Goal: Task Accomplishment & Management: Manage account settings

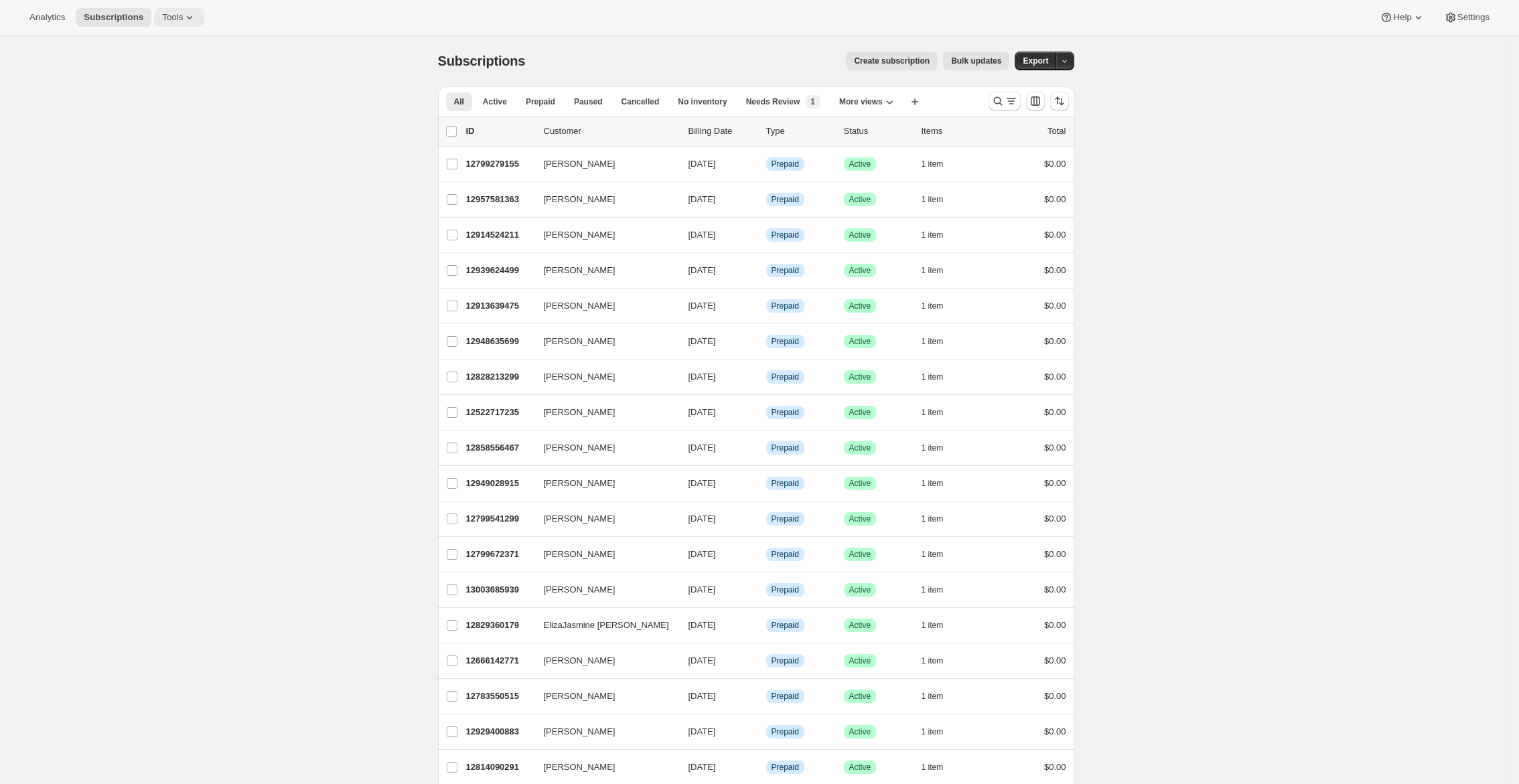
click at [183, 15] on span "Tools" at bounding box center [172, 18] width 21 height 11
click at [181, 37] on button "Subscription Plans" at bounding box center [181, 45] width 144 height 22
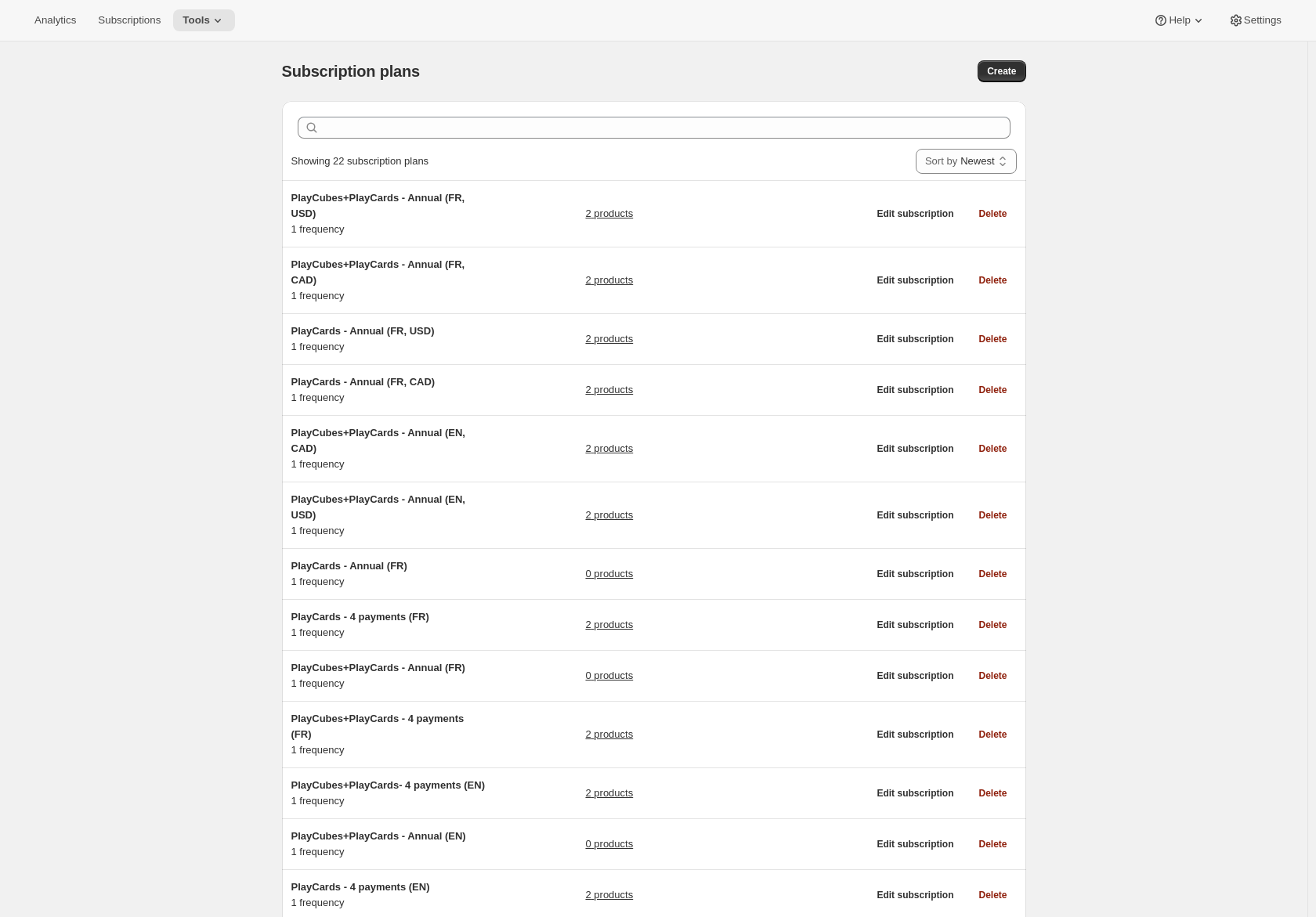
click at [1009, 86] on div "Subscription plans. This page is ready Subscription plans Create" at bounding box center [654, 71] width 744 height 60
click at [1008, 73] on span "Create" at bounding box center [1001, 71] width 29 height 13
select select "WEEK"
select select "MONTH"
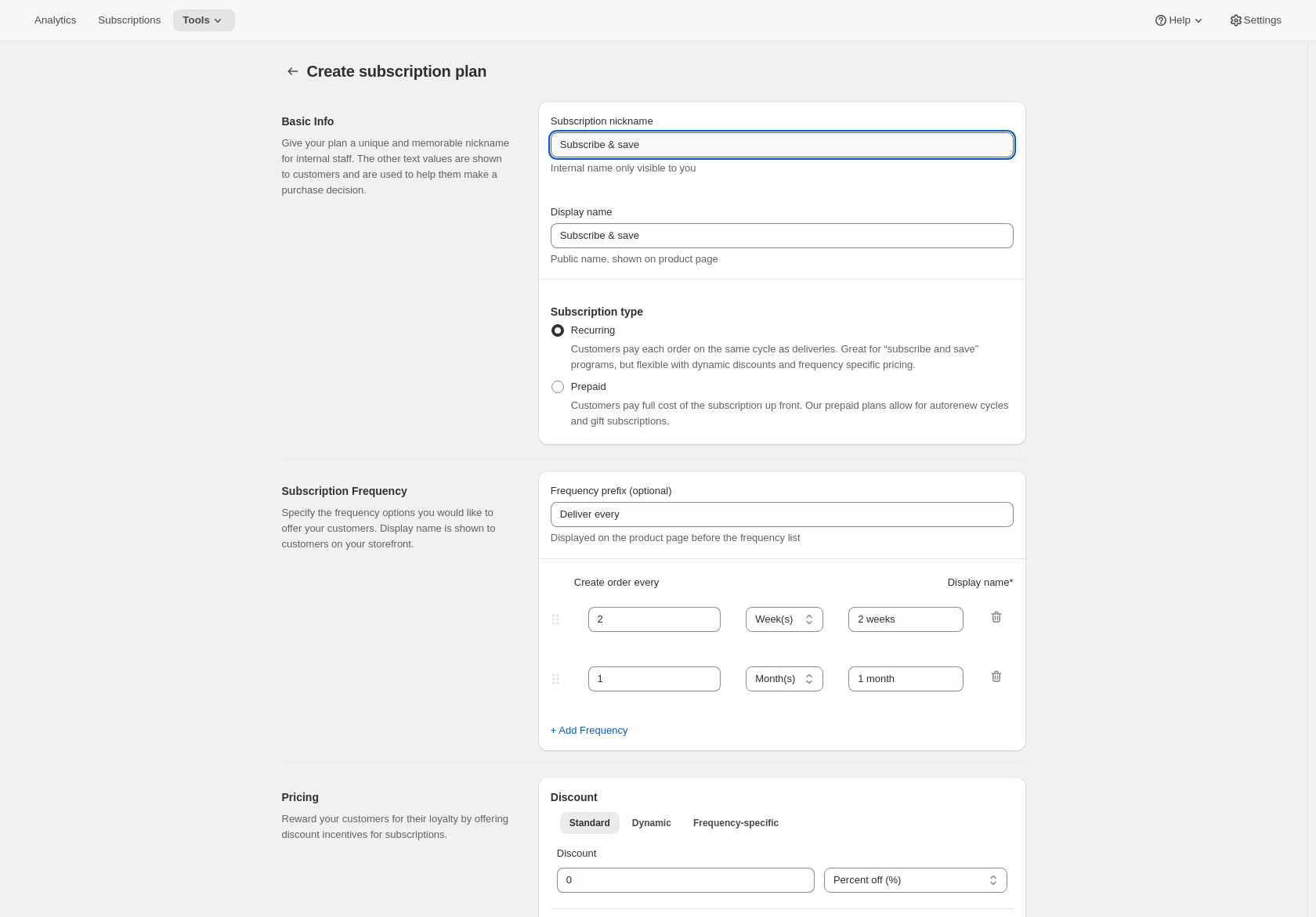
click at [828, 146] on input "Subscribe & save" at bounding box center [781, 145] width 463 height 25
type input "P"
drag, startPoint x: 166, startPoint y: 21, endPoint x: 61, endPoint y: 717, distance: 703.9
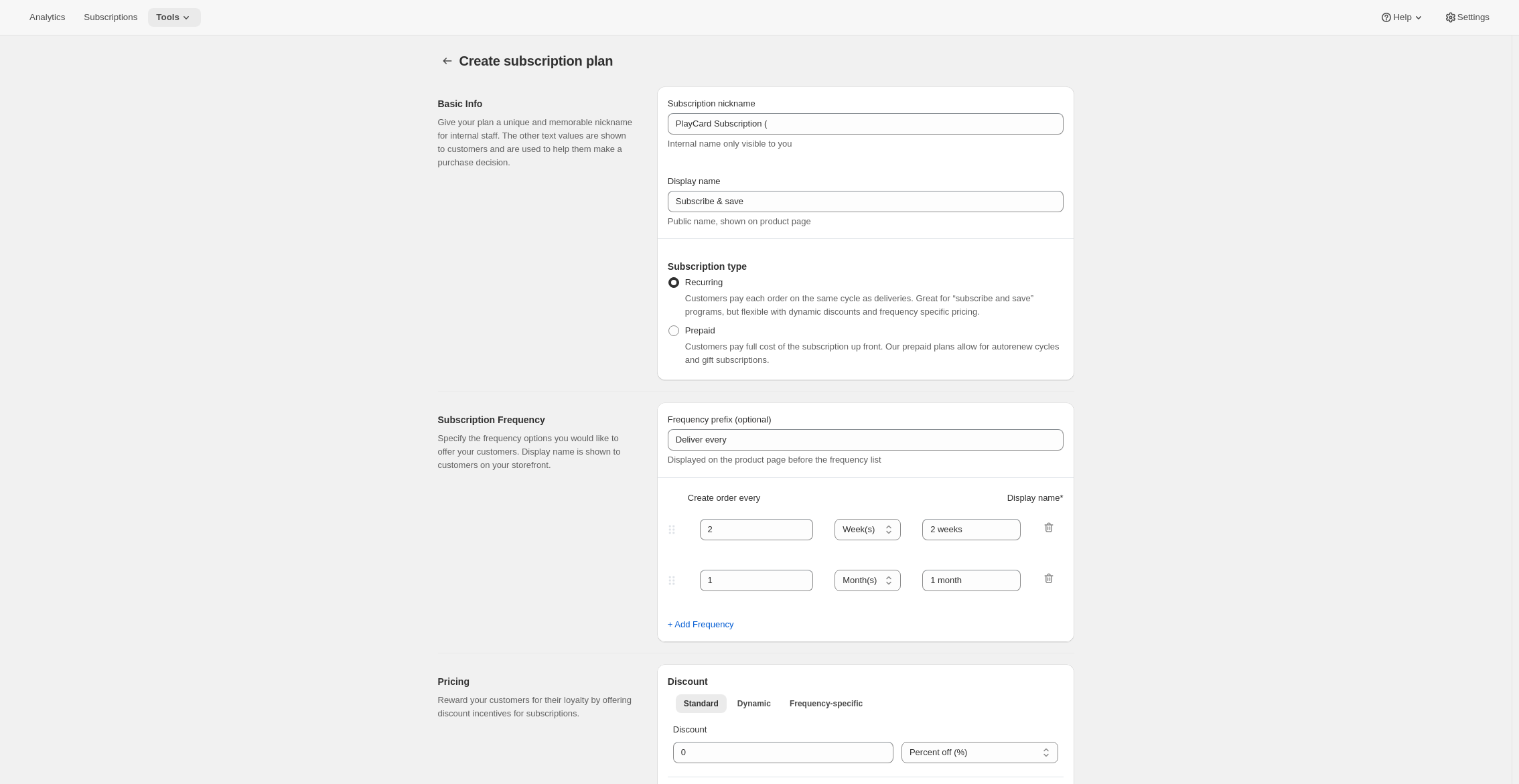
click at [179, 20] on span "Tools" at bounding box center [168, 18] width 24 height 11
click at [184, 46] on span "Subscription Plans" at bounding box center [165, 45] width 73 height 10
click at [844, 122] on input "PlayCard Subscription (" at bounding box center [865, 124] width 396 height 22
paste input "PlayCubes+PlayCards - Annual (FR, USD)"
drag, startPoint x: 880, startPoint y: 122, endPoint x: 776, endPoint y: 116, distance: 104.2
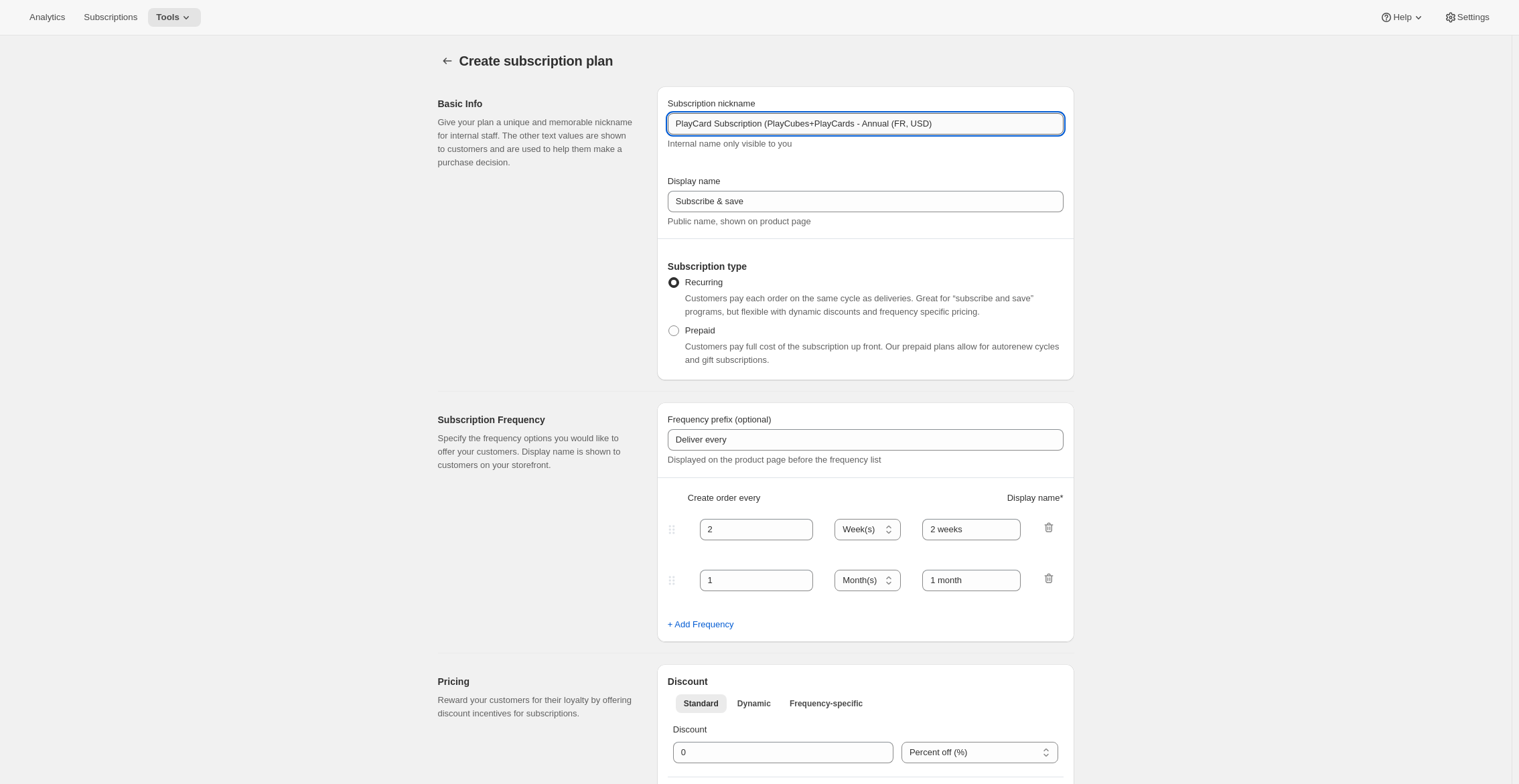
click at [776, 116] on input "PlayCard Subscription (PlayCubes+PlayCards - Annual (FR, USD)" at bounding box center [865, 124] width 396 height 22
click at [811, 122] on input "PlayCard Subscription (Annual (FR, USD)" at bounding box center [865, 124] width 396 height 22
click at [781, 125] on input "PlayCard Subscription (AnnualFR, USD)" at bounding box center [865, 124] width 396 height 22
drag, startPoint x: 777, startPoint y: 125, endPoint x: 801, endPoint y: 128, distance: 24.2
click at [801, 128] on input "PlayCard Subscription (AnnualFR, USD)" at bounding box center [865, 124] width 396 height 22
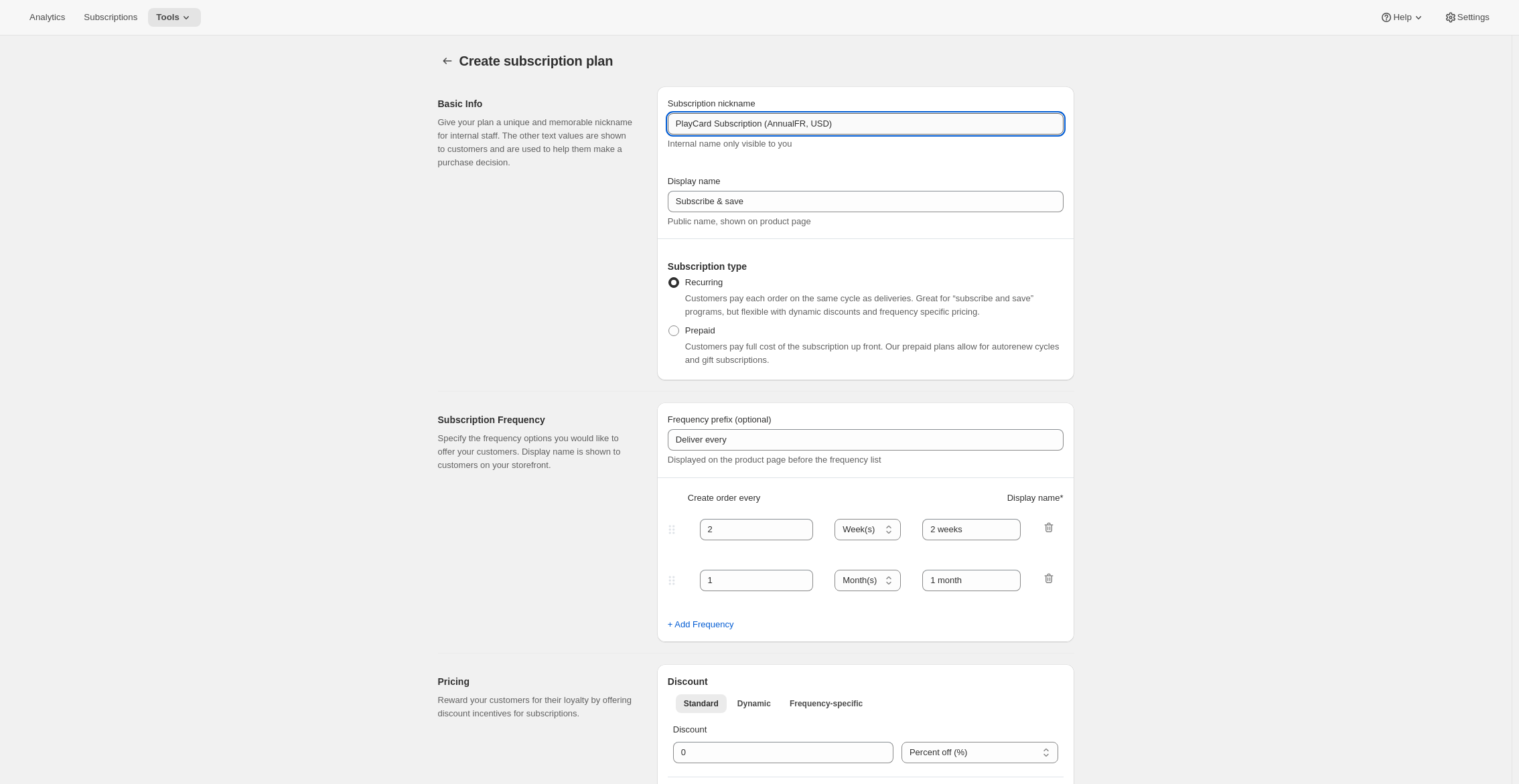
click at [801, 126] on input "PlayCard Subscription (AnnualFR, USD)" at bounding box center [865, 124] width 396 height 22
click at [803, 124] on input "PlayCard Subscription (AnnualFR, USD)" at bounding box center [865, 124] width 396 height 22
type input "PlayCard Subscription (Annual, EN, CAD)"
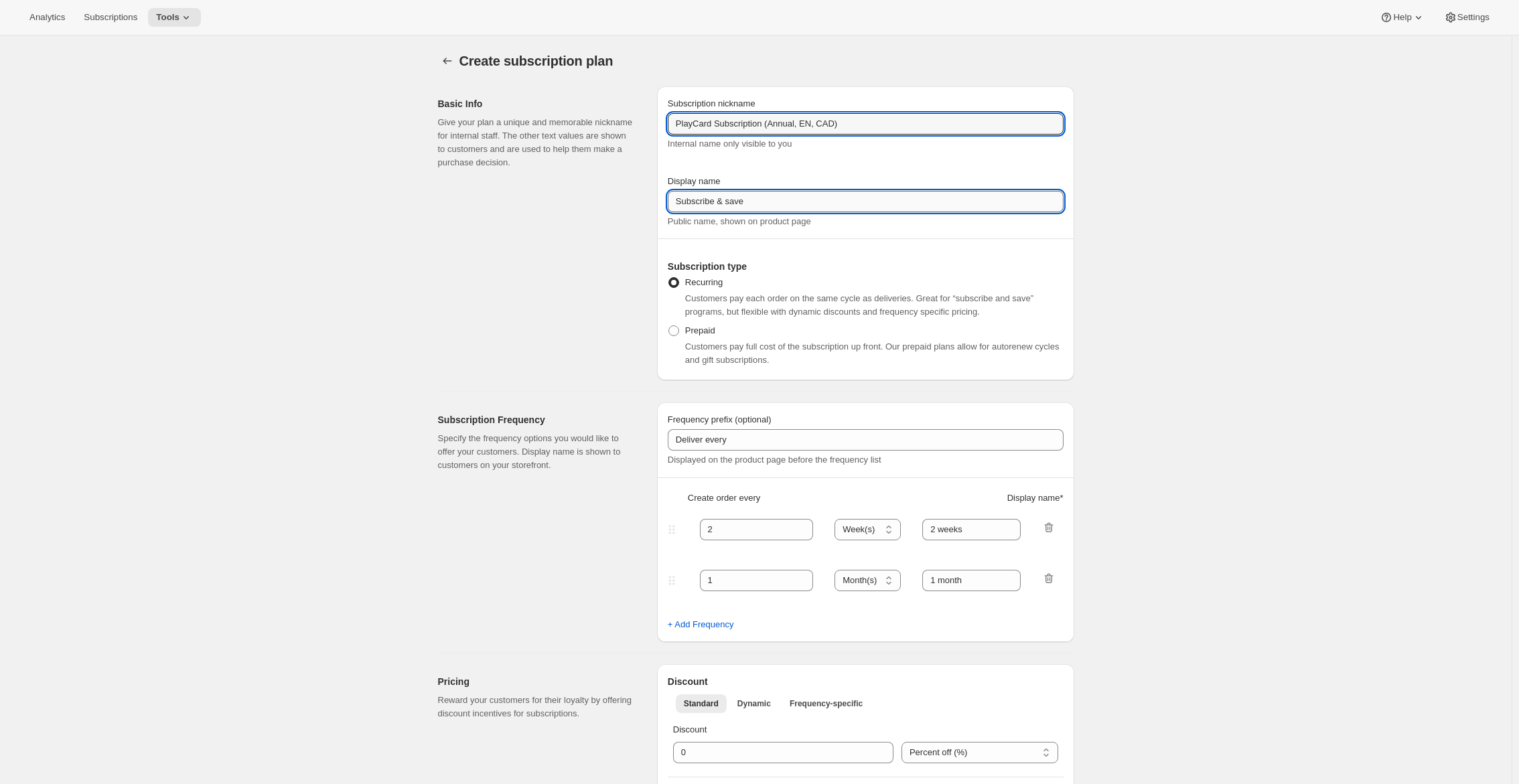
click at [953, 199] on input "Subscribe & save" at bounding box center [865, 202] width 396 height 22
click at [765, 210] on input "Subscribe & save" at bounding box center [865, 202] width 396 height 22
click at [765, 200] on input "Subscribe & save" at bounding box center [865, 202] width 396 height 22
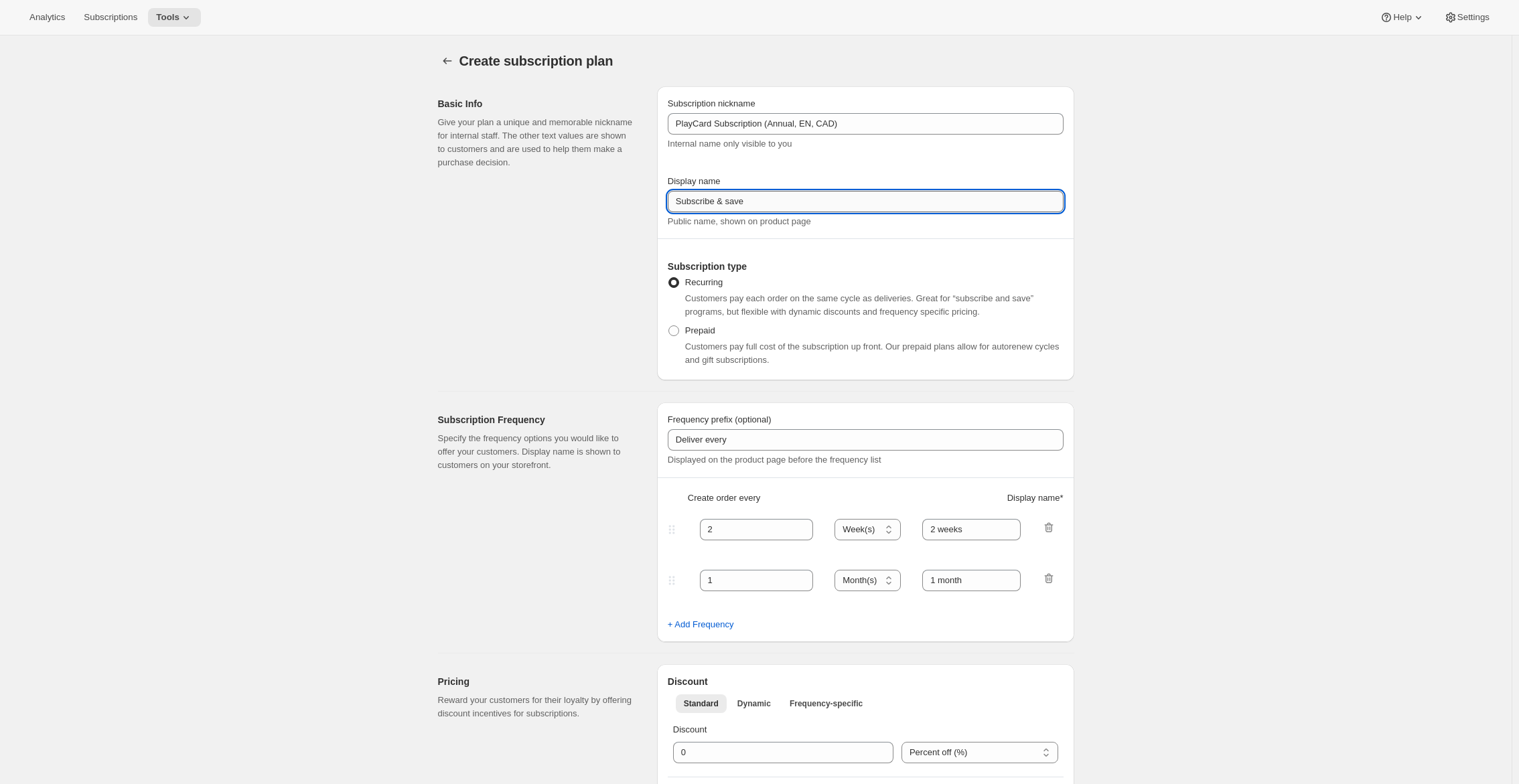
click at [765, 200] on input "Subscribe & save" at bounding box center [865, 202] width 396 height 22
paste input "Pay Early - <b>SAVE 33%</b> (<del>239.99 CAD</del>)"
type input "Pay Early - <b>SAVE 33%</b> (<del>239.99 CAD</del>)"
click at [663, 297] on div "Subscription nickname PlayCard Subscription (Annual, EN, CAD) Internal name onl…" at bounding box center [866, 233] width 417 height 294
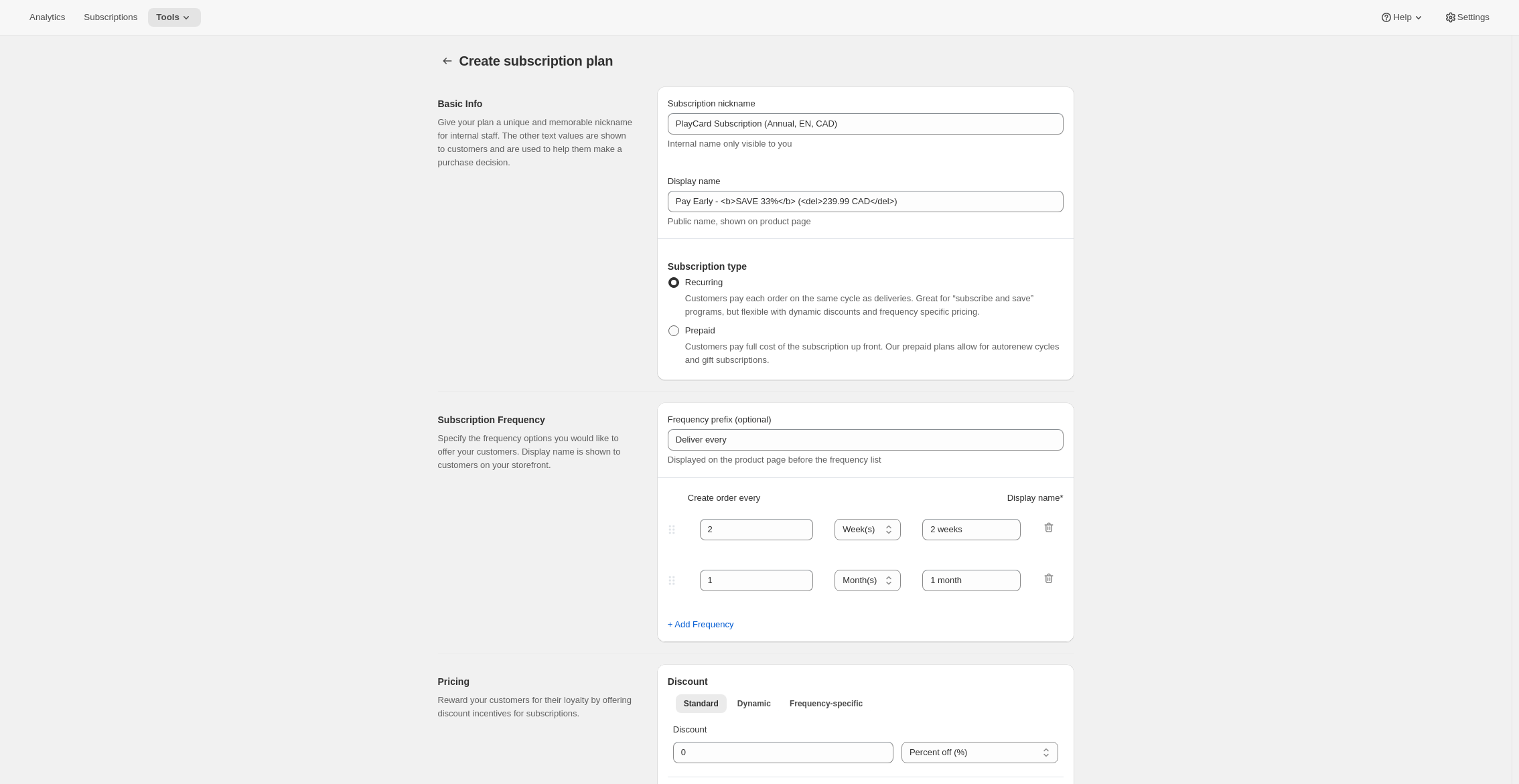
click at [678, 331] on span at bounding box center [674, 331] width 11 height 11
click at [669, 326] on input "Prepaid" at bounding box center [668, 325] width 1 height 1
radio input "true"
select select "MONTH"
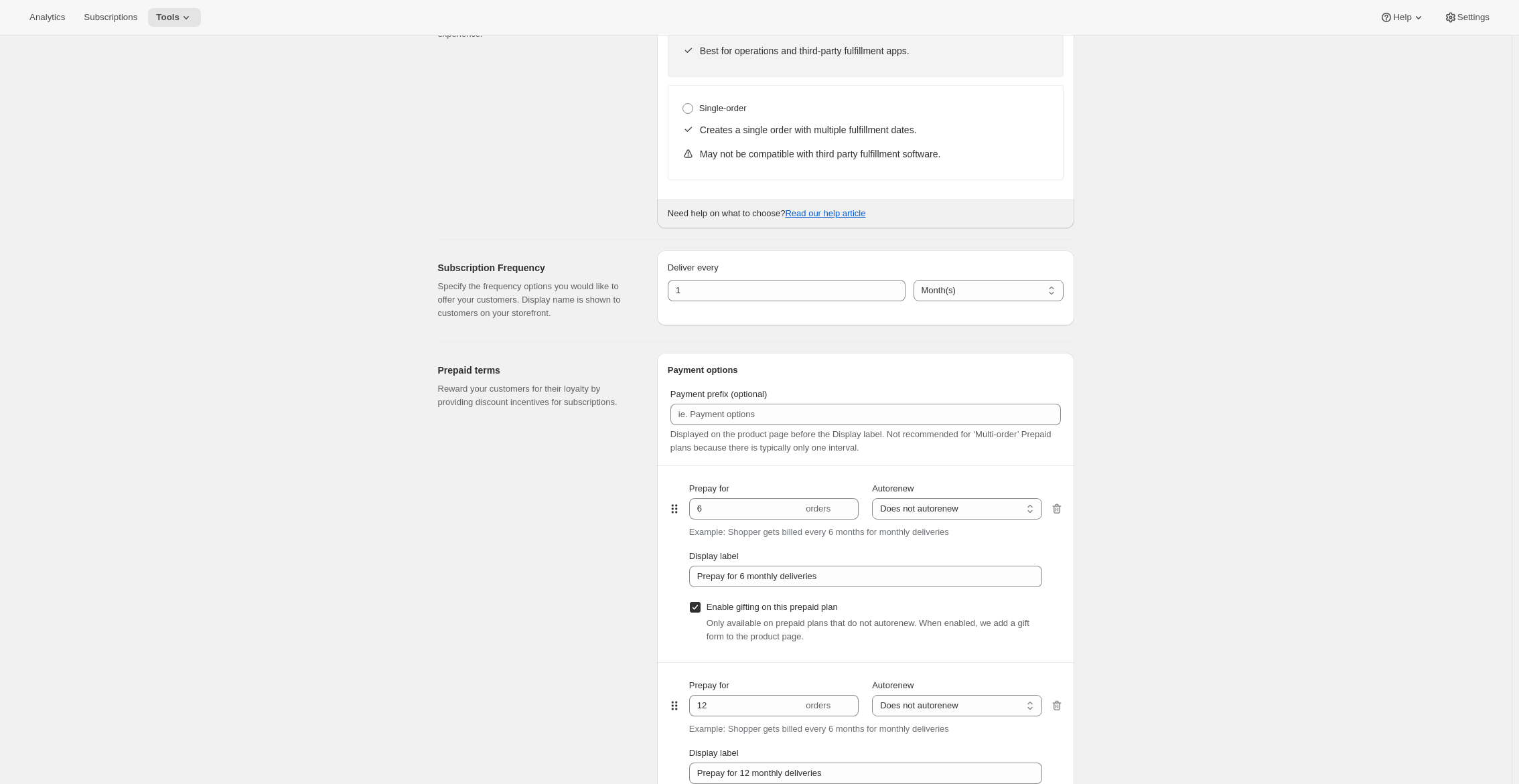
scroll to position [468, 0]
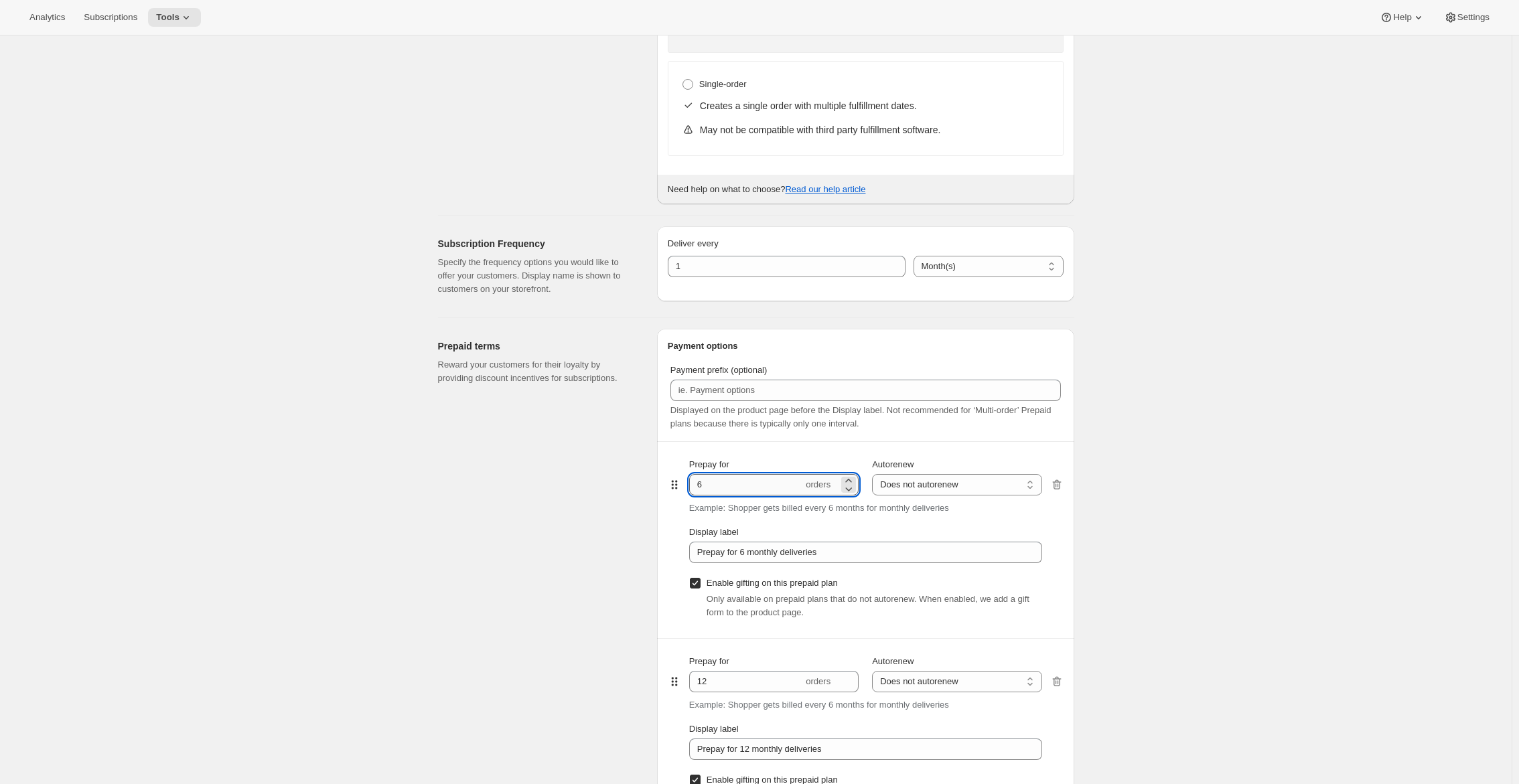
click at [760, 489] on input "6" at bounding box center [746, 485] width 114 height 22
type input "3"
click at [895, 484] on select "Does not autorenew Renews after prepaid period" at bounding box center [957, 485] width 170 height 22
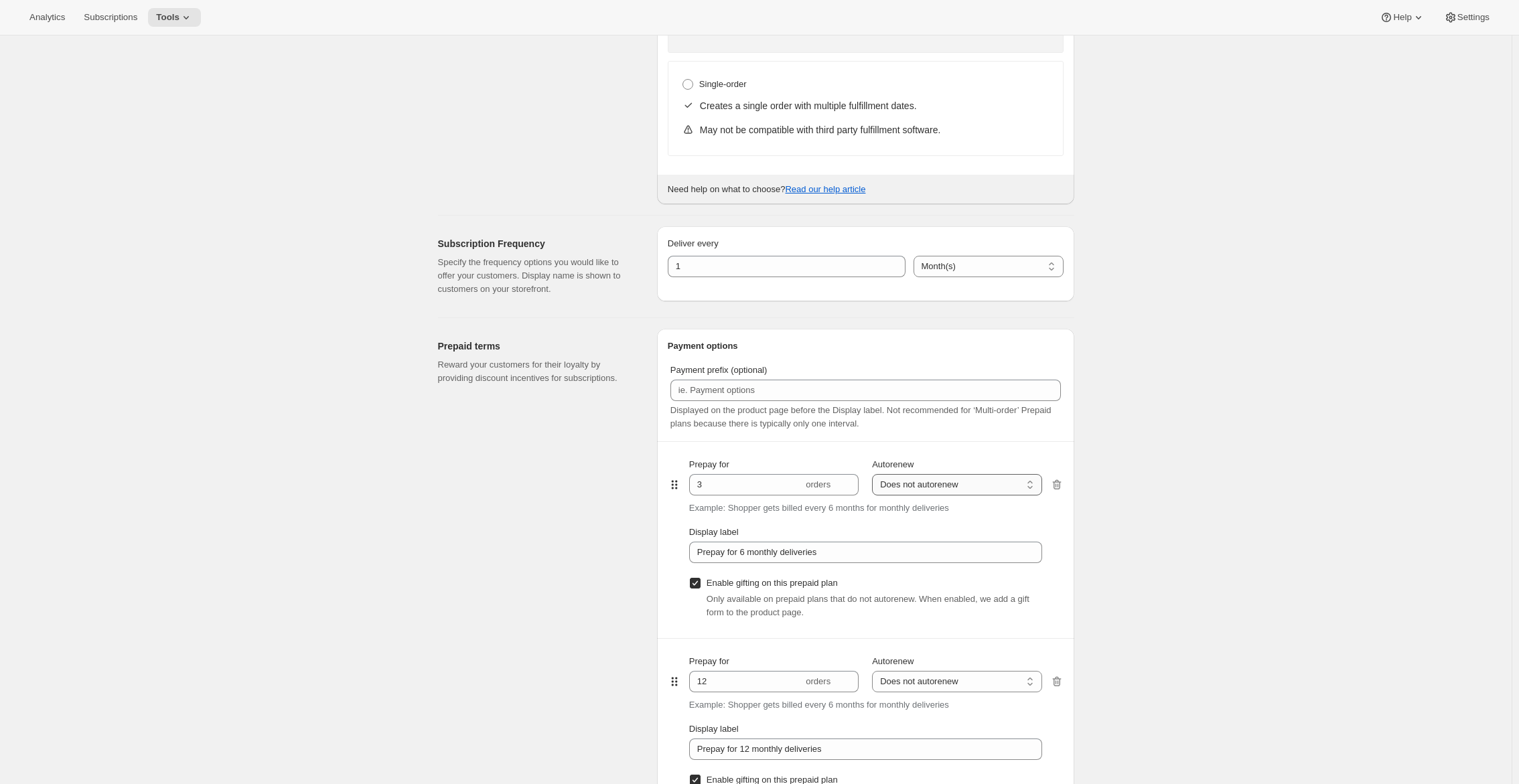
select select "ENABLED"
click at [875, 474] on select "Does not autorenew Renews after prepaid period" at bounding box center [957, 485] width 170 height 22
type input "Prepay for 6 monthly deliveries, Autorenews"
checkbox input "false"
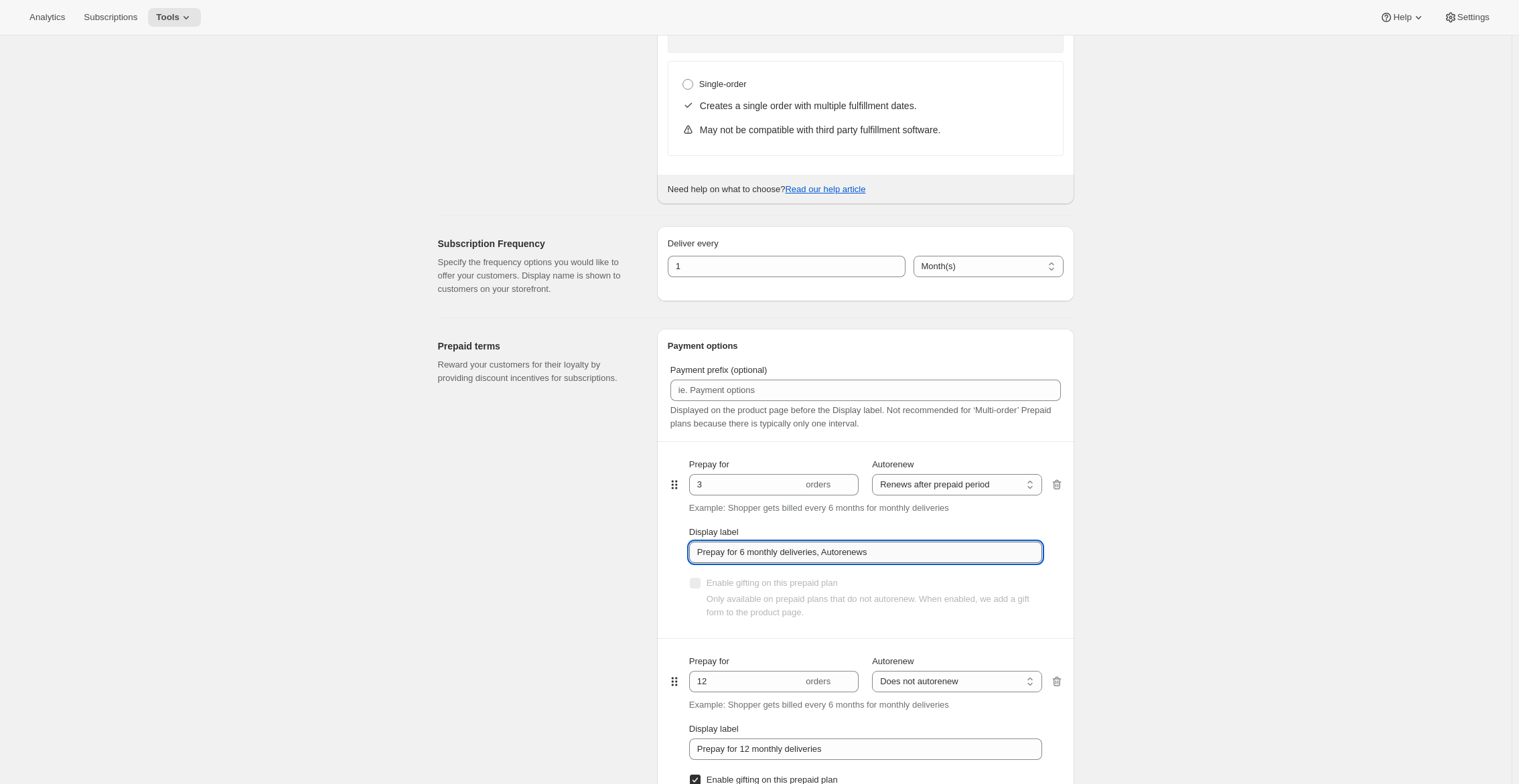
click at [799, 547] on input "Prepay for 6 monthly deliveries, Autorenews" at bounding box center [866, 553] width 353 height 22
click at [798, 550] on input "Prepay for 6 monthly deliveries, Autorenews" at bounding box center [866, 553] width 353 height 22
click at [746, 546] on input "Prepay for 6 monthly deliveries, Autorenews" at bounding box center [866, 553] width 353 height 22
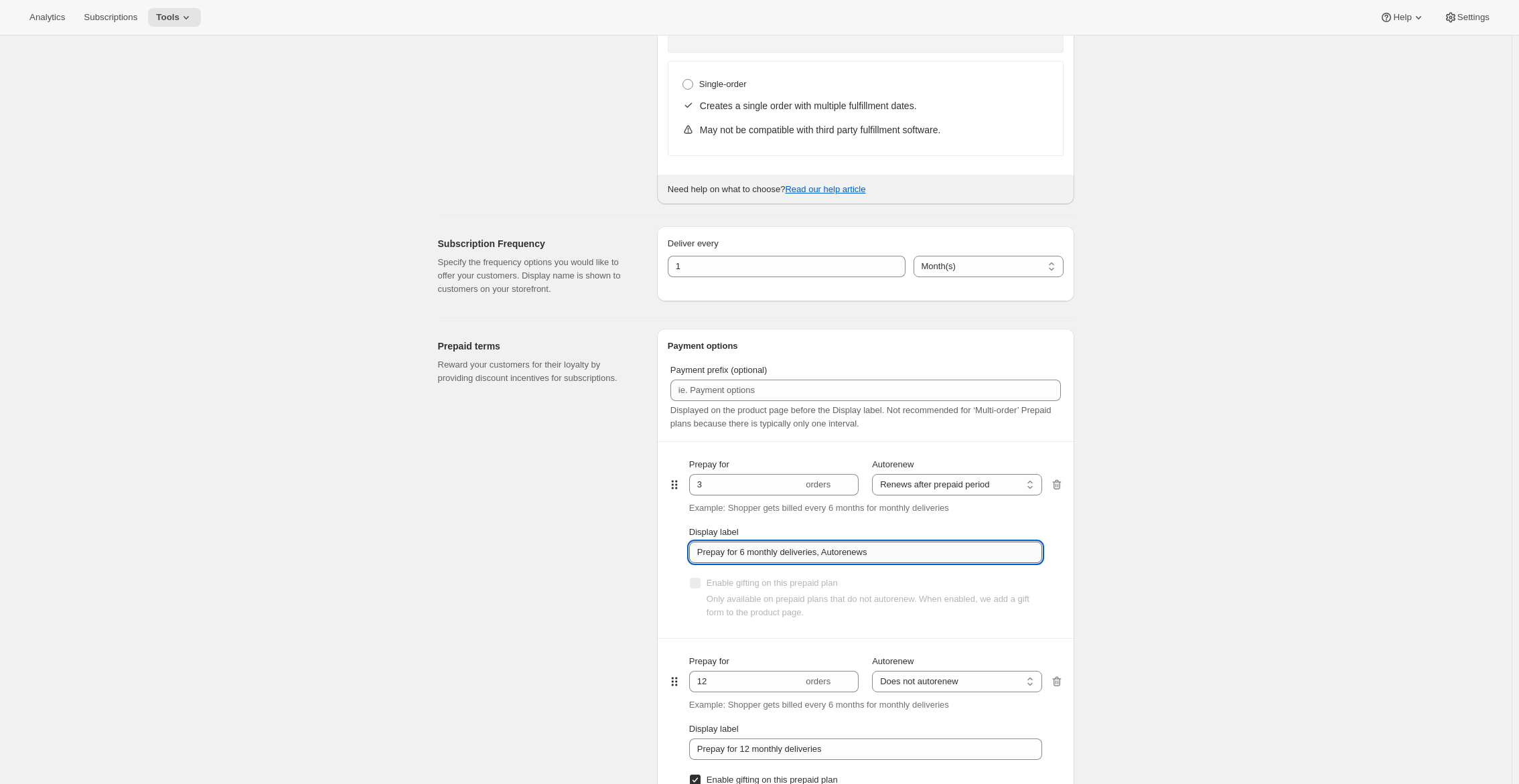
click at [746, 546] on input "Prepay for 6 monthly deliveries, Autorenews" at bounding box center [866, 553] width 353 height 22
click at [746, 545] on input "Prepay for 6 monthly deliveries, Autorenews" at bounding box center [866, 553] width 353 height 22
click at [763, 548] on input "Prepay for 6 monthly deliveries, Autorenews" at bounding box center [866, 553] width 353 height 22
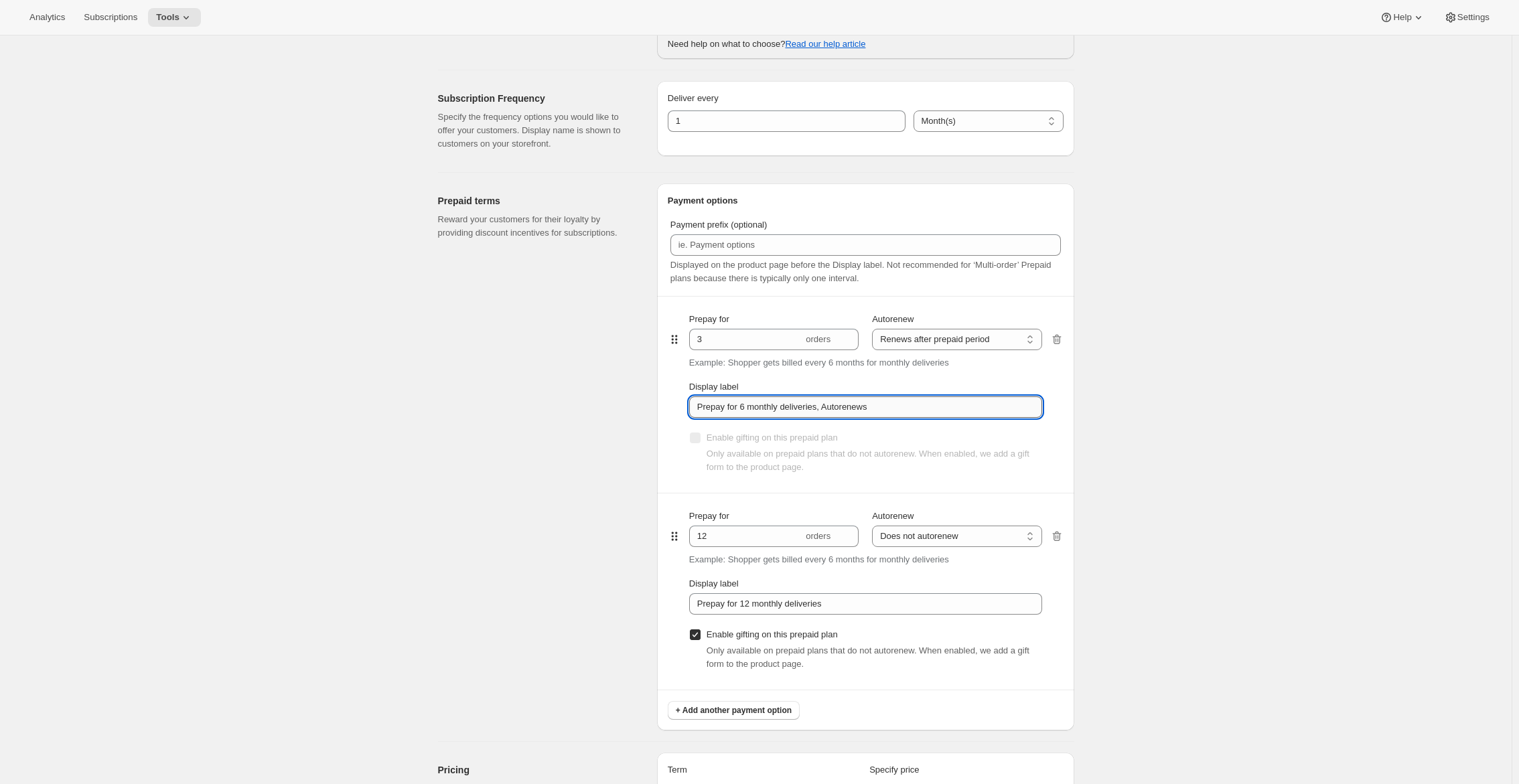
scroll to position [669, 0]
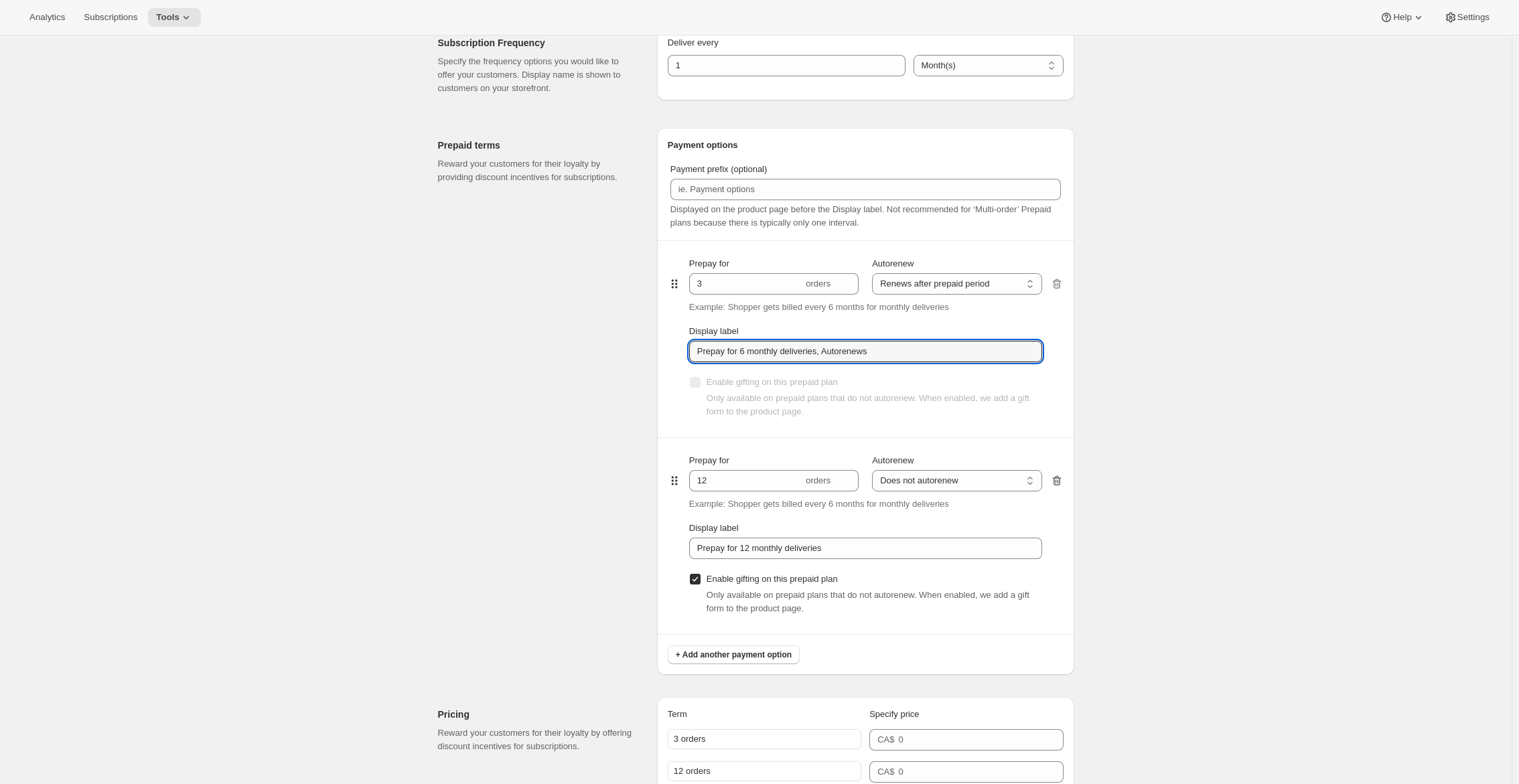
click at [1063, 485] on icon "button" at bounding box center [1057, 481] width 14 height 14
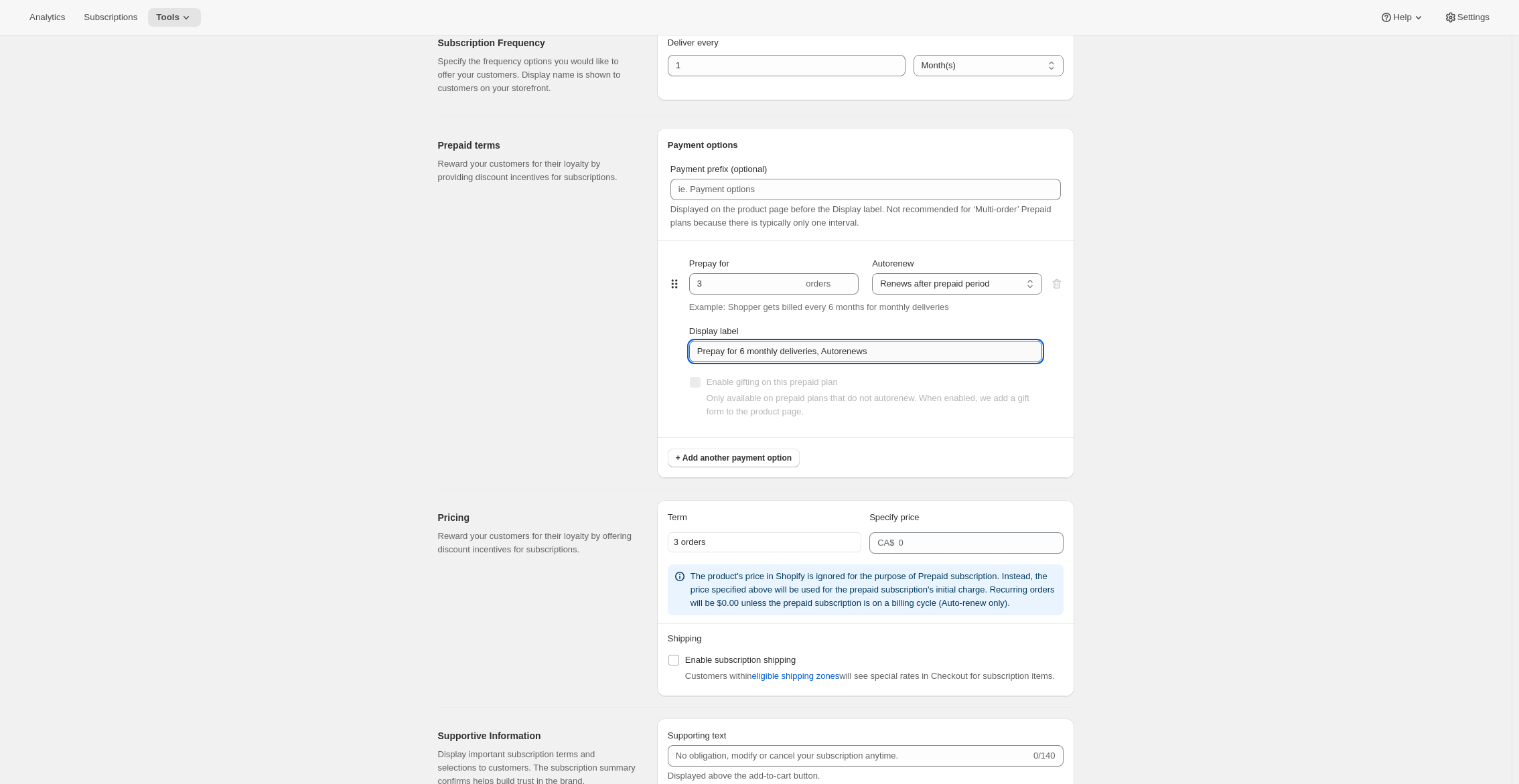
click at [951, 359] on input "Prepay for 6 monthly deliveries, Autorenews" at bounding box center [866, 352] width 353 height 22
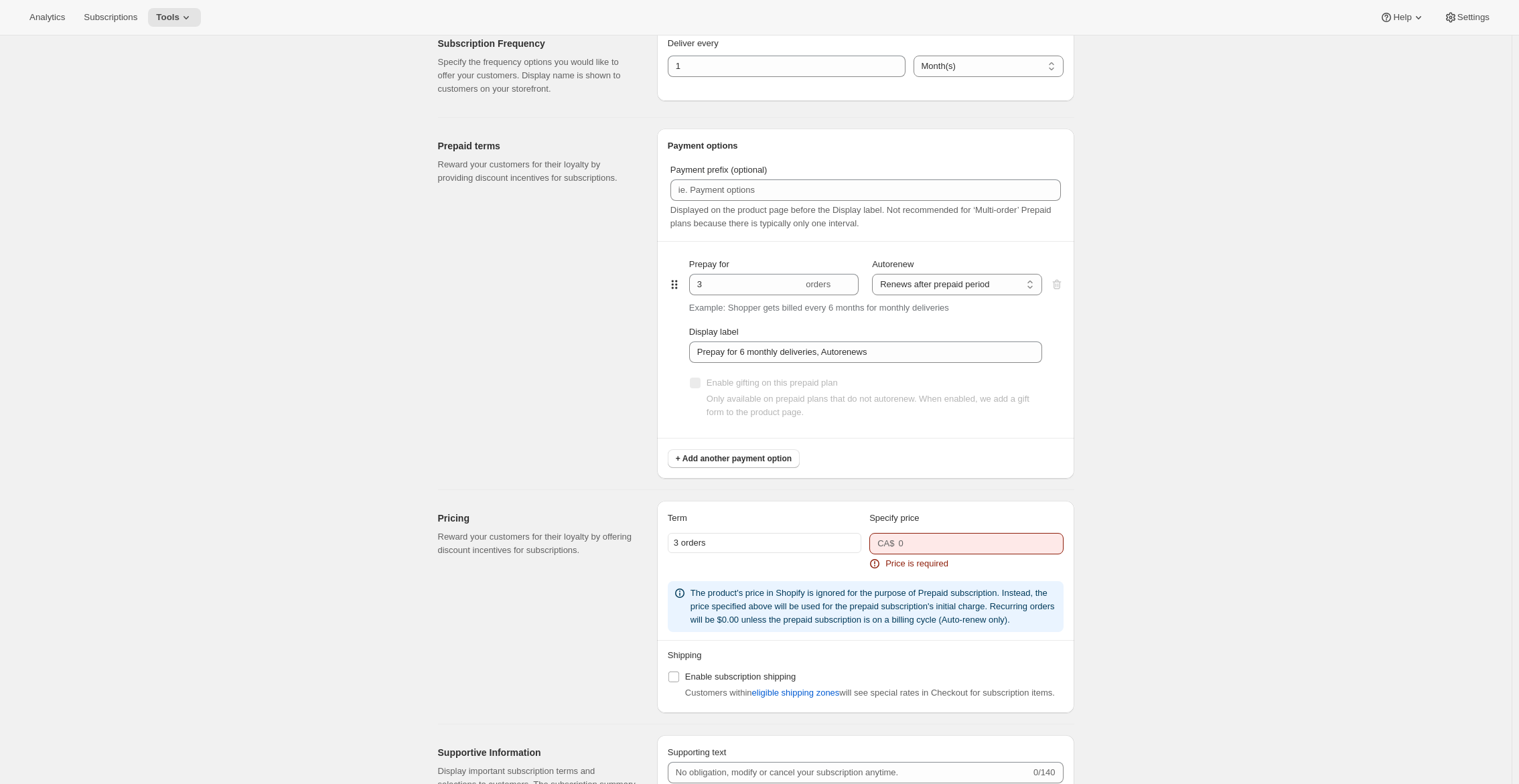
click at [811, 534] on div "3 orders" at bounding box center [764, 543] width 194 height 20
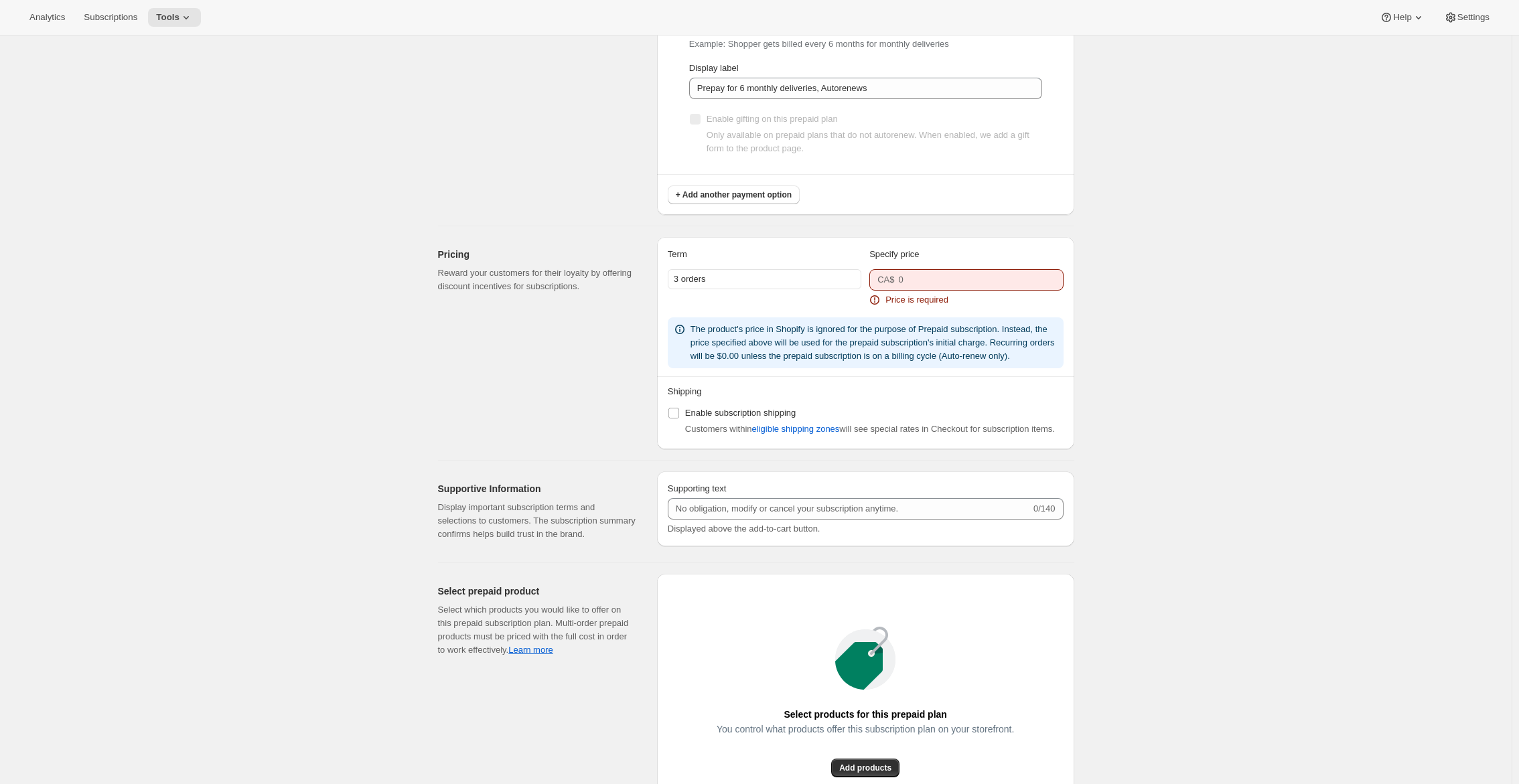
scroll to position [1004, 0]
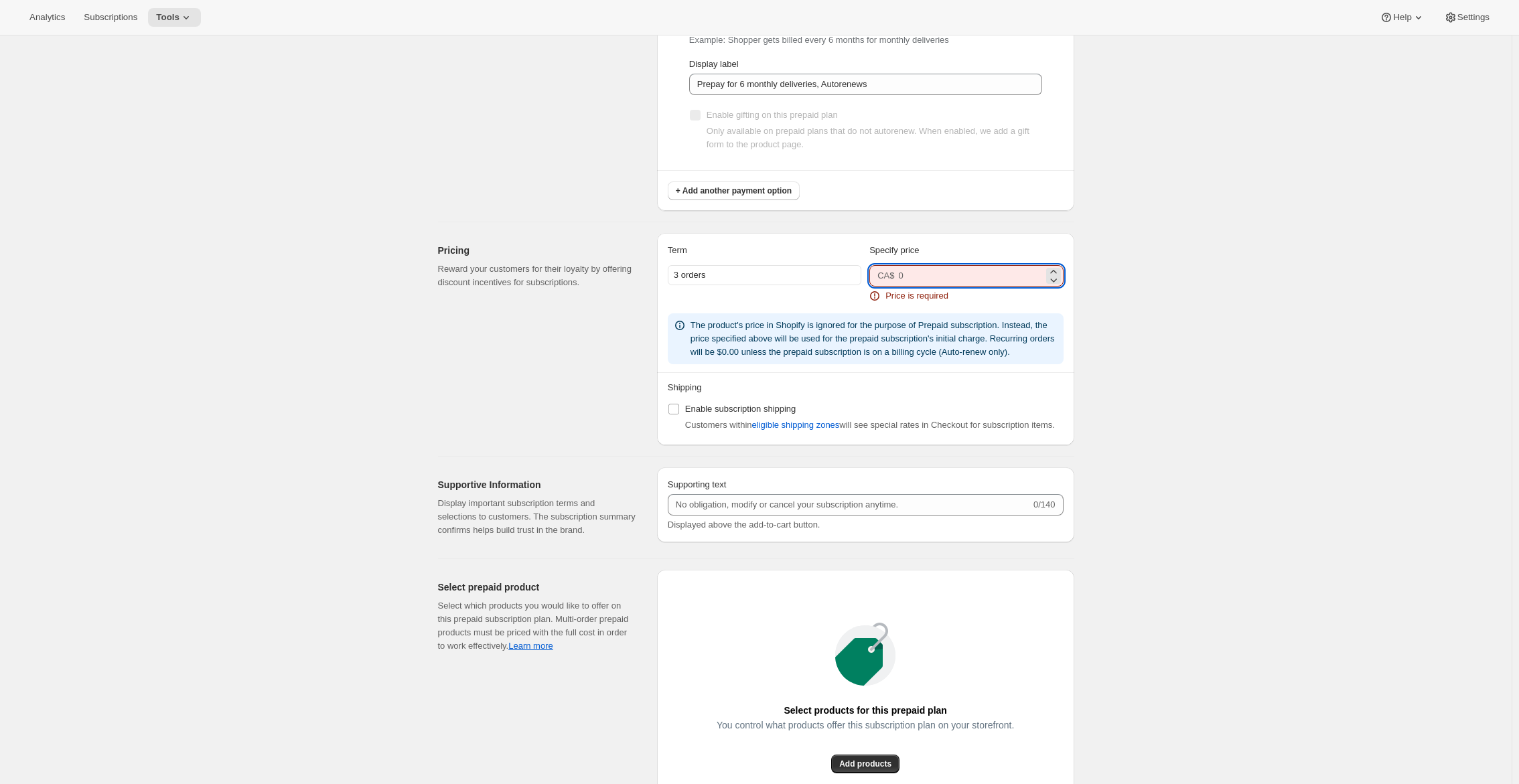
click at [963, 271] on input "number" at bounding box center [970, 276] width 145 height 22
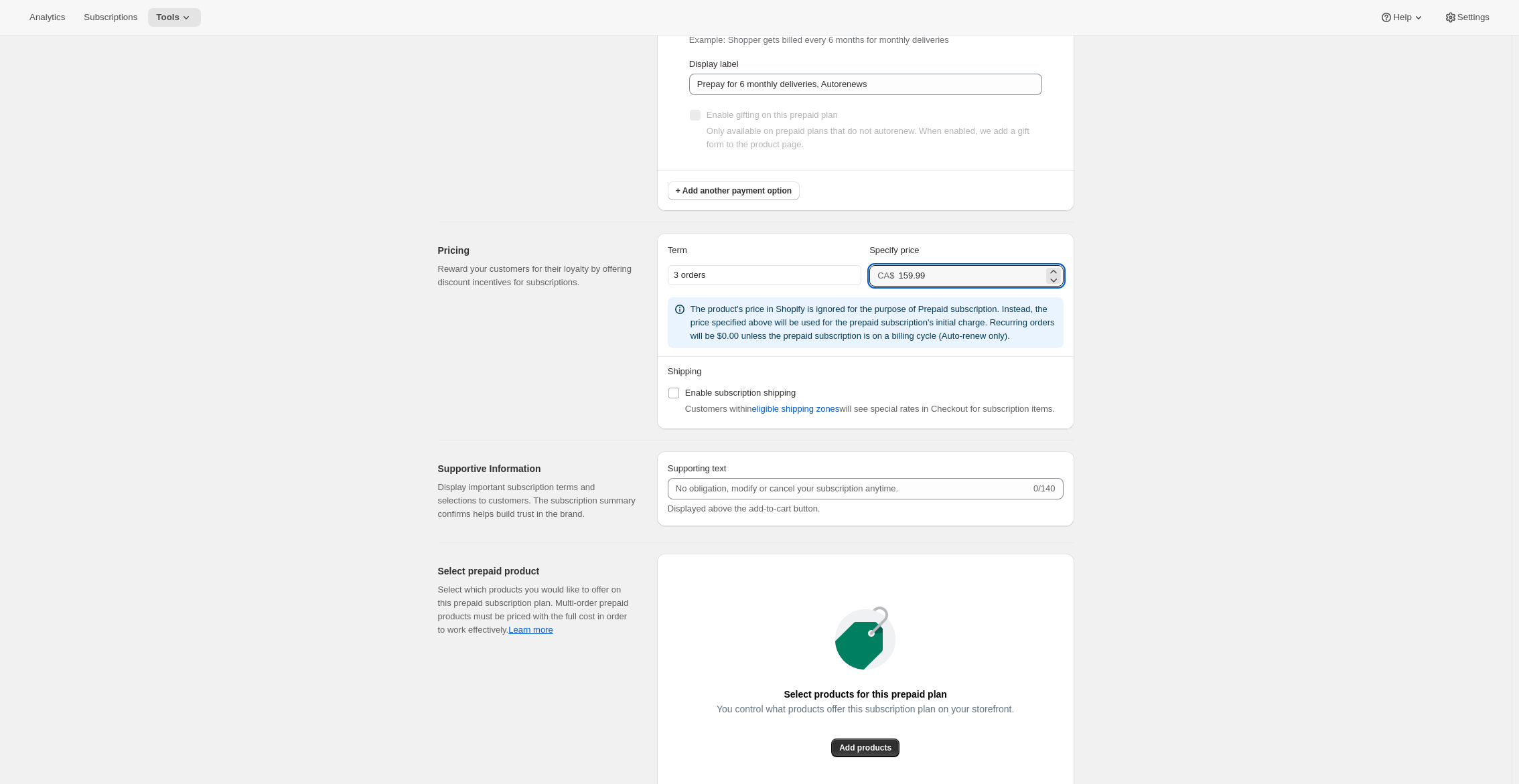
type input "159.99"
click at [814, 310] on span "The product's price in Shopify is ignored for the purpose of Prepaid subscripti…" at bounding box center [873, 322] width 365 height 37
click at [775, 272] on div "3 orders" at bounding box center [764, 276] width 194 height 20
click at [761, 261] on div "Term Specify price" at bounding box center [865, 255] width 396 height 22
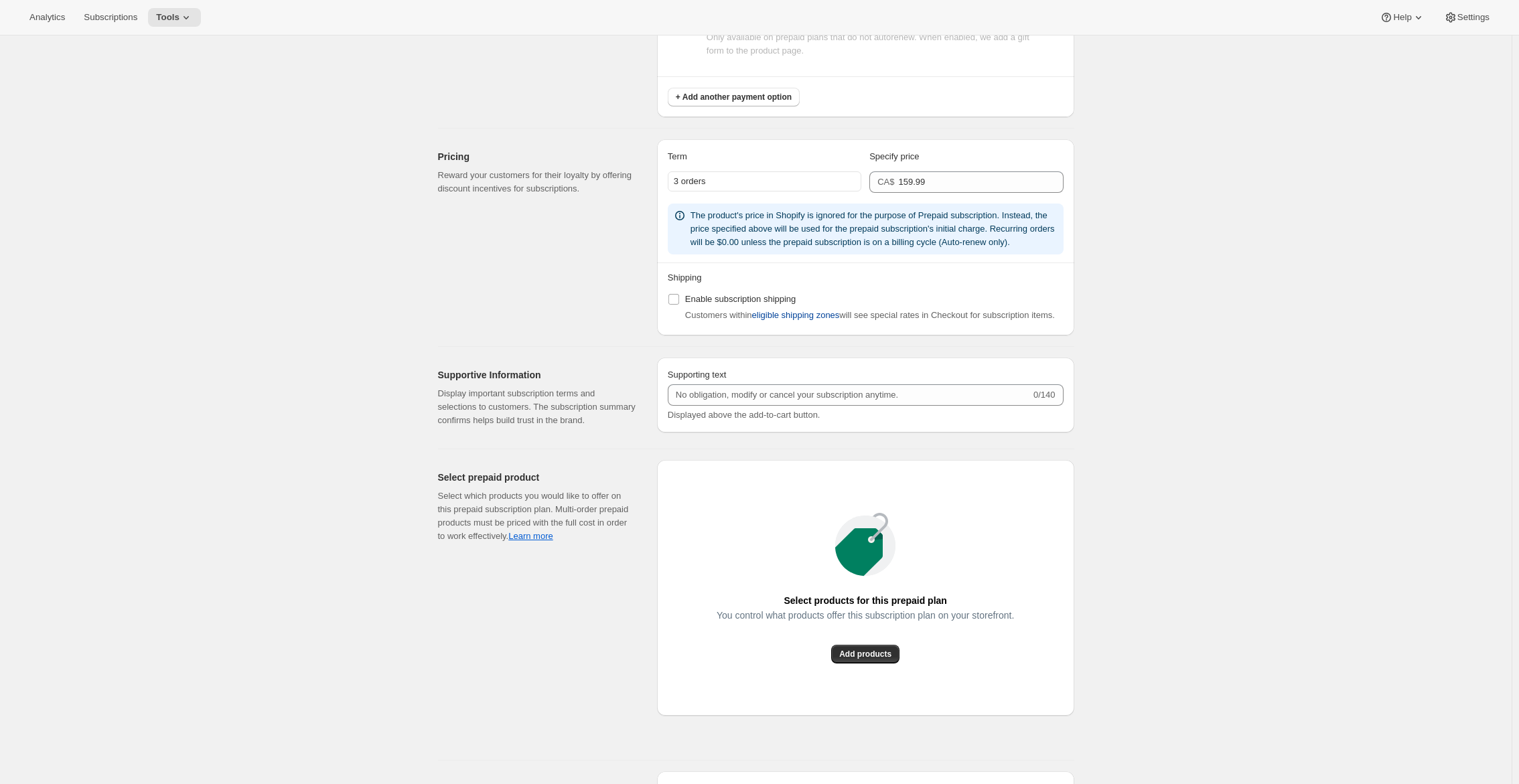
scroll to position [1274, 0]
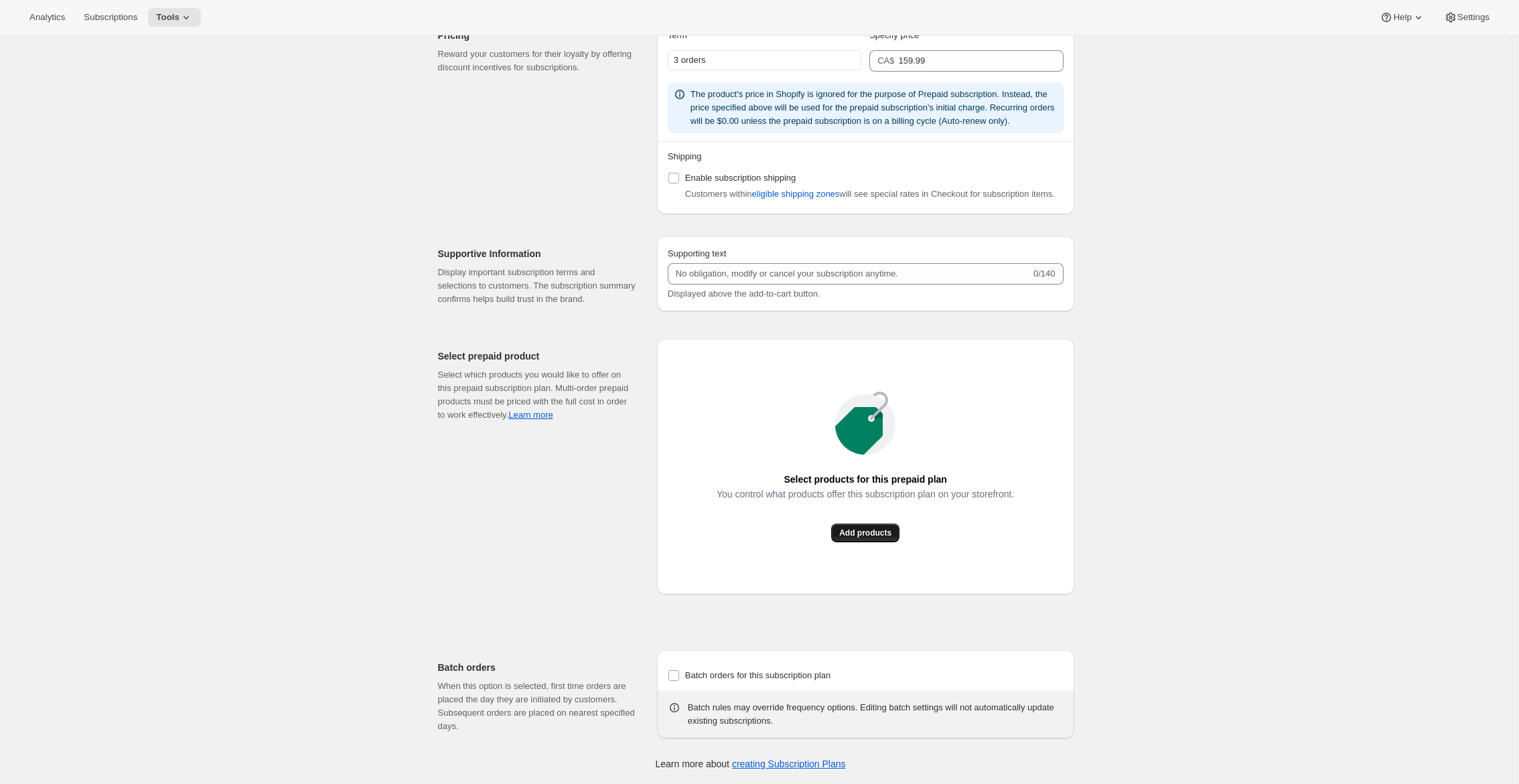
click at [872, 539] on button "Add products" at bounding box center [865, 533] width 69 height 19
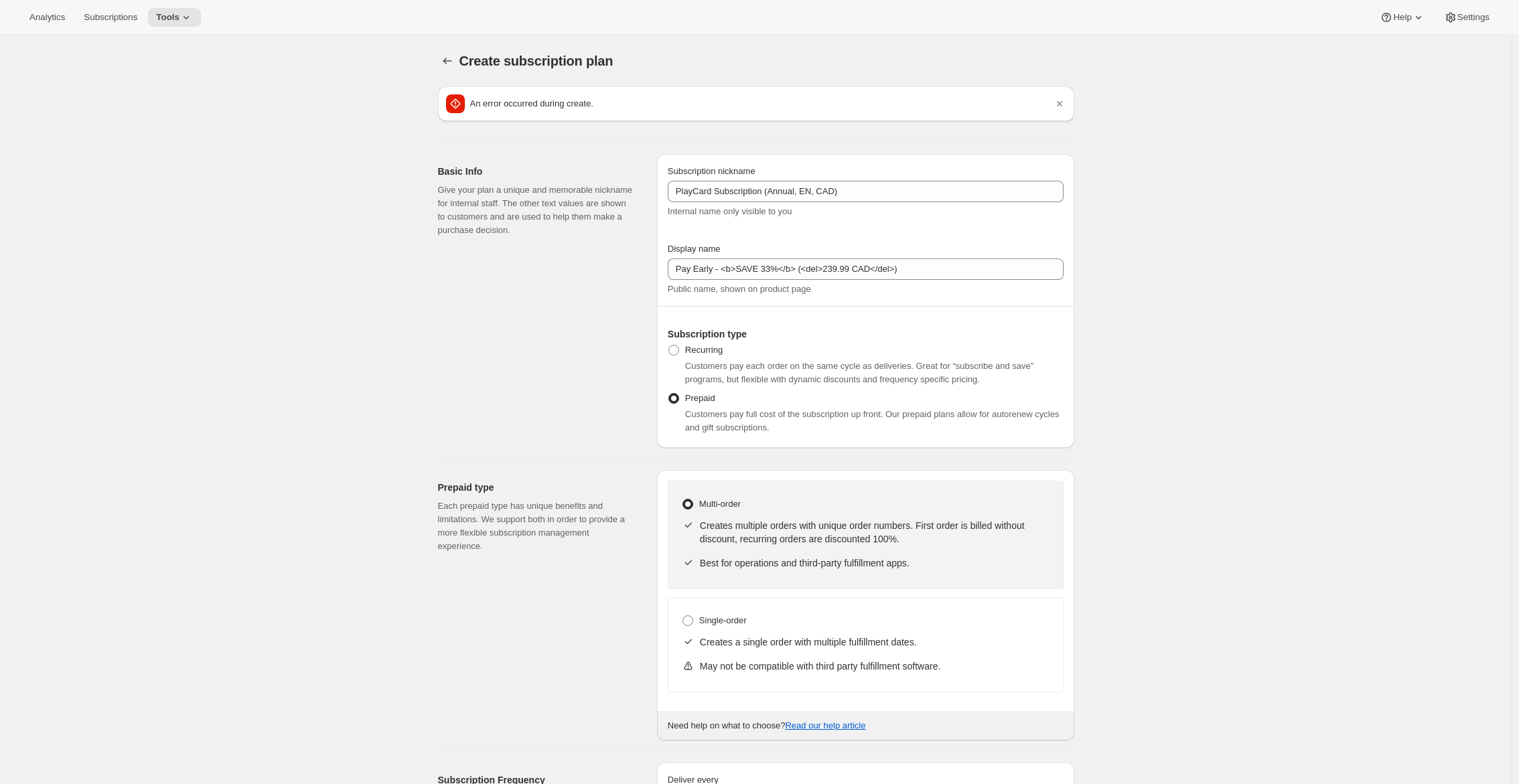
scroll to position [0, 0]
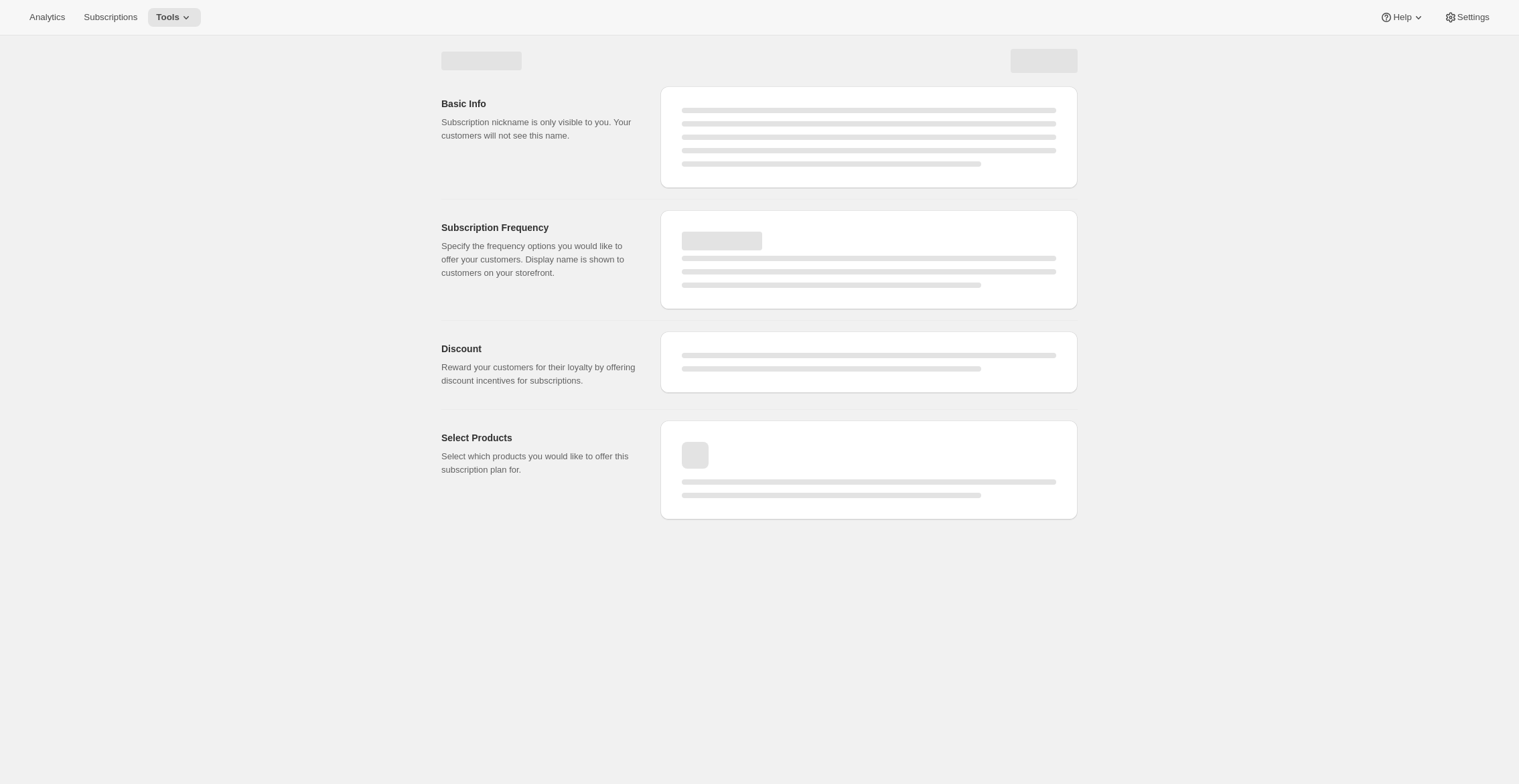
select select "WEEK"
select select "MONTH"
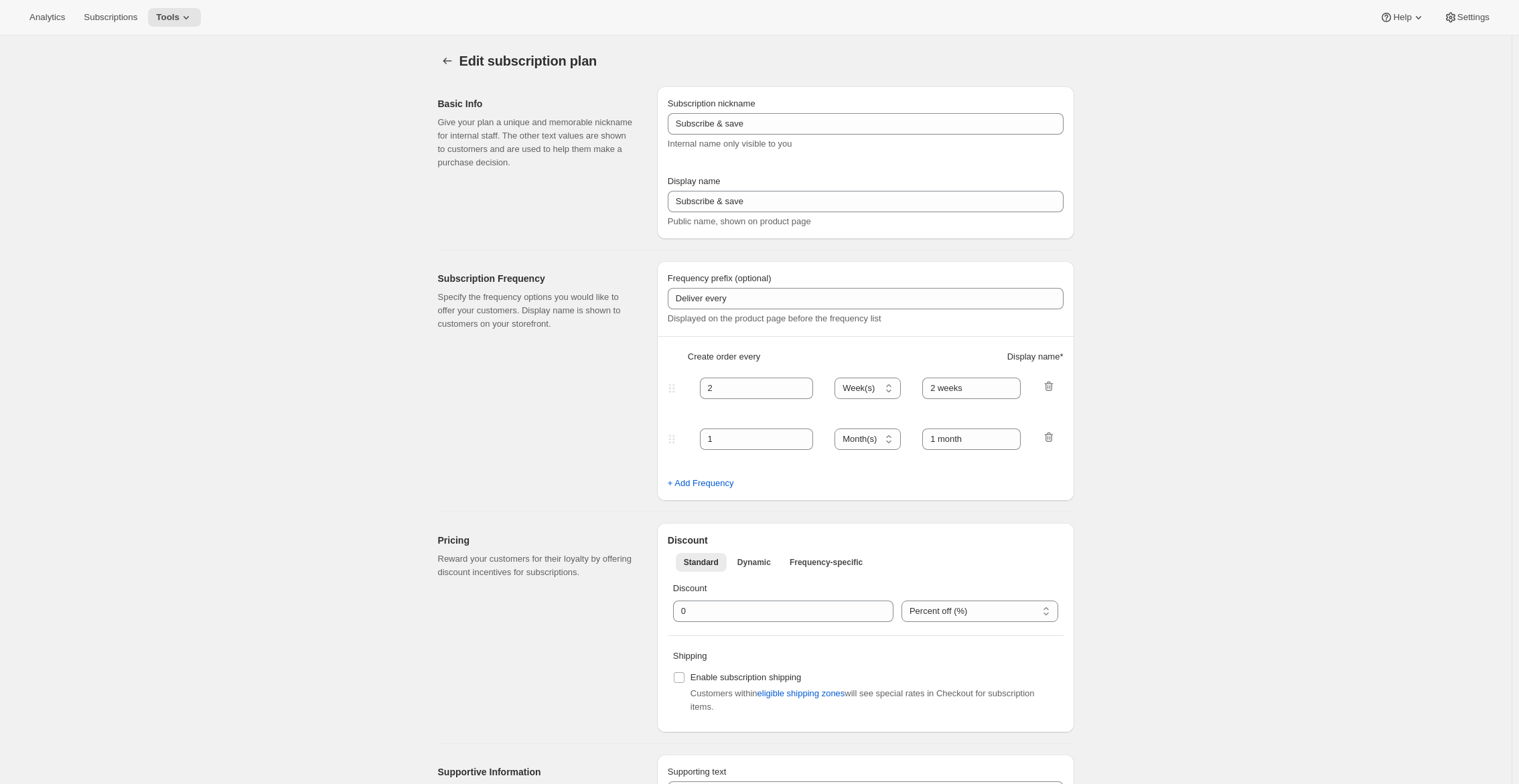
type input "PlayCard Subscription (Annual, EN, CAD)"
type input "Pay Early - <b>SAVE 33%</b> (<del>239.99 CAD</del>)"
select select "ENABLED"
select select "MONTH"
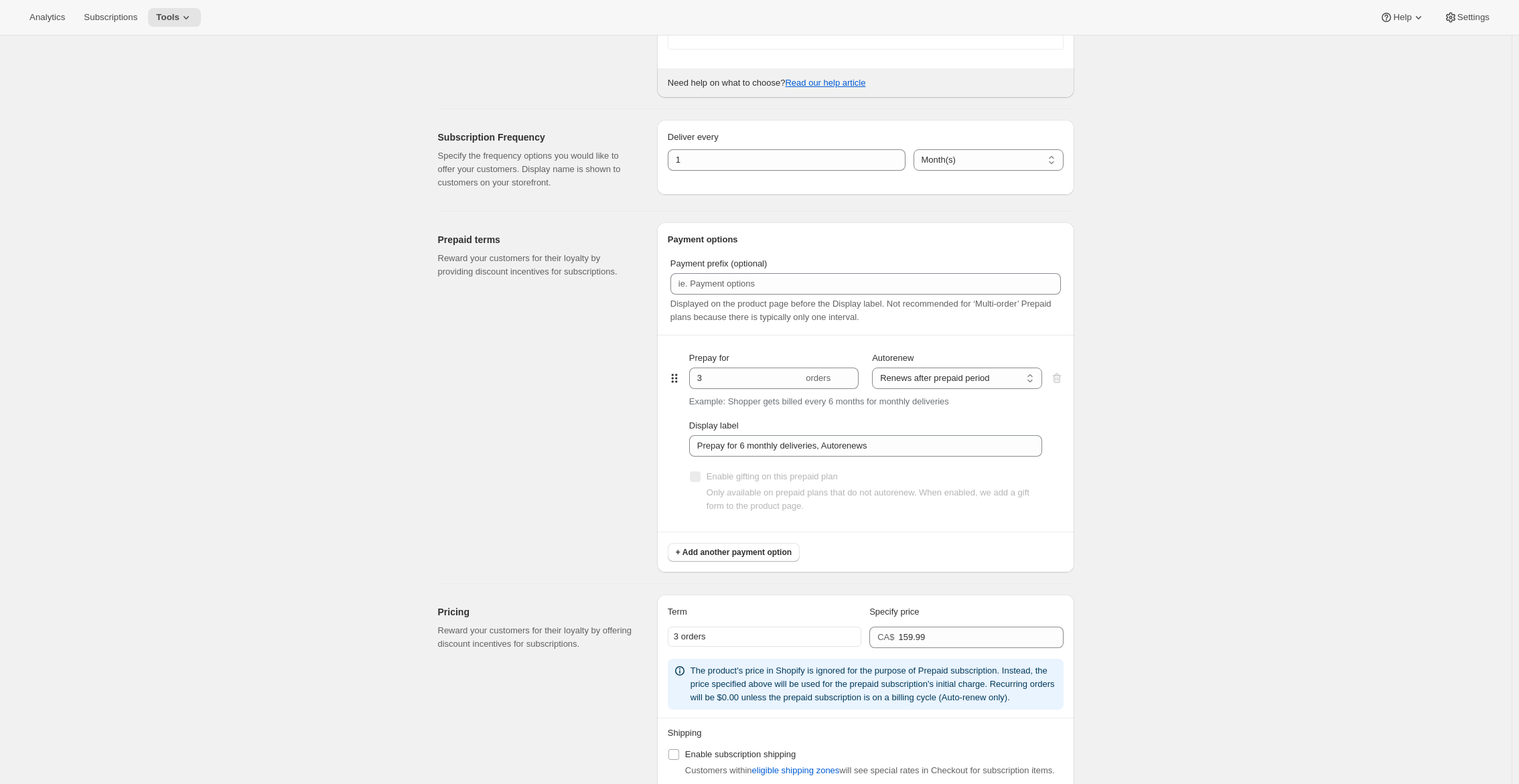
scroll to position [337, 0]
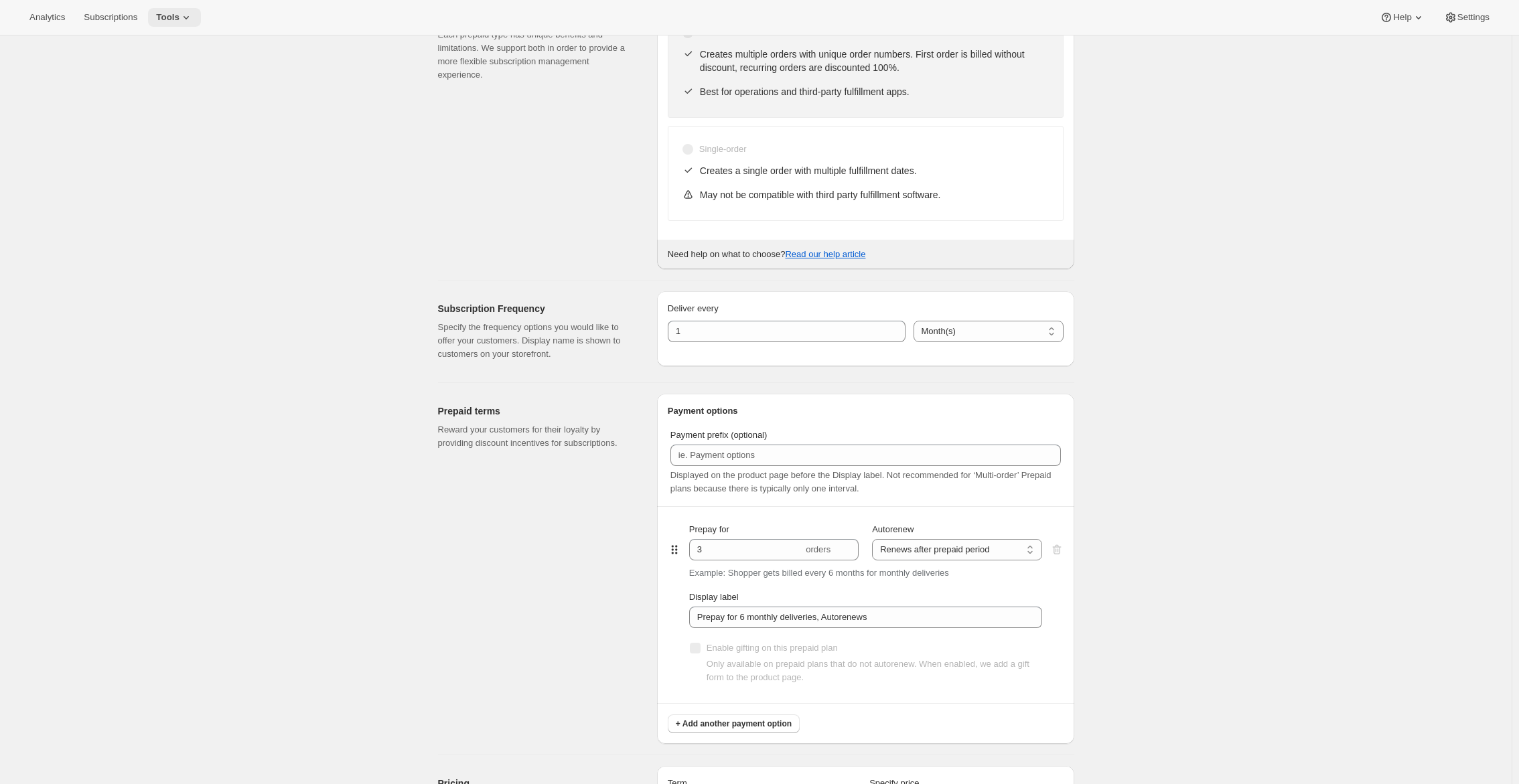
click at [193, 12] on icon at bounding box center [186, 18] width 14 height 14
click at [183, 87] on span "Bundles" at bounding box center [188, 91] width 119 height 14
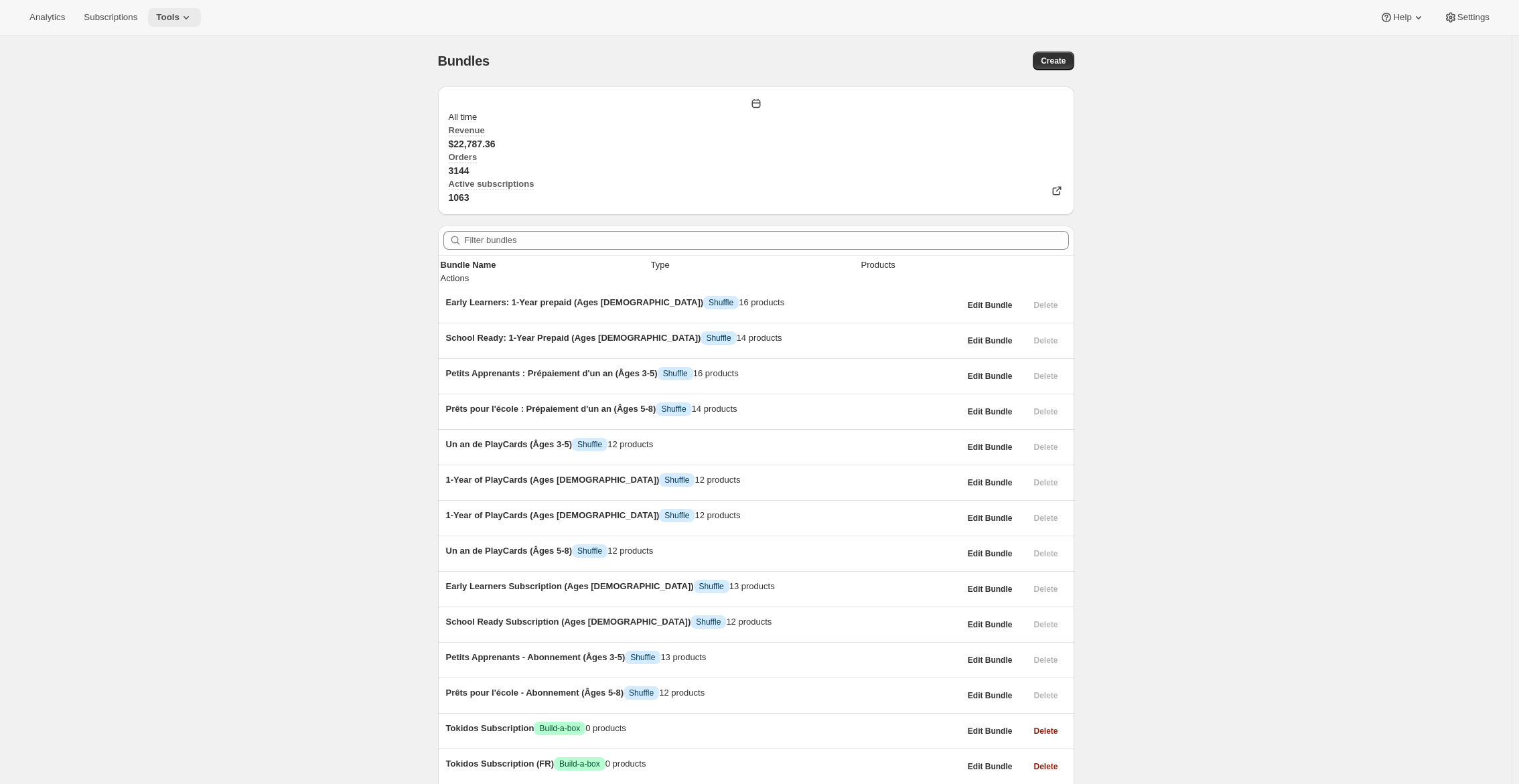
click at [179, 21] on span "Tools" at bounding box center [168, 18] width 24 height 11
click at [369, 441] on div "Bundles. This page is ready Bundles Create All time Revenue $22,787.36 Orders 3…" at bounding box center [756, 541] width 1512 height 1012
click at [1056, 54] on button "Create" at bounding box center [1053, 61] width 41 height 19
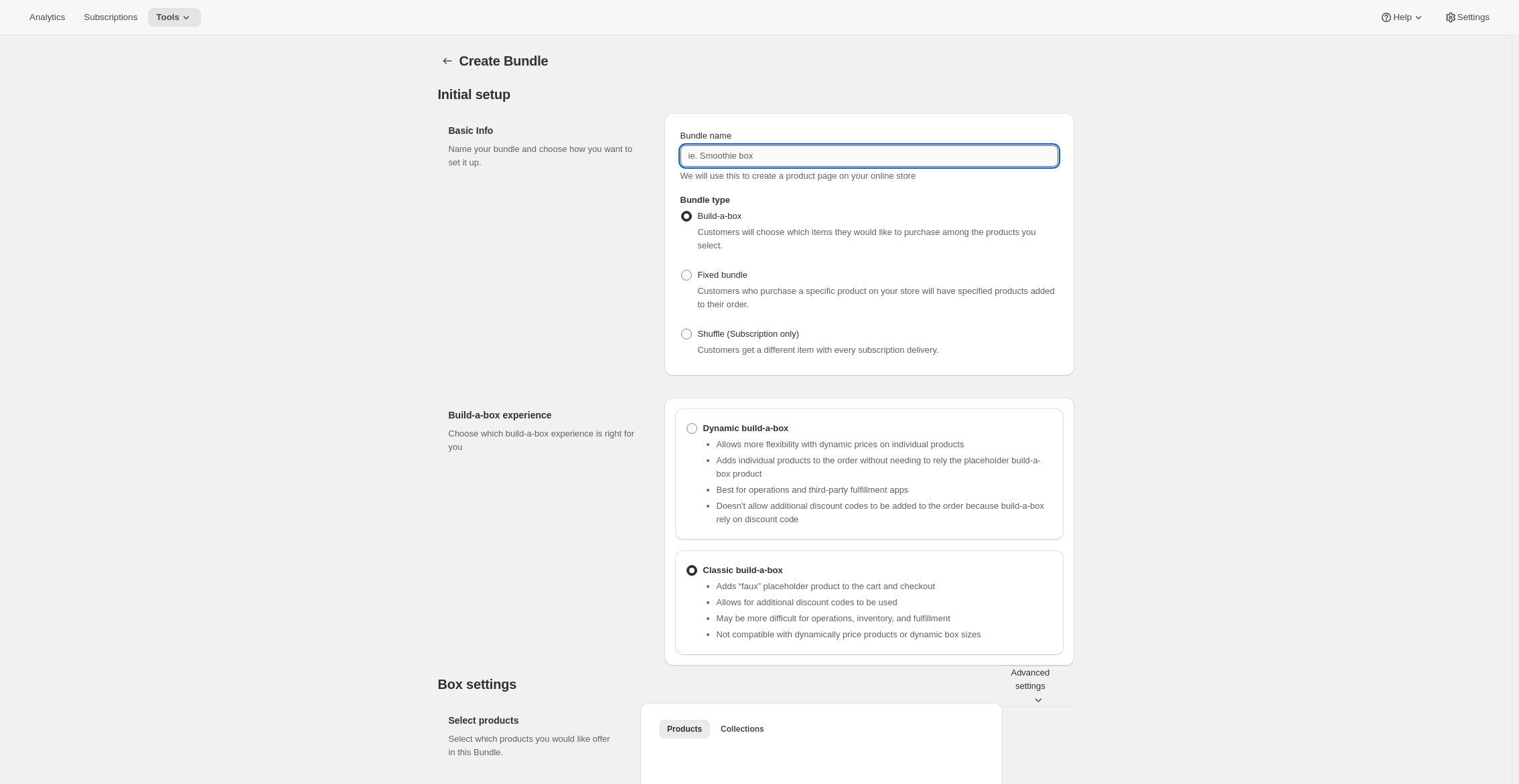
click at [873, 164] on input "Bundle name" at bounding box center [869, 156] width 378 height 22
click at [448, 54] on button "Bundles" at bounding box center [447, 61] width 19 height 19
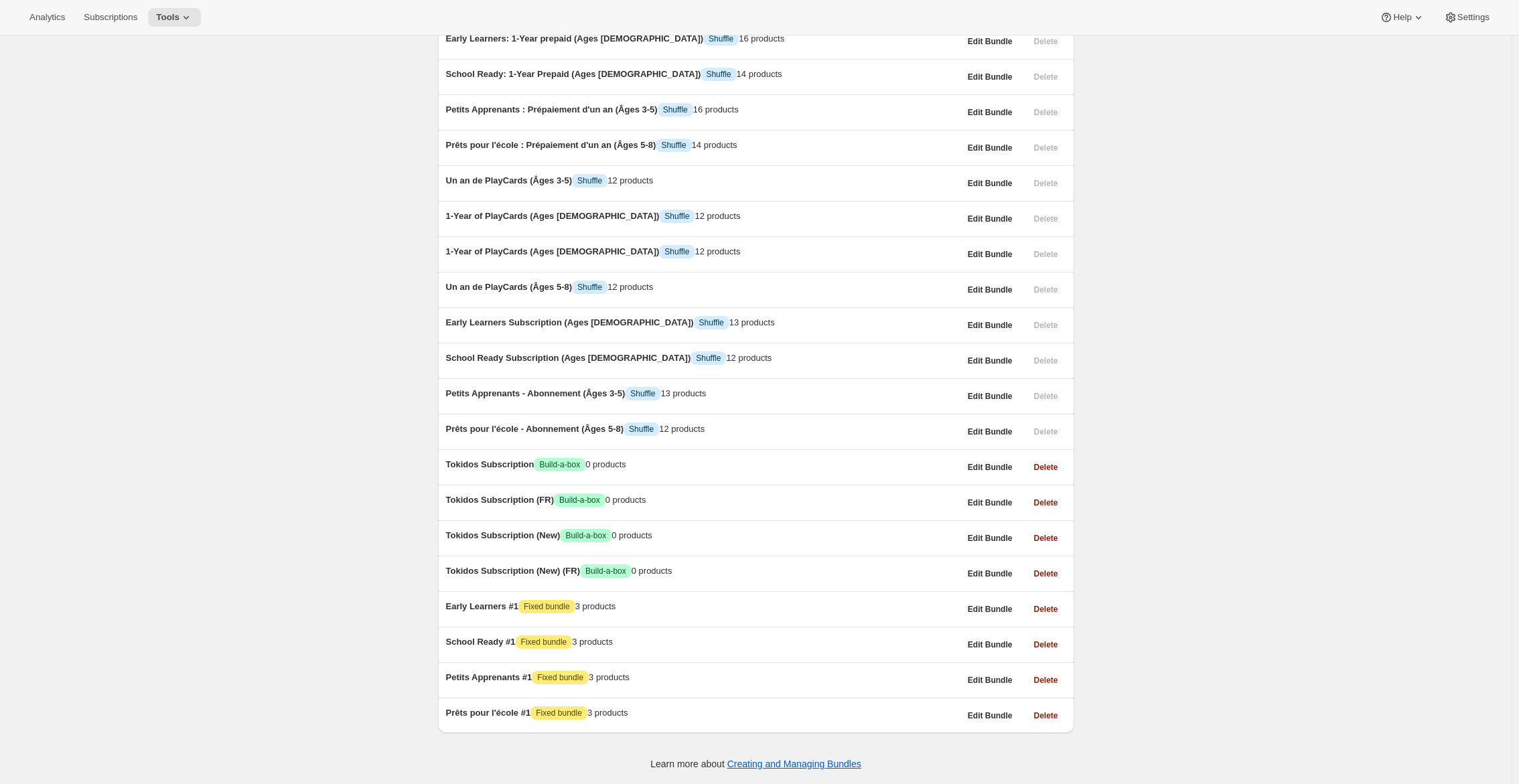
scroll to position [609, 0]
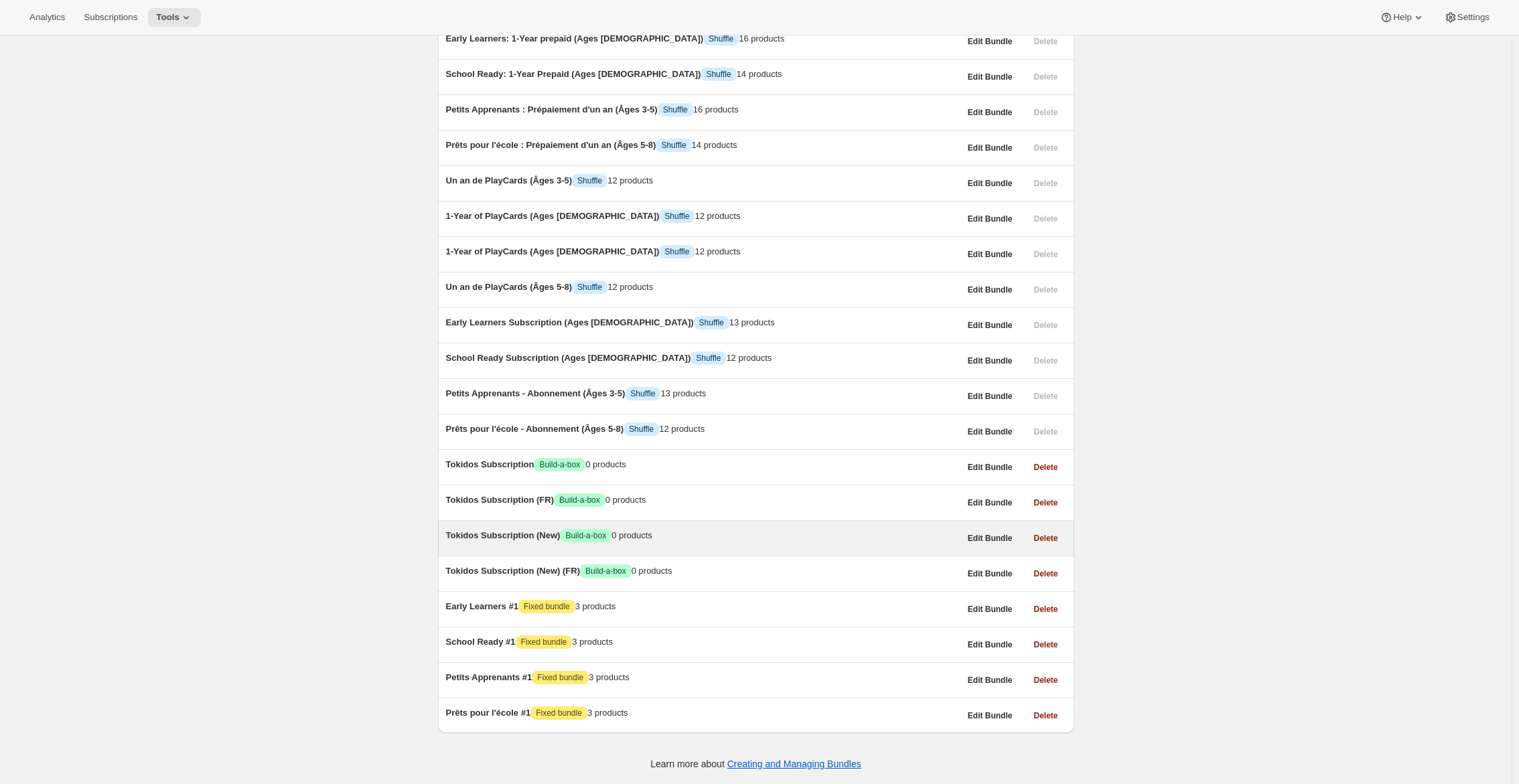
click at [568, 529] on div "Tokidos Subscription (New) Success Build-a-box 0 products" at bounding box center [703, 536] width 513 height 14
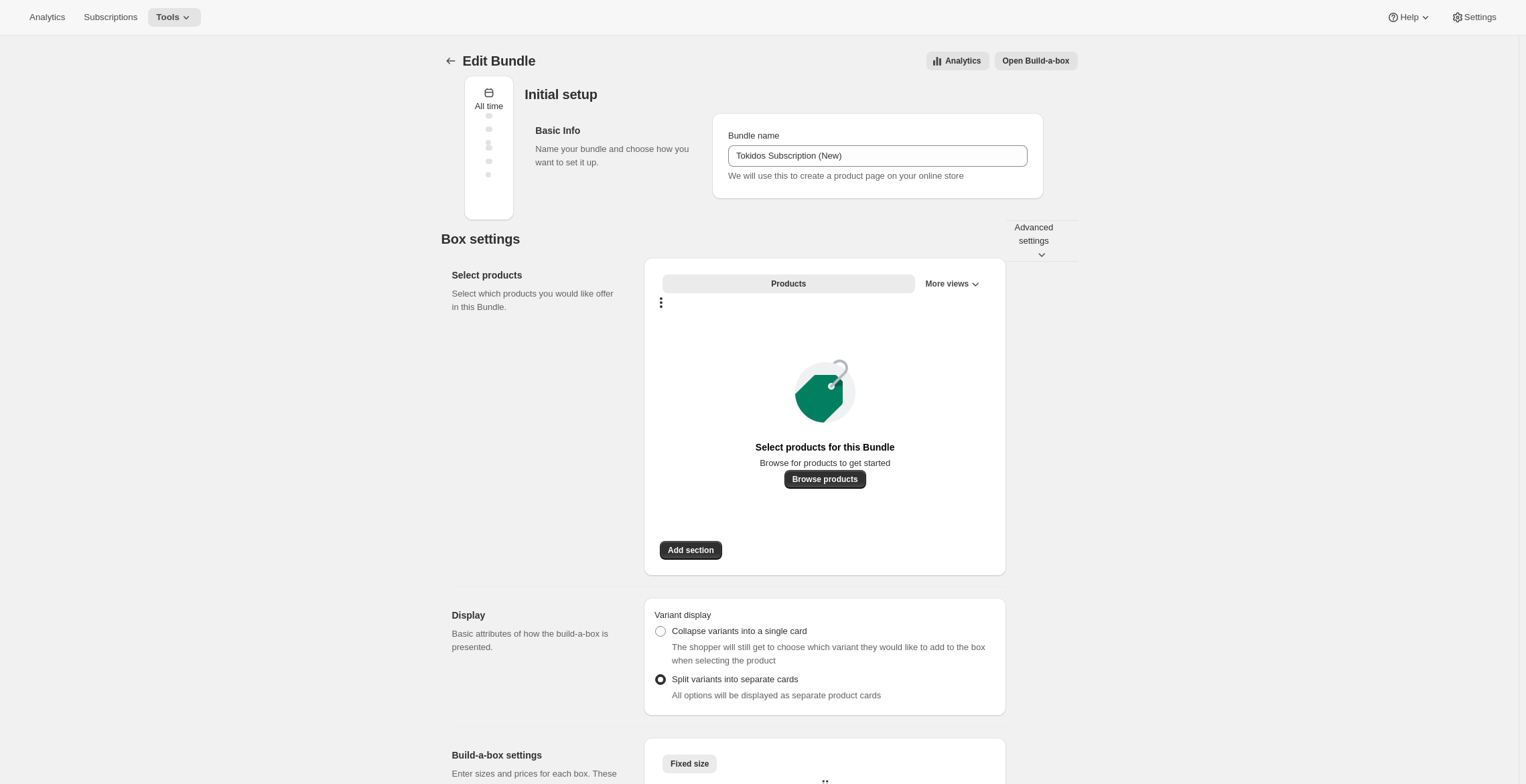
type input "Tokidos Subscription (New)"
radio input "true"
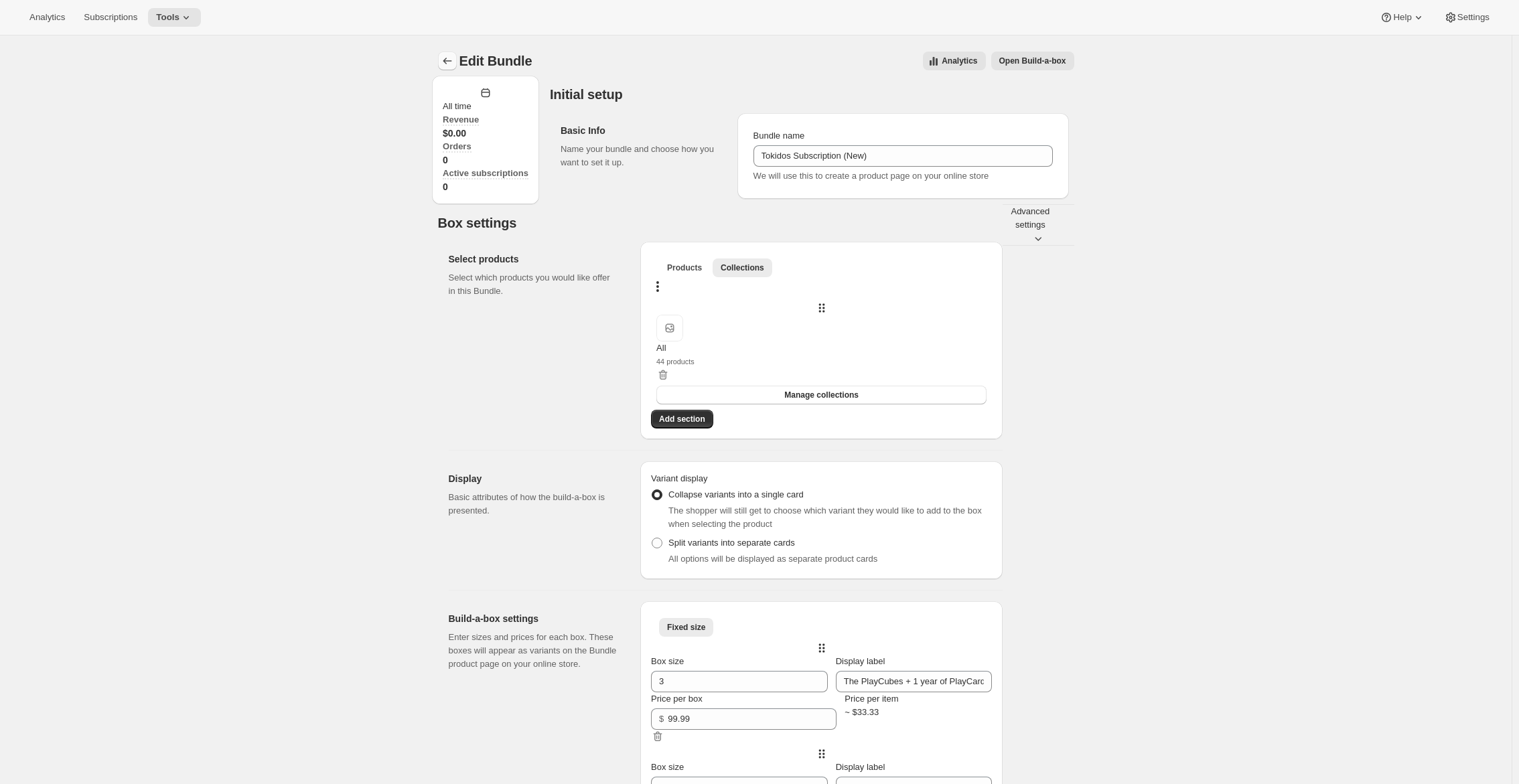
click at [442, 68] on button "Bundles" at bounding box center [447, 61] width 19 height 19
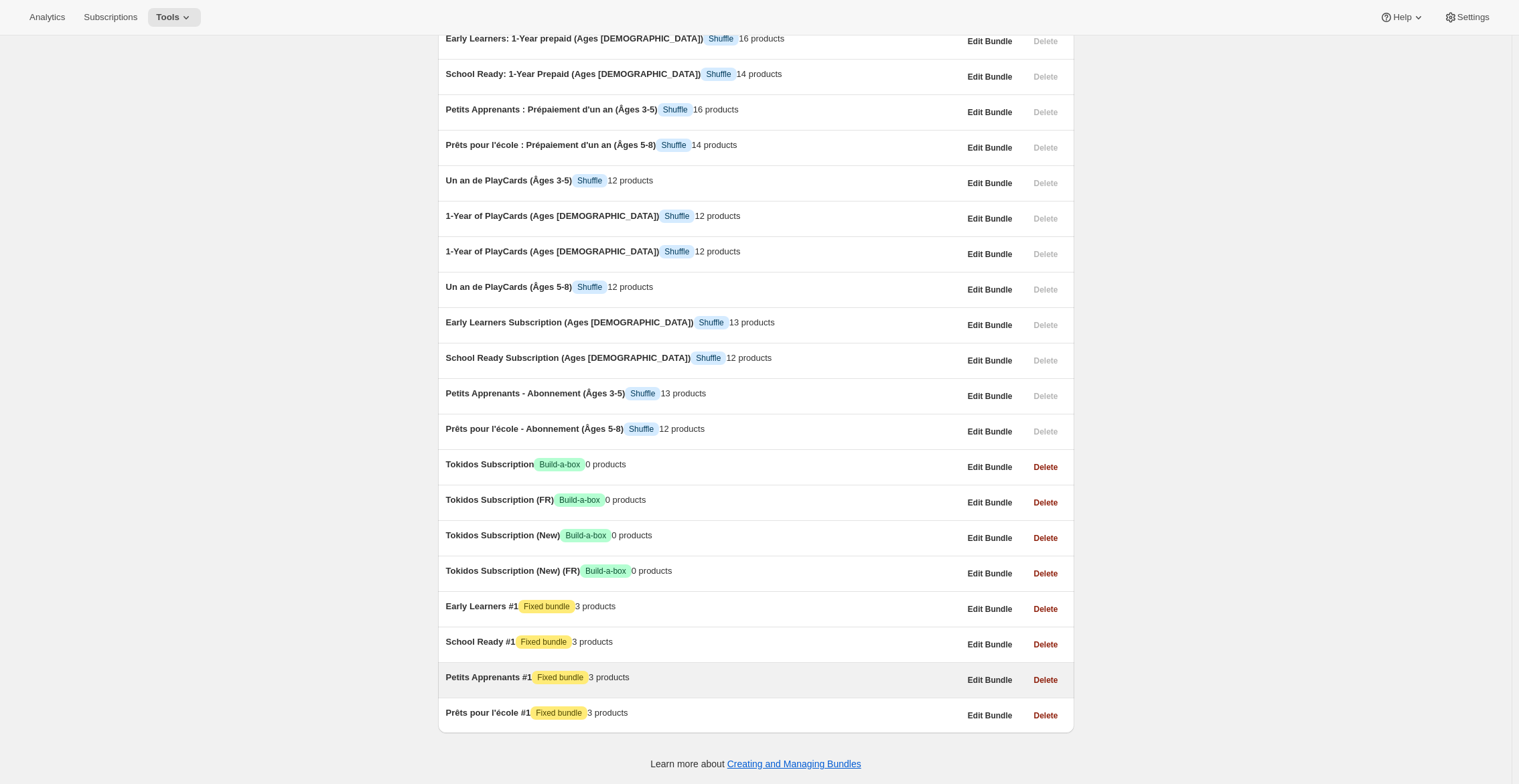
scroll to position [609, 0]
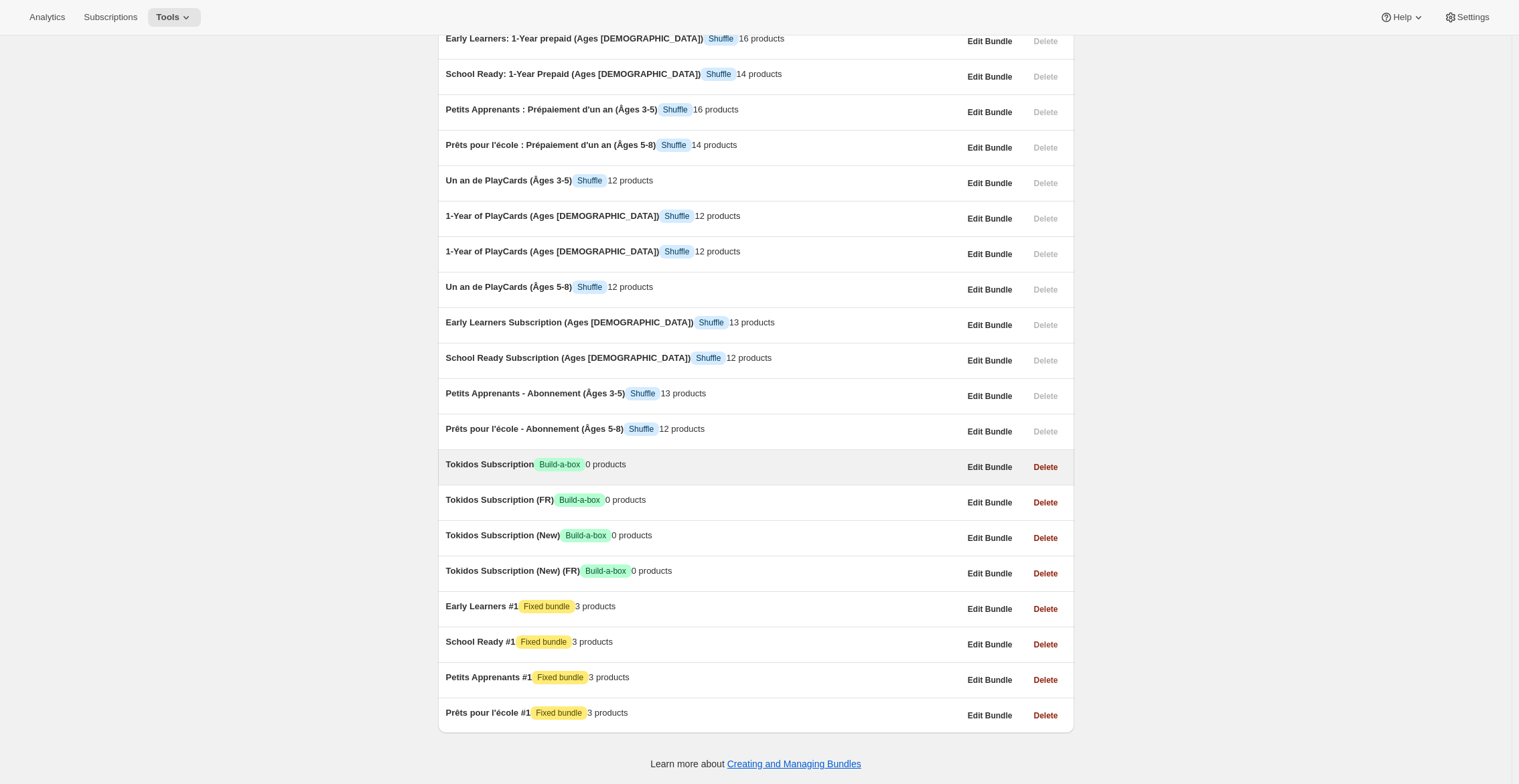
click at [523, 460] on span "Tokidos Subscription" at bounding box center [490, 464] width 88 height 10
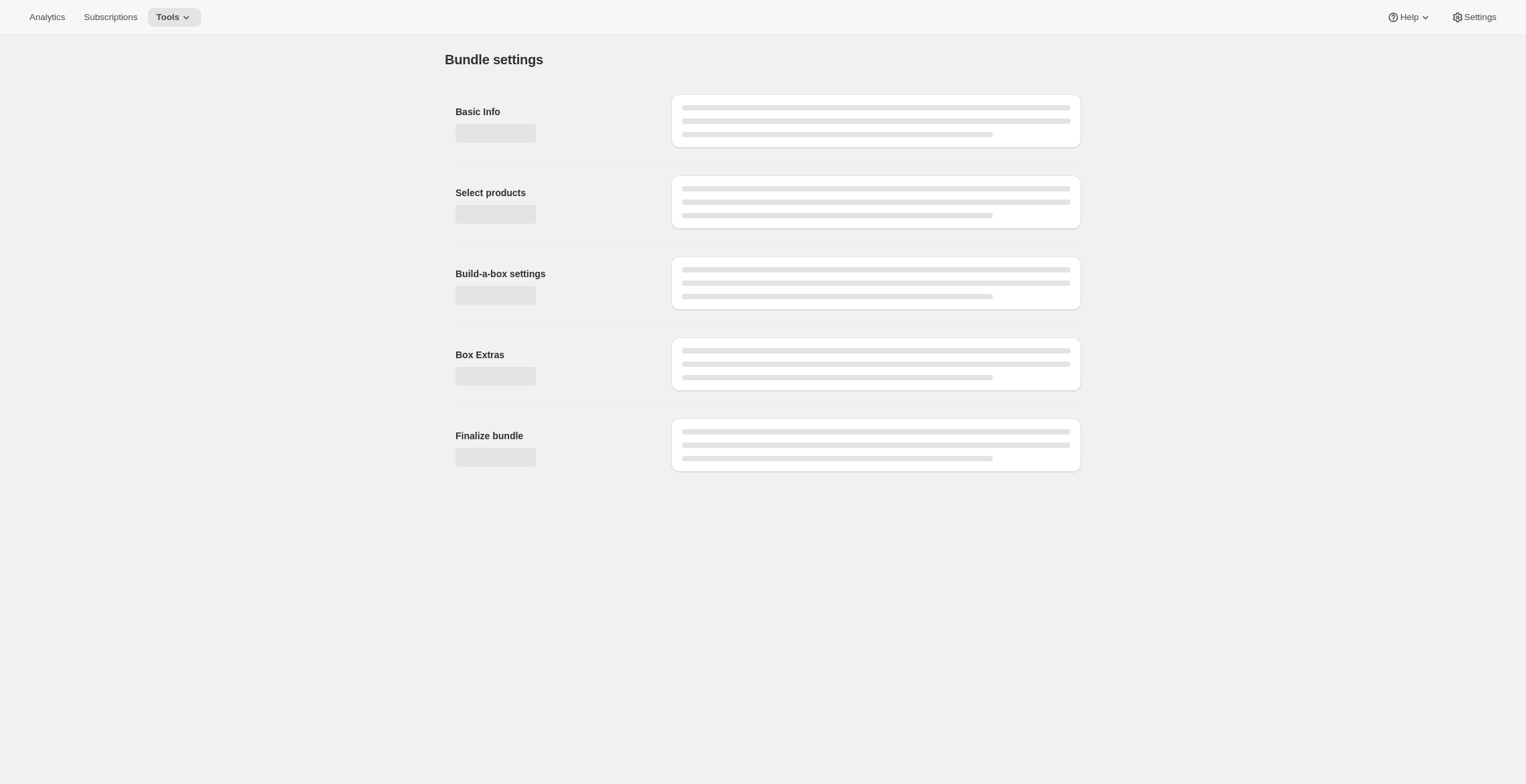
type input "Tokidos Subscription"
radio input "true"
checkbox input "true"
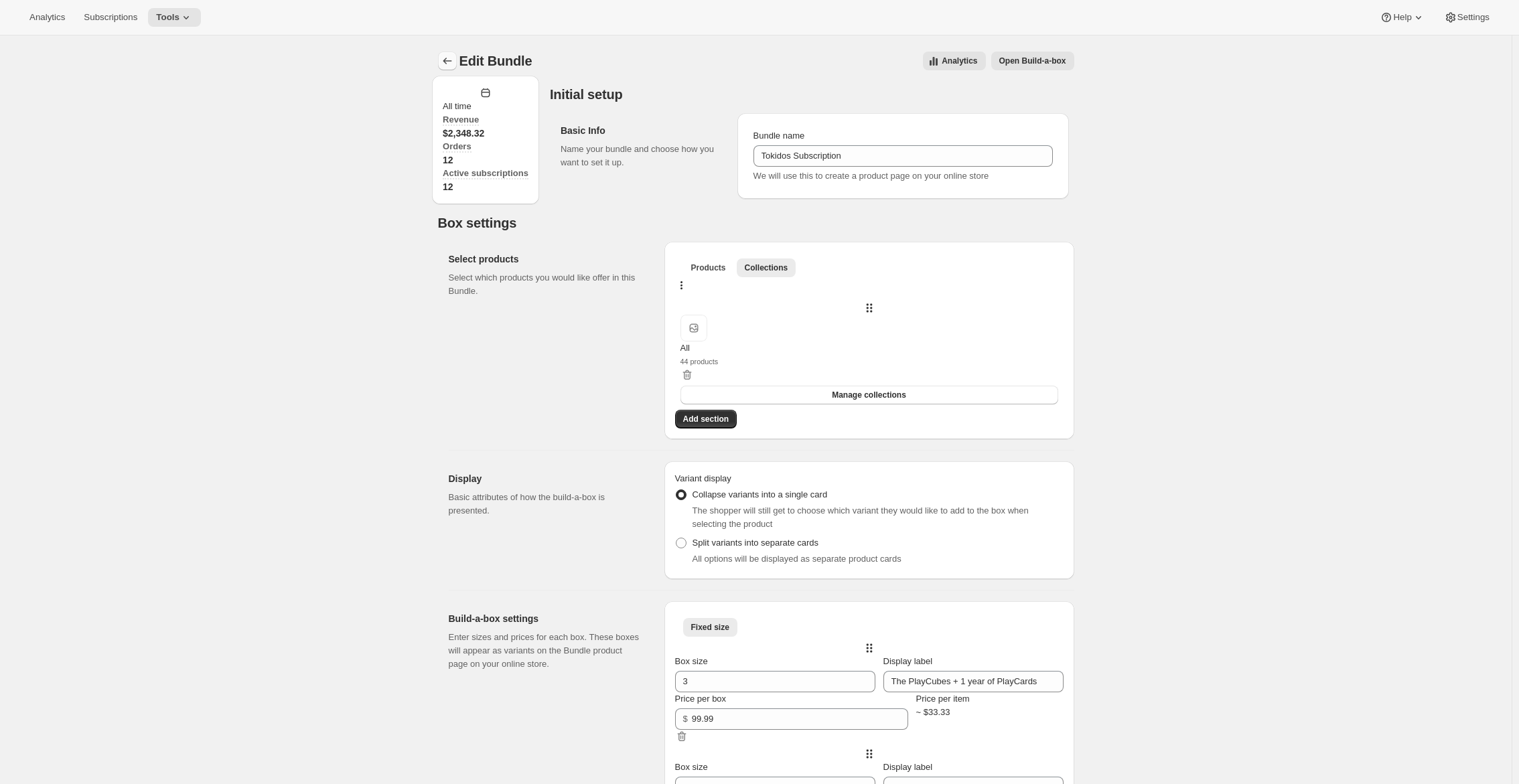
click at [449, 65] on icon "Bundles" at bounding box center [447, 61] width 14 height 14
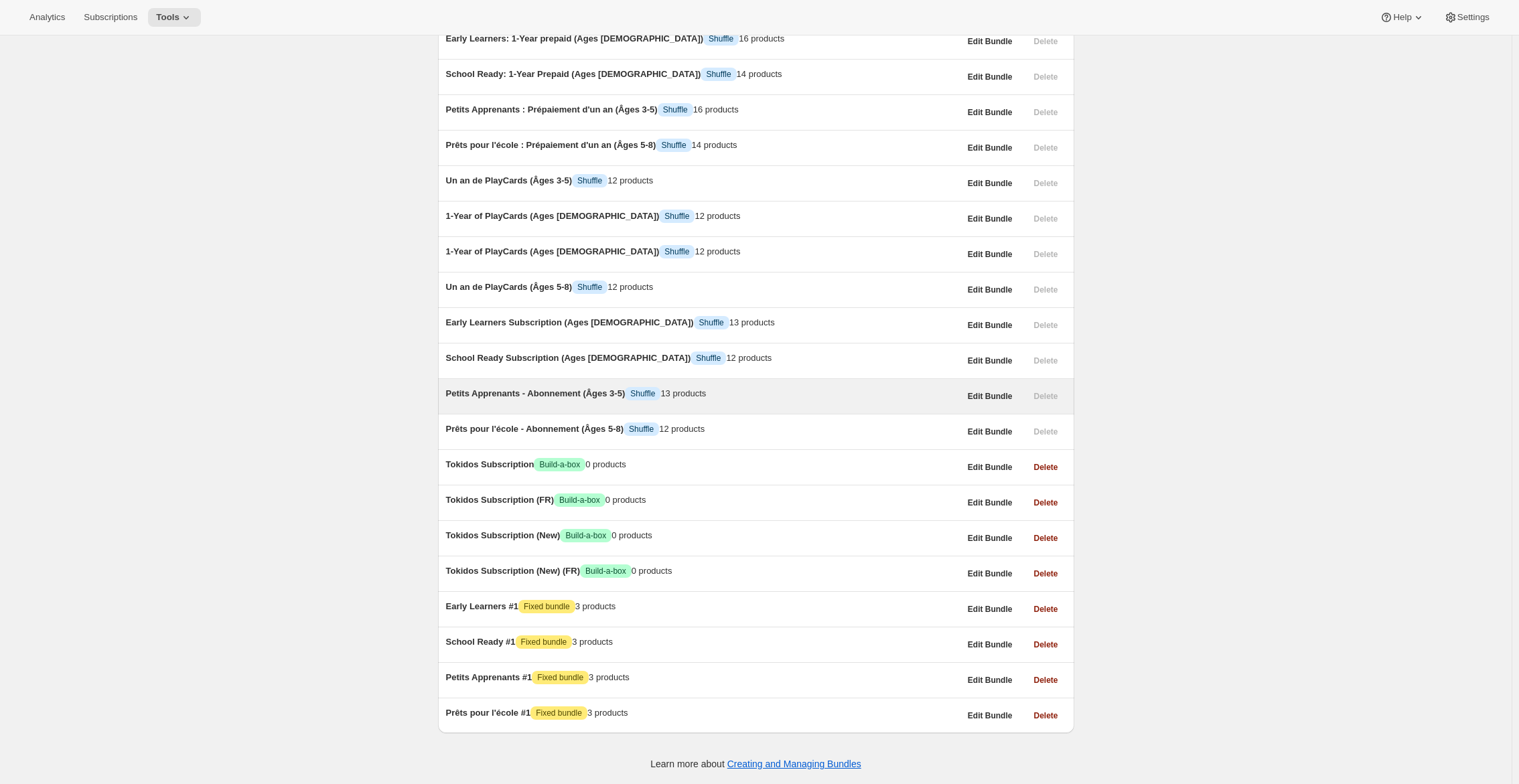
scroll to position [609, 0]
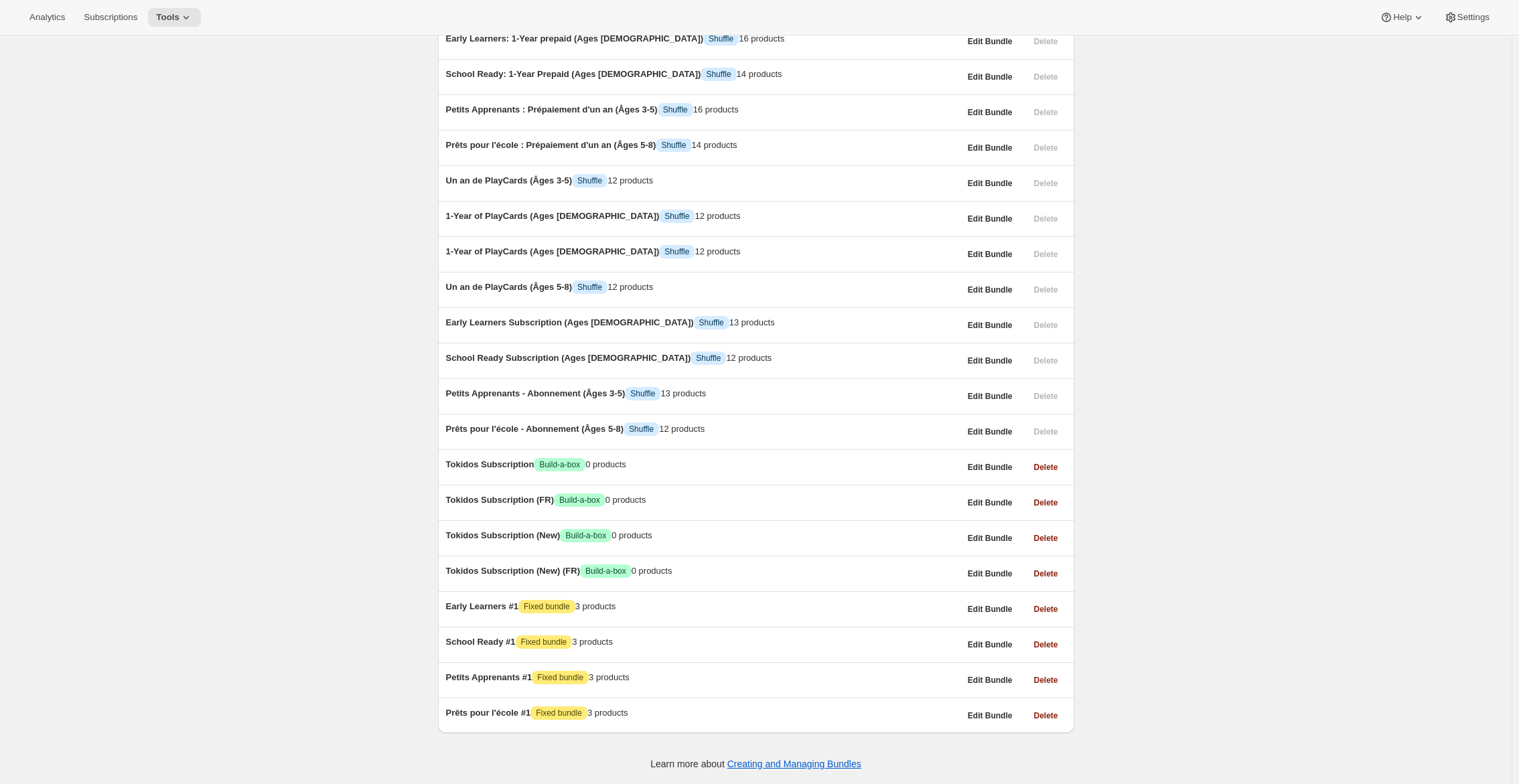
click at [1326, 188] on div "Bundles. This page is ready Bundles Create All time Revenue $22,787.36 Orders 3…" at bounding box center [756, 278] width 1512 height 1012
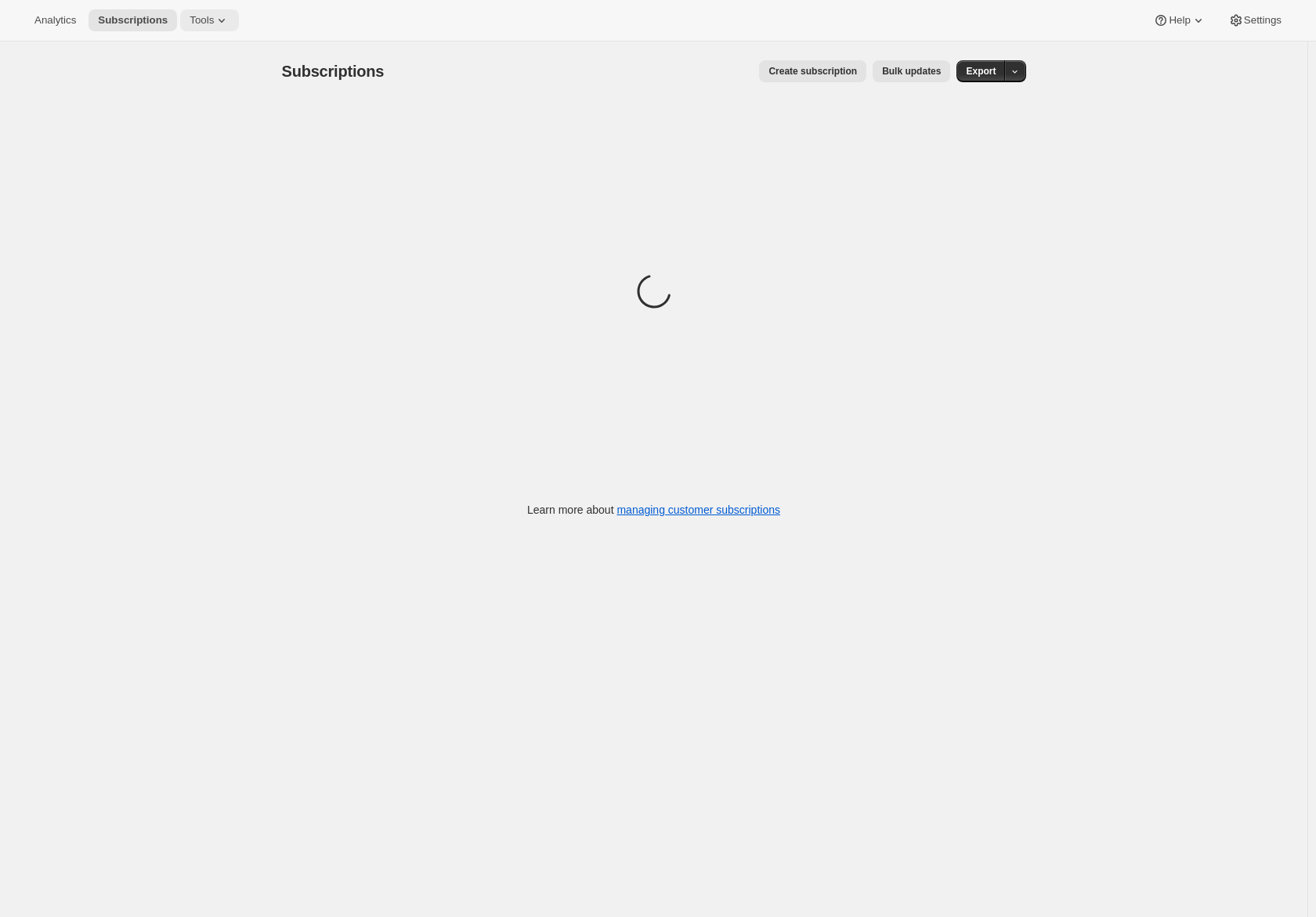
click at [222, 26] on icon at bounding box center [222, 21] width 16 height 16
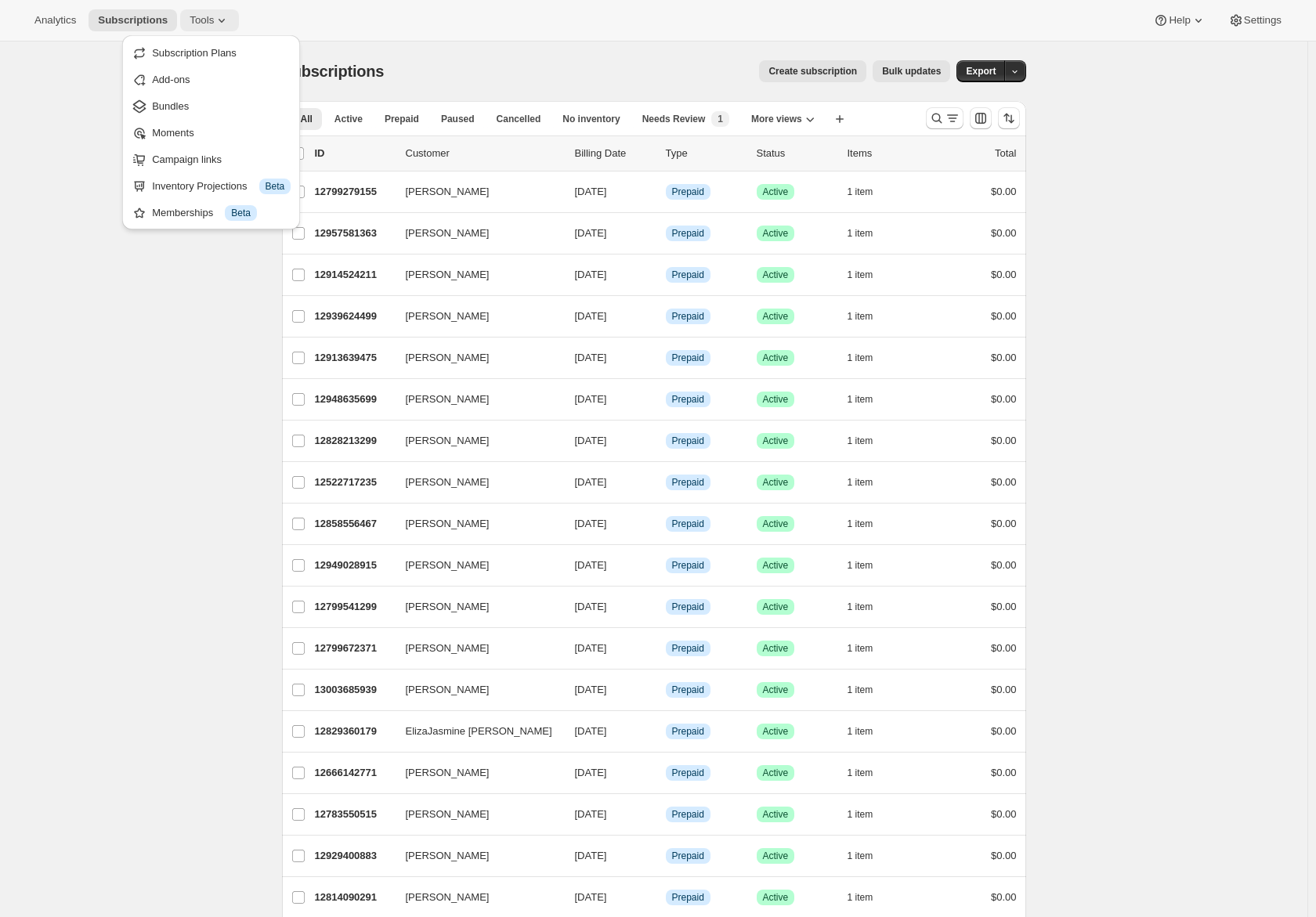
click at [222, 24] on icon at bounding box center [222, 21] width 16 height 16
click at [222, 30] on button "Tools" at bounding box center [210, 21] width 59 height 22
click at [218, 49] on span "Subscription Plans" at bounding box center [194, 52] width 85 height 12
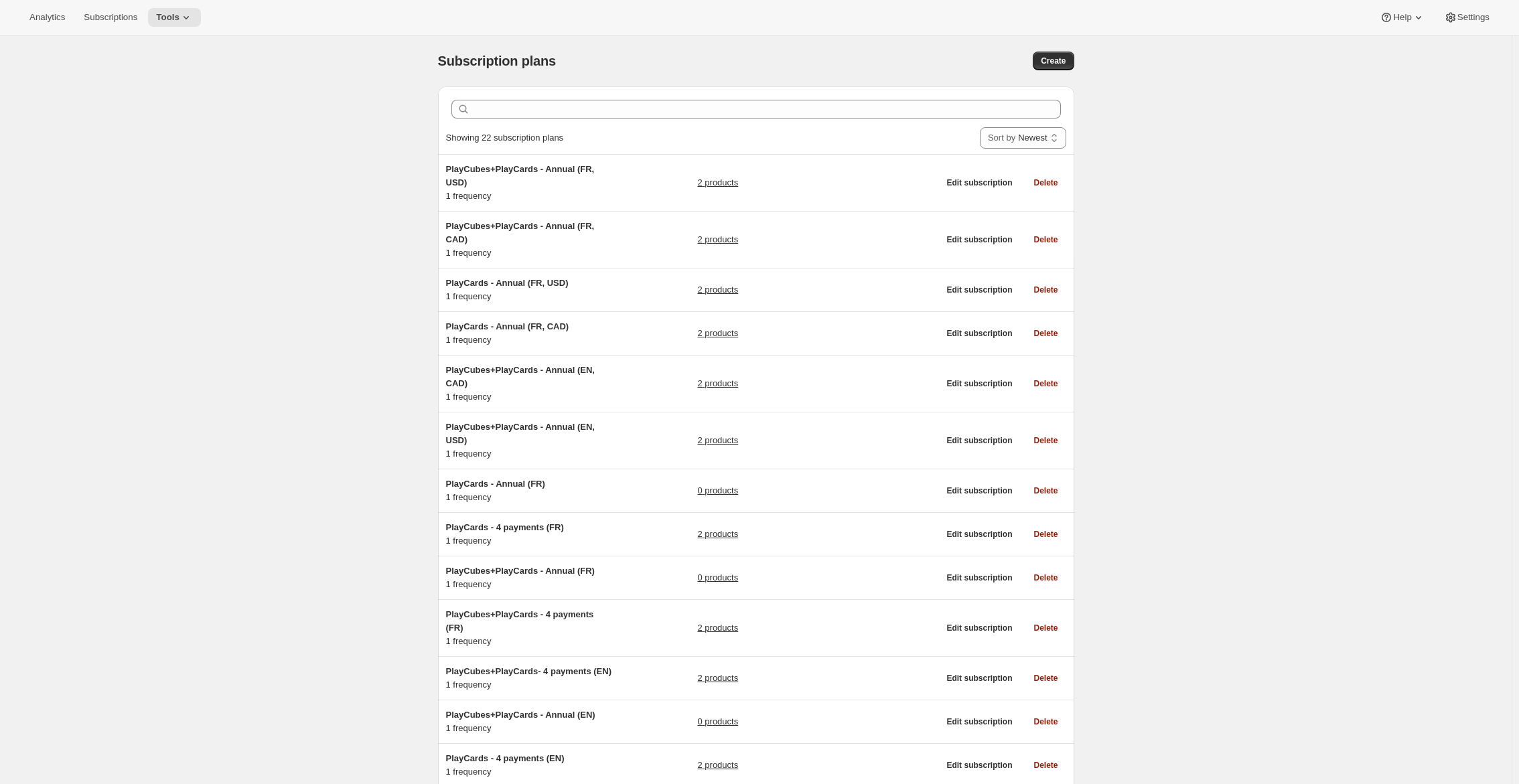
click at [307, 63] on div "Subscription plans. This page is ready Subscription plans Create Clear Showing …" at bounding box center [756, 652] width 1512 height 1234
click at [1061, 65] on span "Create" at bounding box center [1053, 61] width 24 height 11
select select "WEEK"
select select "MONTH"
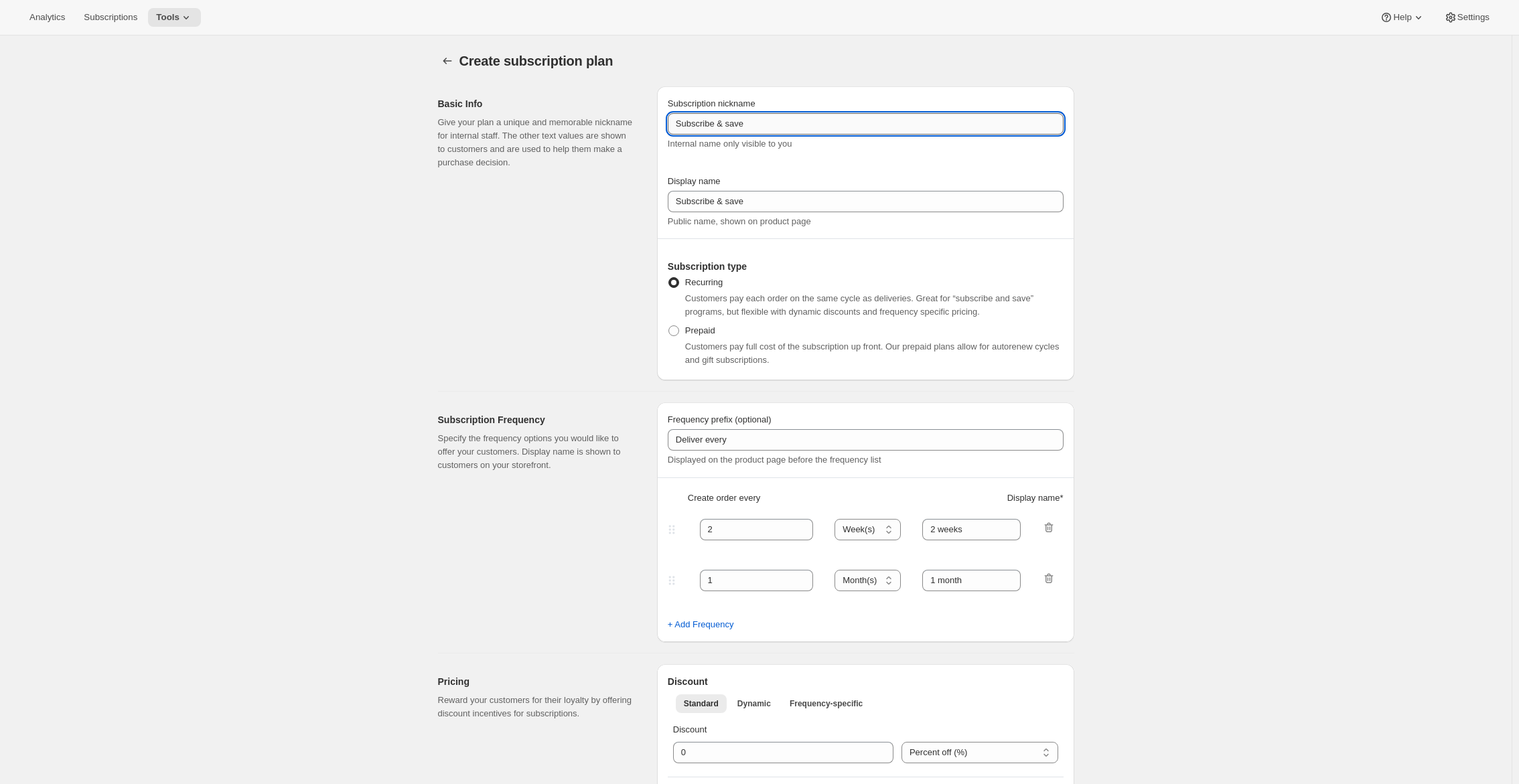
click at [921, 117] on input "Subscribe & save" at bounding box center [865, 124] width 396 height 22
click at [880, 531] on select "Day(s) Week(s) Month(s) Year(s)" at bounding box center [868, 529] width 67 height 22
select select "MONTH"
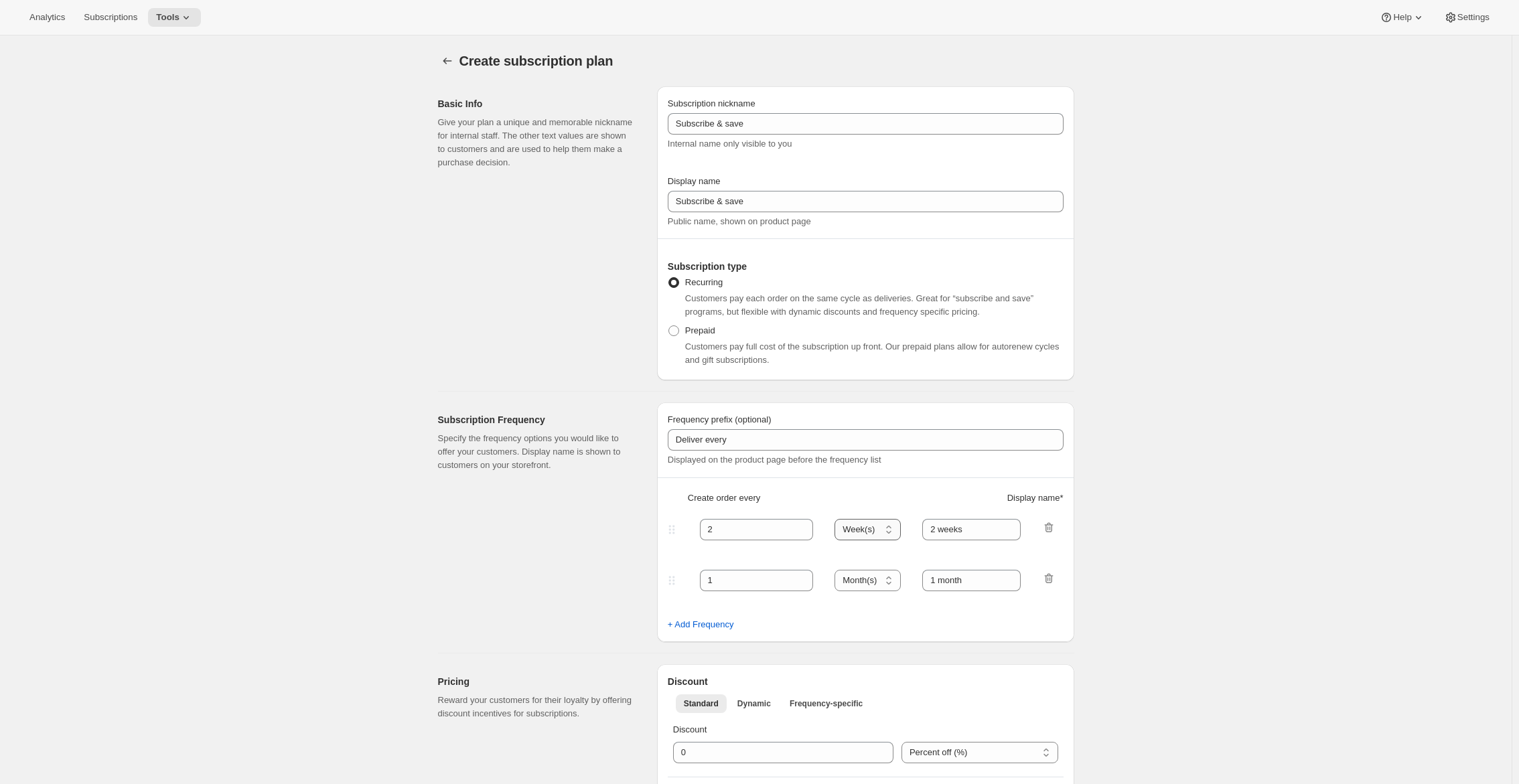
click at [837, 519] on select "Day(s) Week(s) Month(s) Year(s)" at bounding box center [868, 529] width 67 height 22
click at [1052, 586] on div at bounding box center [1049, 580] width 14 height 18
click at [1052, 578] on icon "button" at bounding box center [1049, 578] width 14 height 14
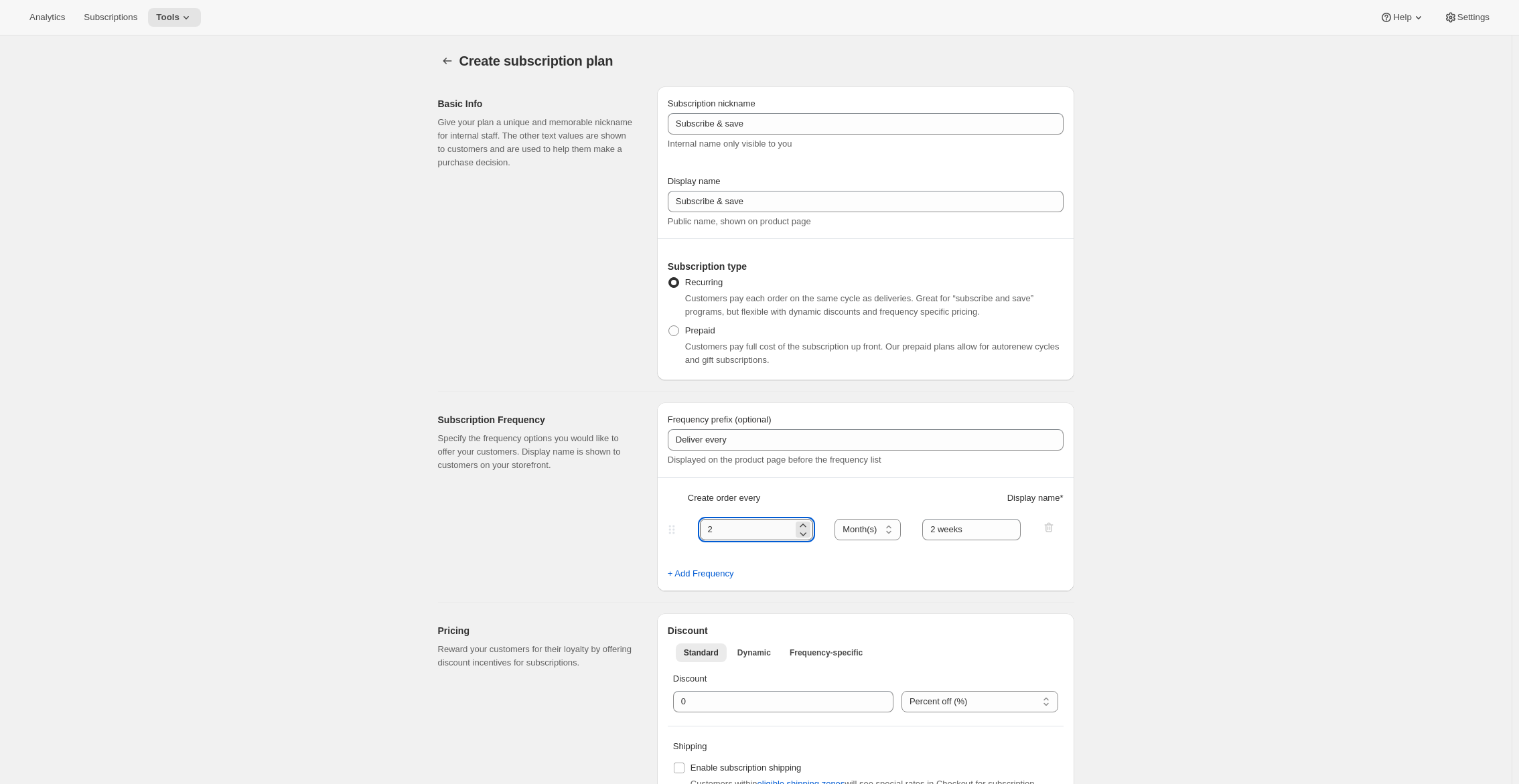
click at [739, 536] on input "2" at bounding box center [747, 529] width 94 height 22
type input "1"
click at [962, 524] on input "2 weeks" at bounding box center [971, 529] width 98 height 22
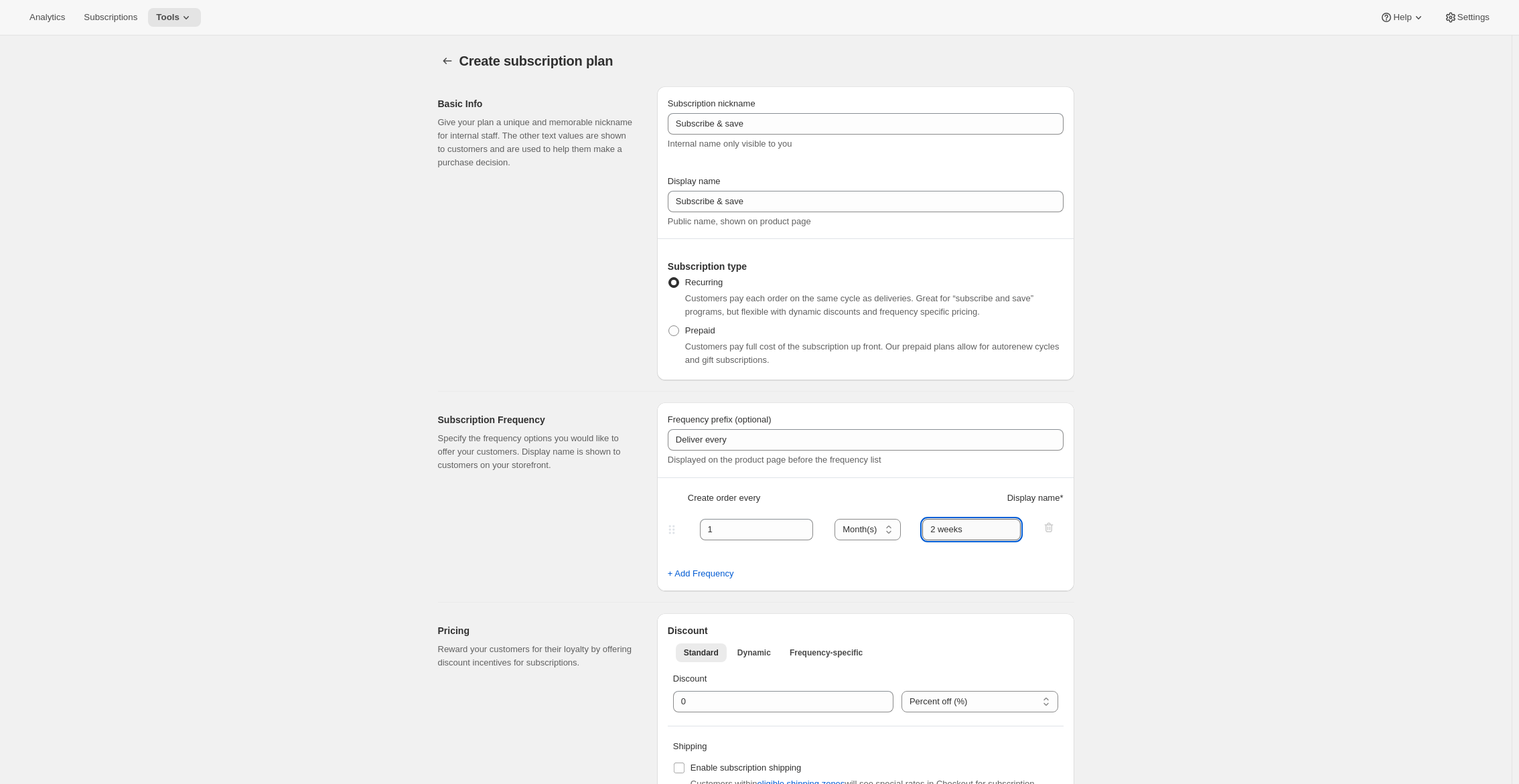
click at [962, 524] on input "2 weeks" at bounding box center [971, 529] width 98 height 22
type input "Month"
click at [763, 130] on input "Subscribe & save" at bounding box center [865, 124] width 396 height 22
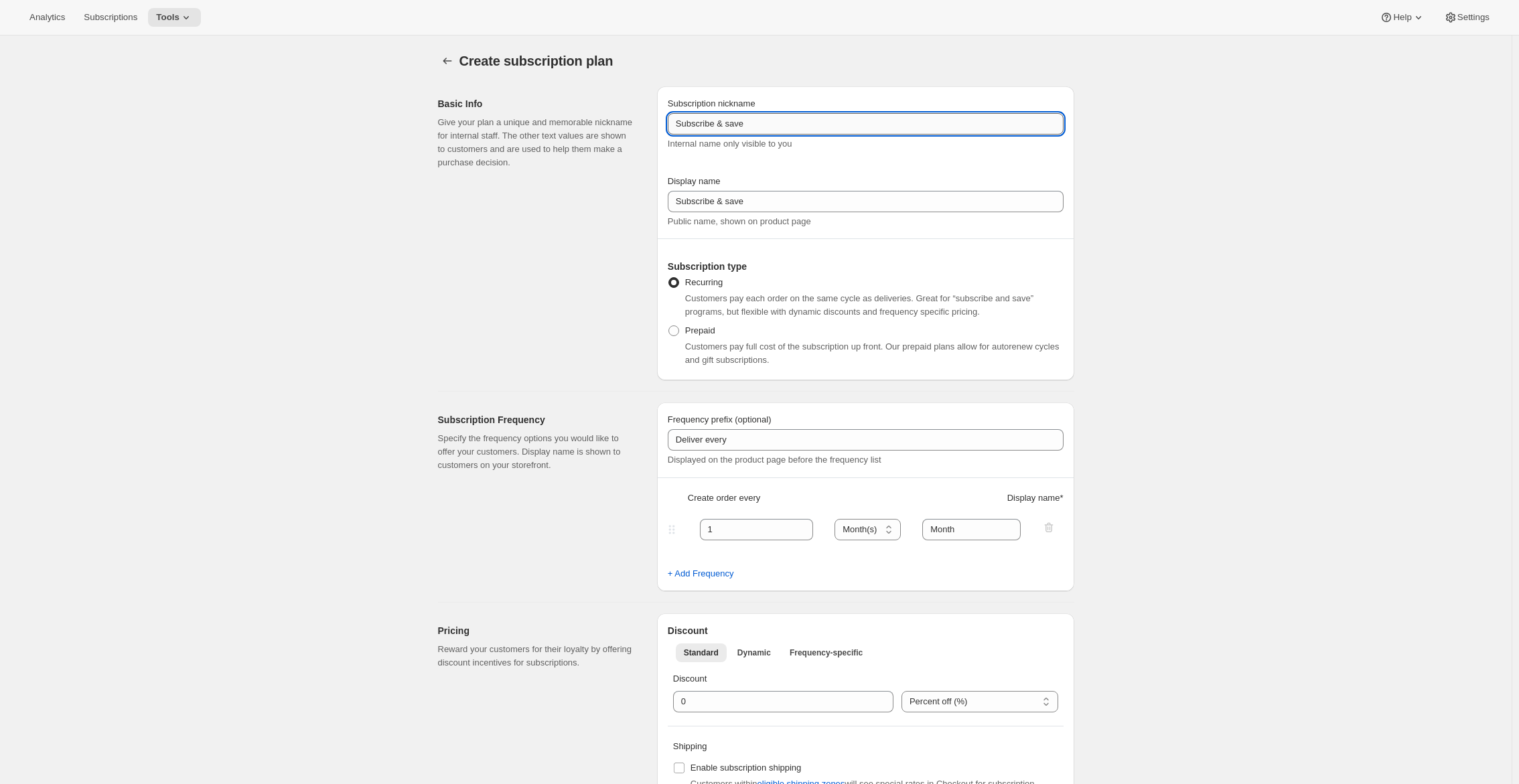
click at [763, 130] on input "Subscribe & save" at bounding box center [865, 124] width 396 height 22
click at [201, 14] on button "Tools" at bounding box center [175, 18] width 53 height 19
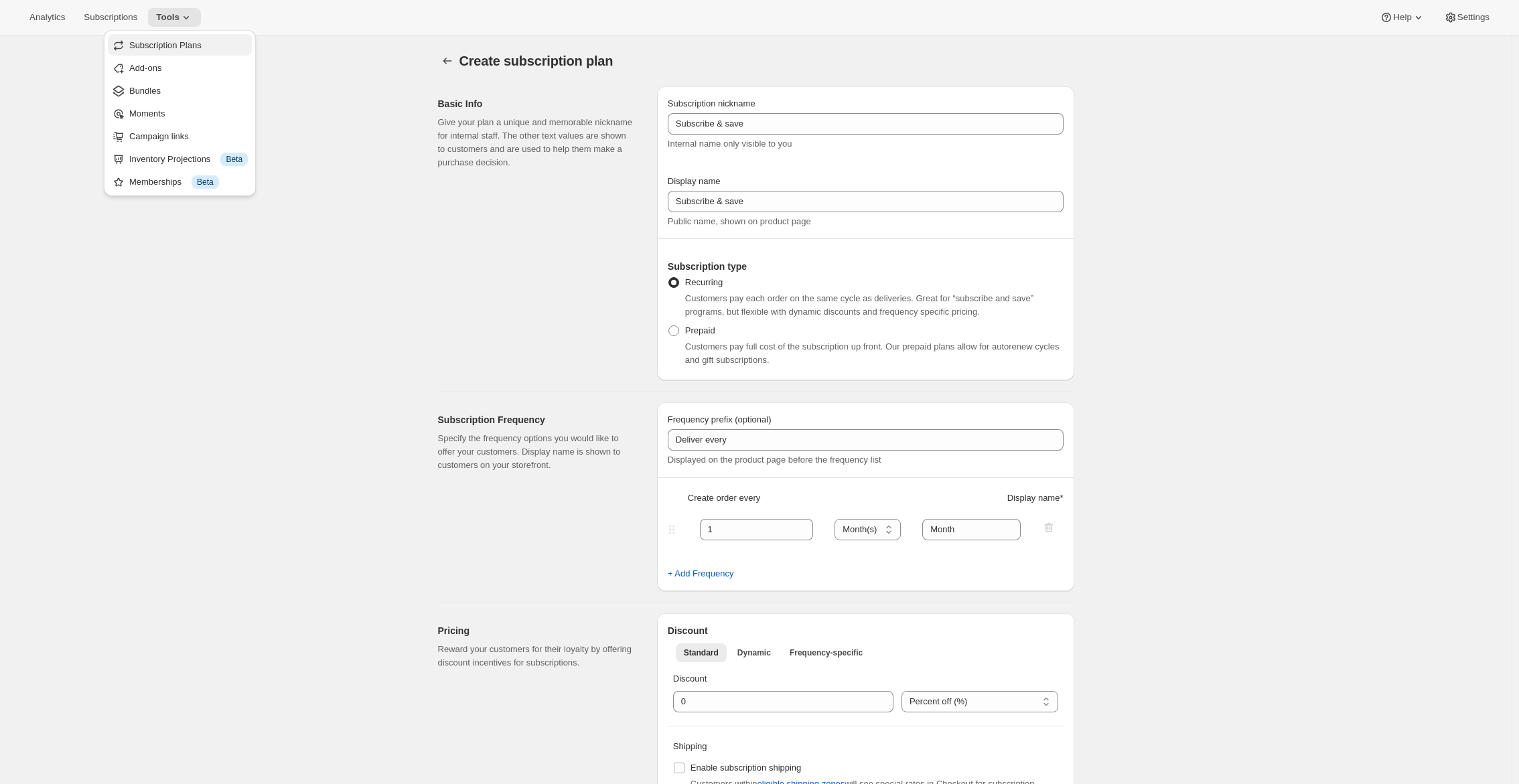
click at [186, 46] on span "Subscription Plans" at bounding box center [165, 45] width 73 height 10
type input "2"
select select "WEEK"
type input "2 weeks"
select select "MONTH"
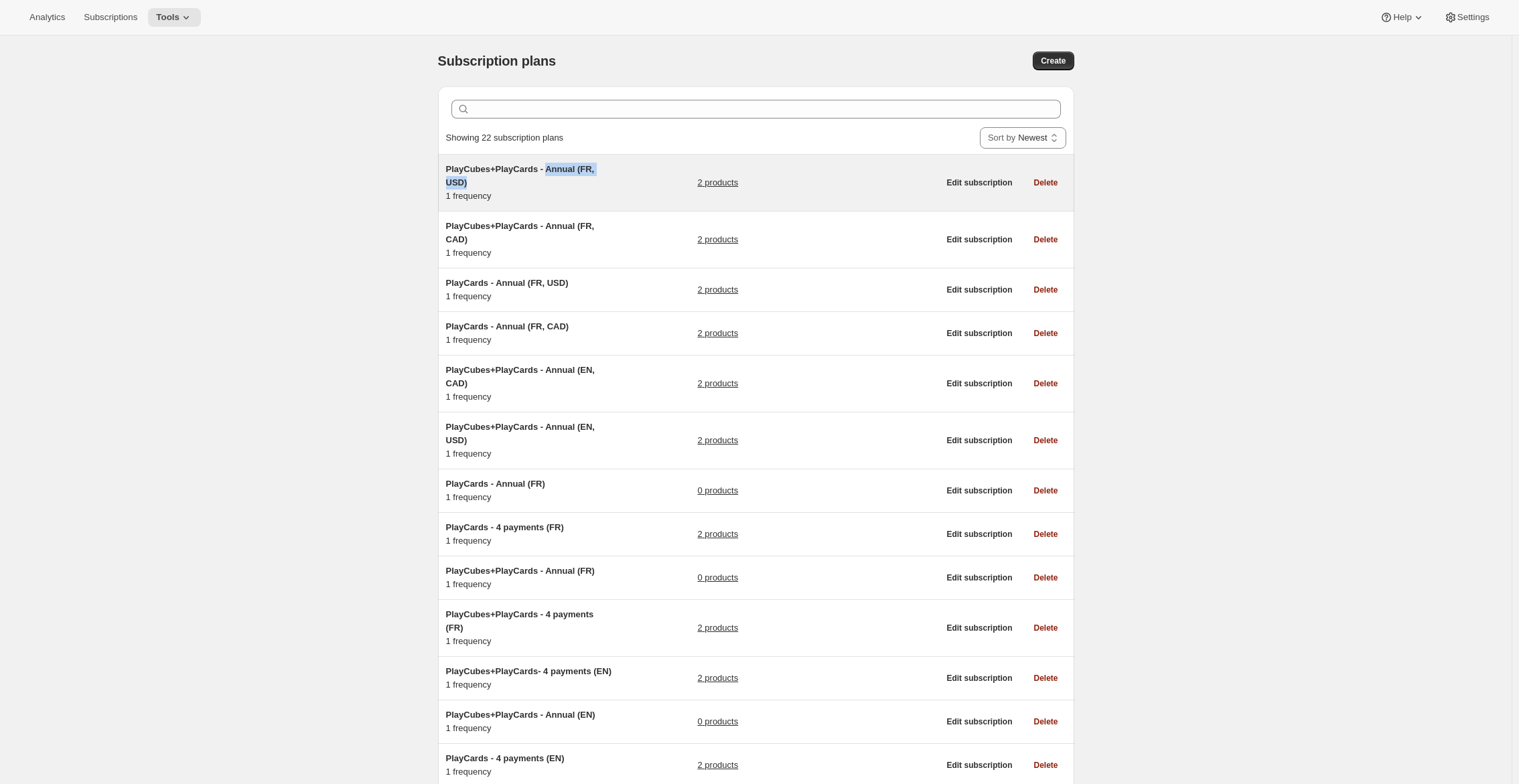
drag, startPoint x: 474, startPoint y: 183, endPoint x: 553, endPoint y: 173, distance: 79.6
click at [553, 173] on h5 "PlayCubes+PlayCards - Annual (FR, USD)" at bounding box center [530, 176] width 168 height 26
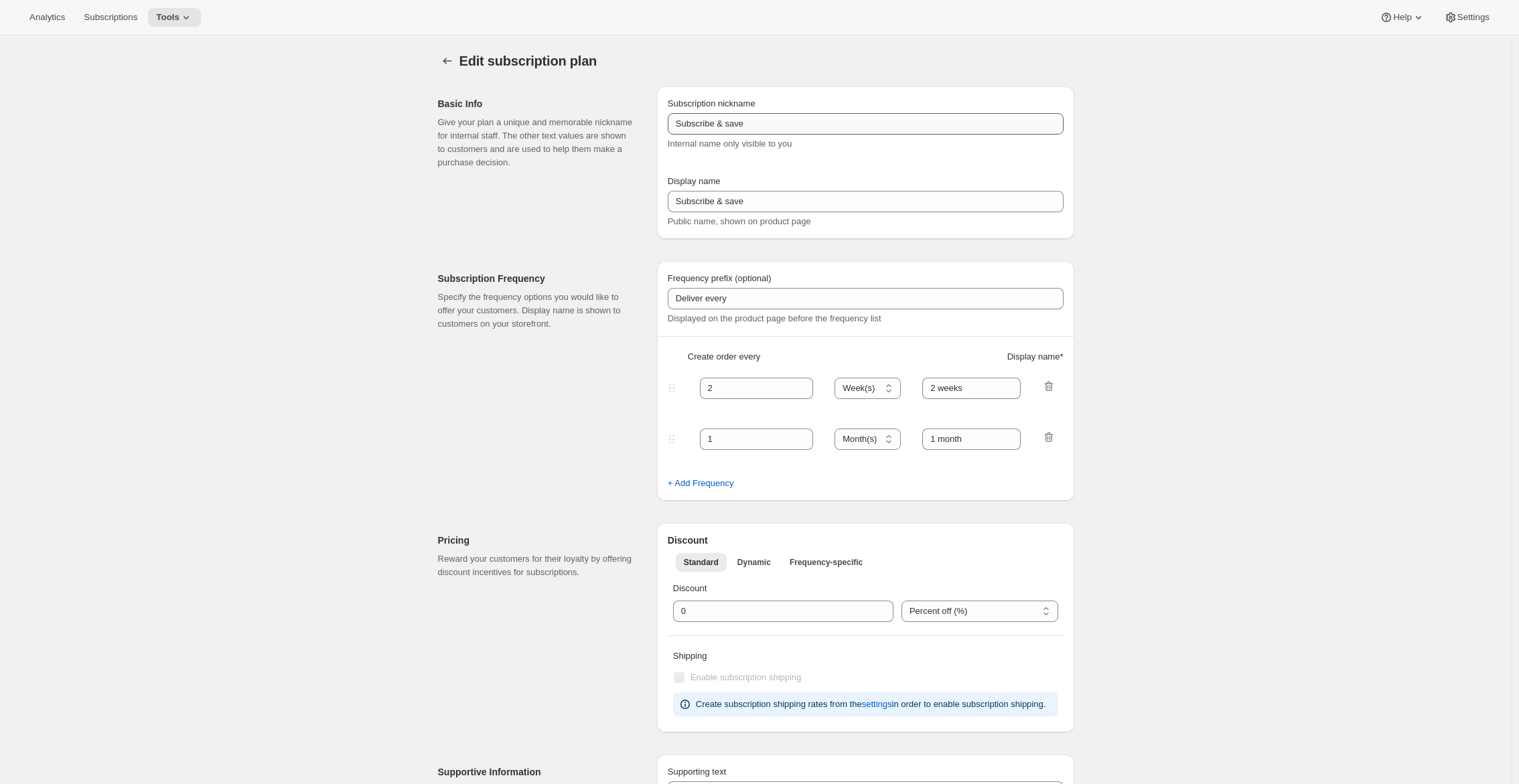
type input "PlayCubes+PlayCards - Annual (FR, USD)"
type input "Payez maintenant - <b>SAUVEZ 25%</b> (<del>419.99 USD</del>)"
select select "ENABLED"
select select "MONTH"
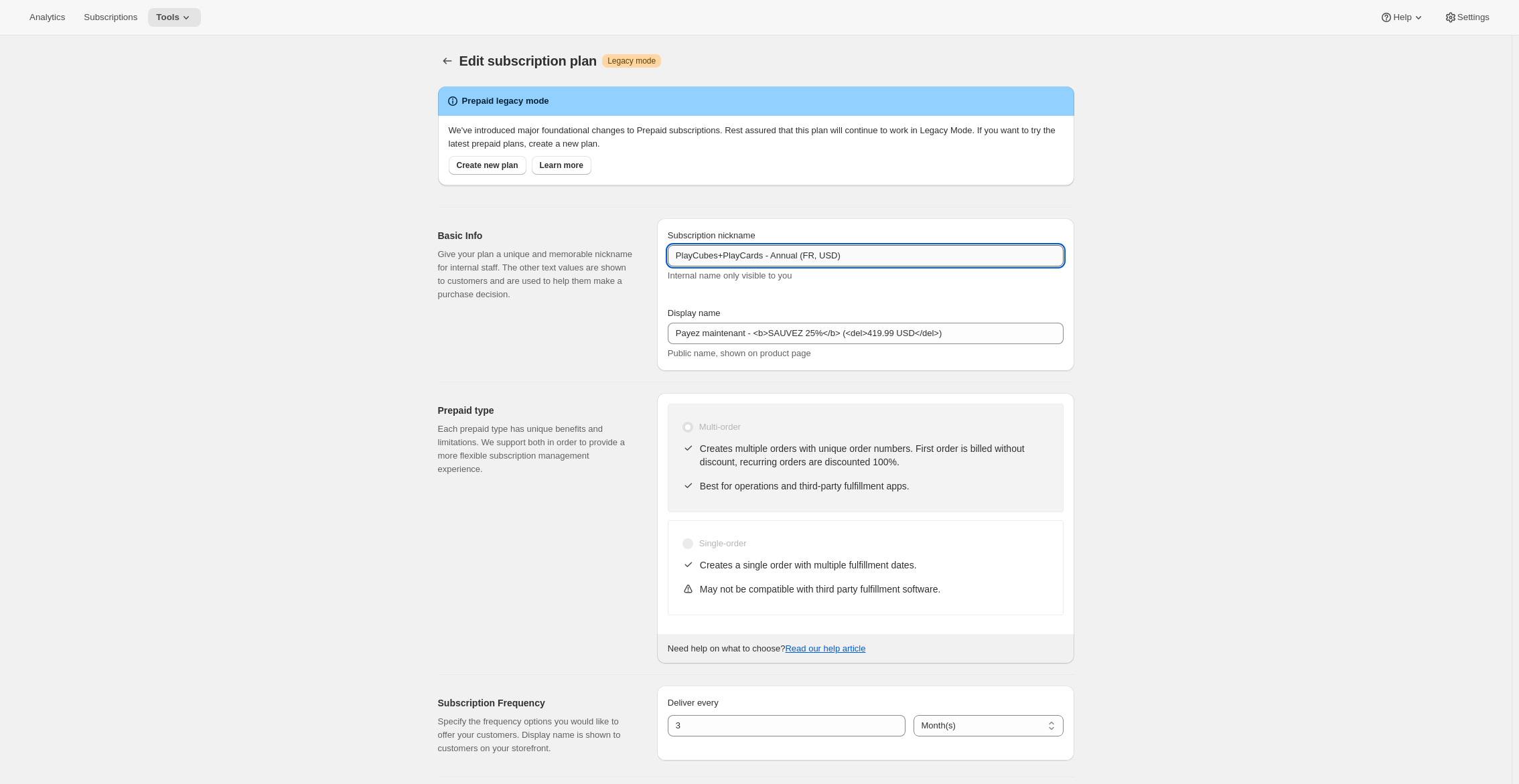
click at [810, 253] on input "PlayCubes+PlayCards - Annual (FR, USD)" at bounding box center [865, 256] width 396 height 22
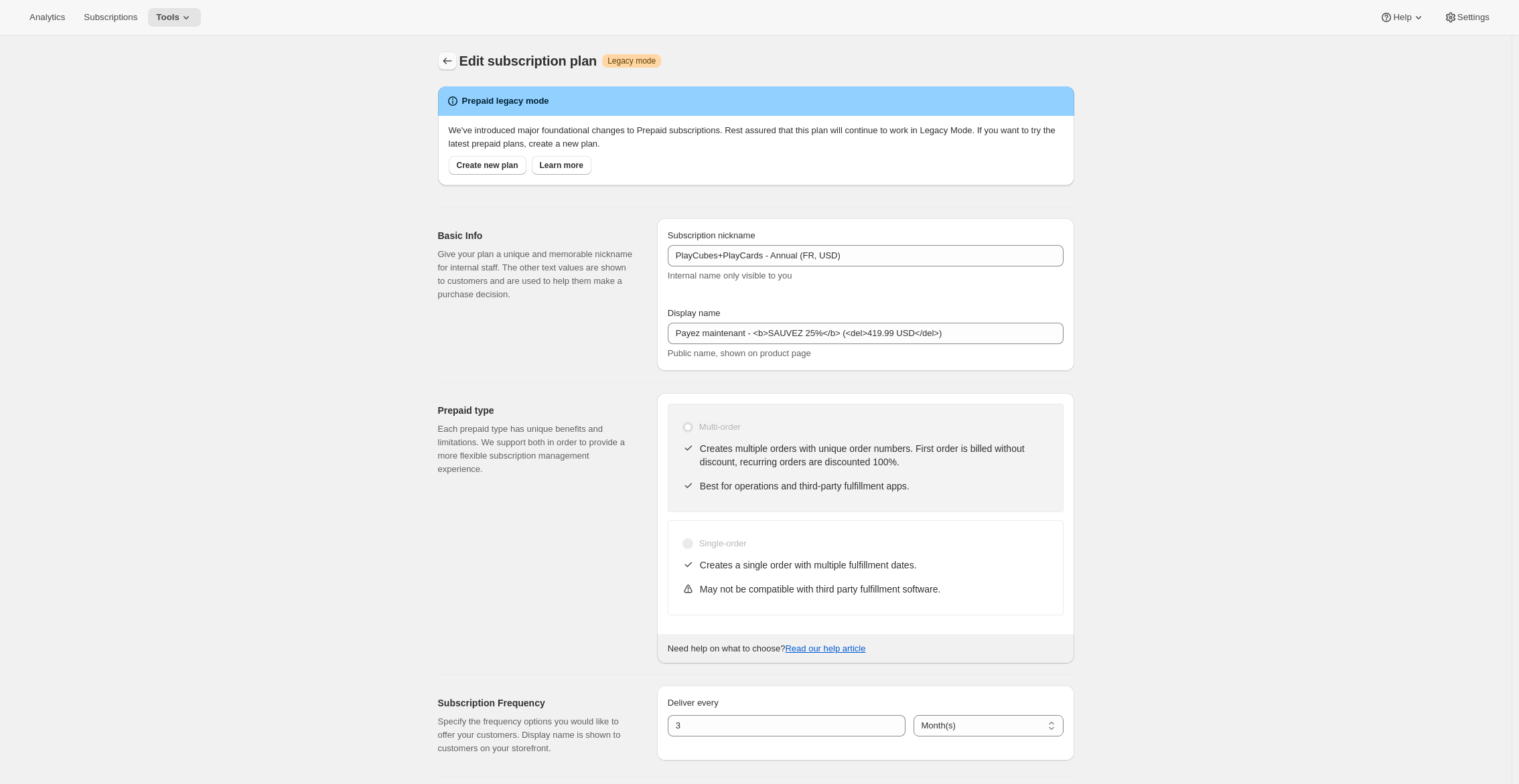
click at [451, 62] on icon "Subscription plans" at bounding box center [447, 61] width 9 height 7
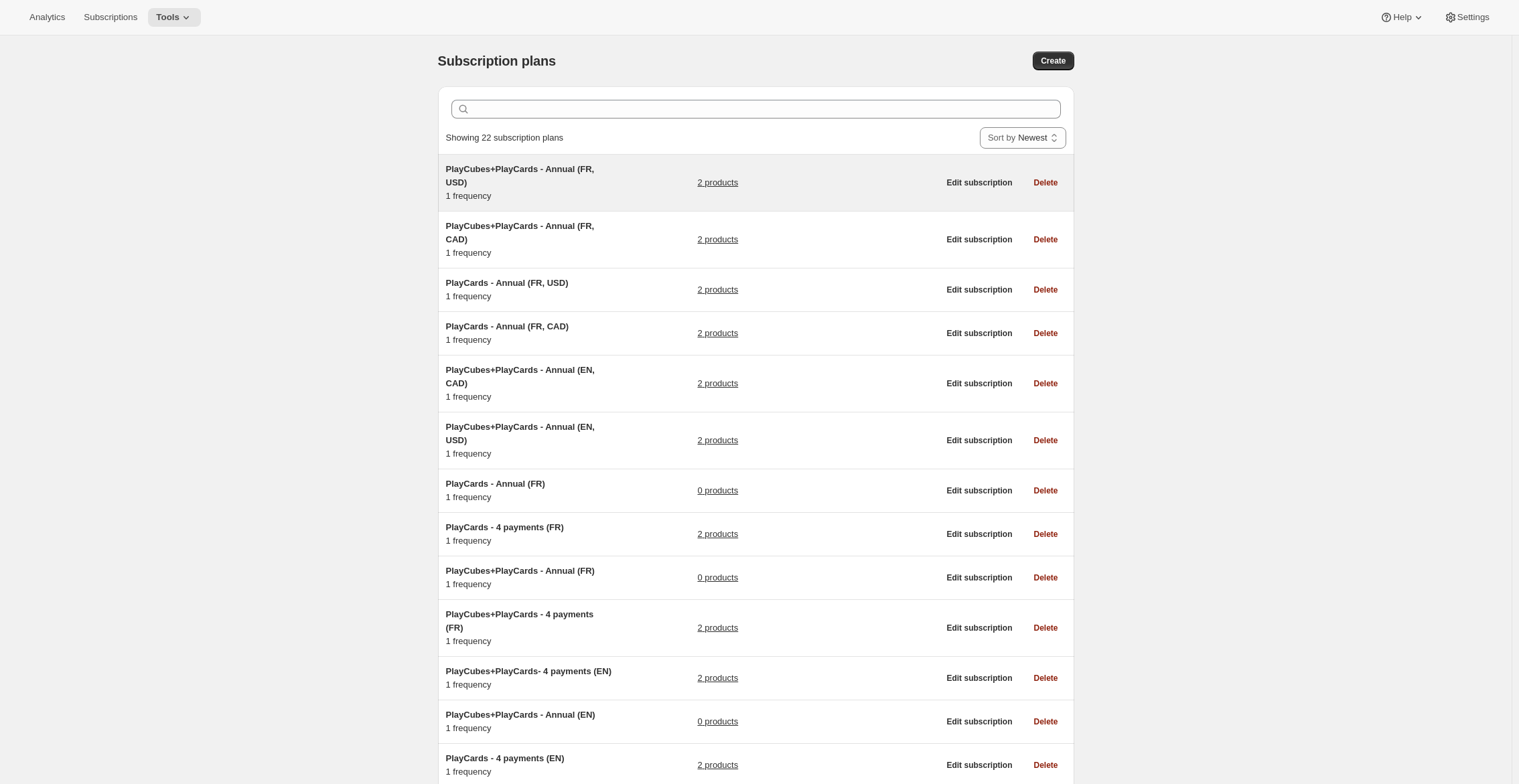
click at [547, 175] on h5 "PlayCubes+PlayCards - Annual (FR, USD)" at bounding box center [530, 176] width 168 height 26
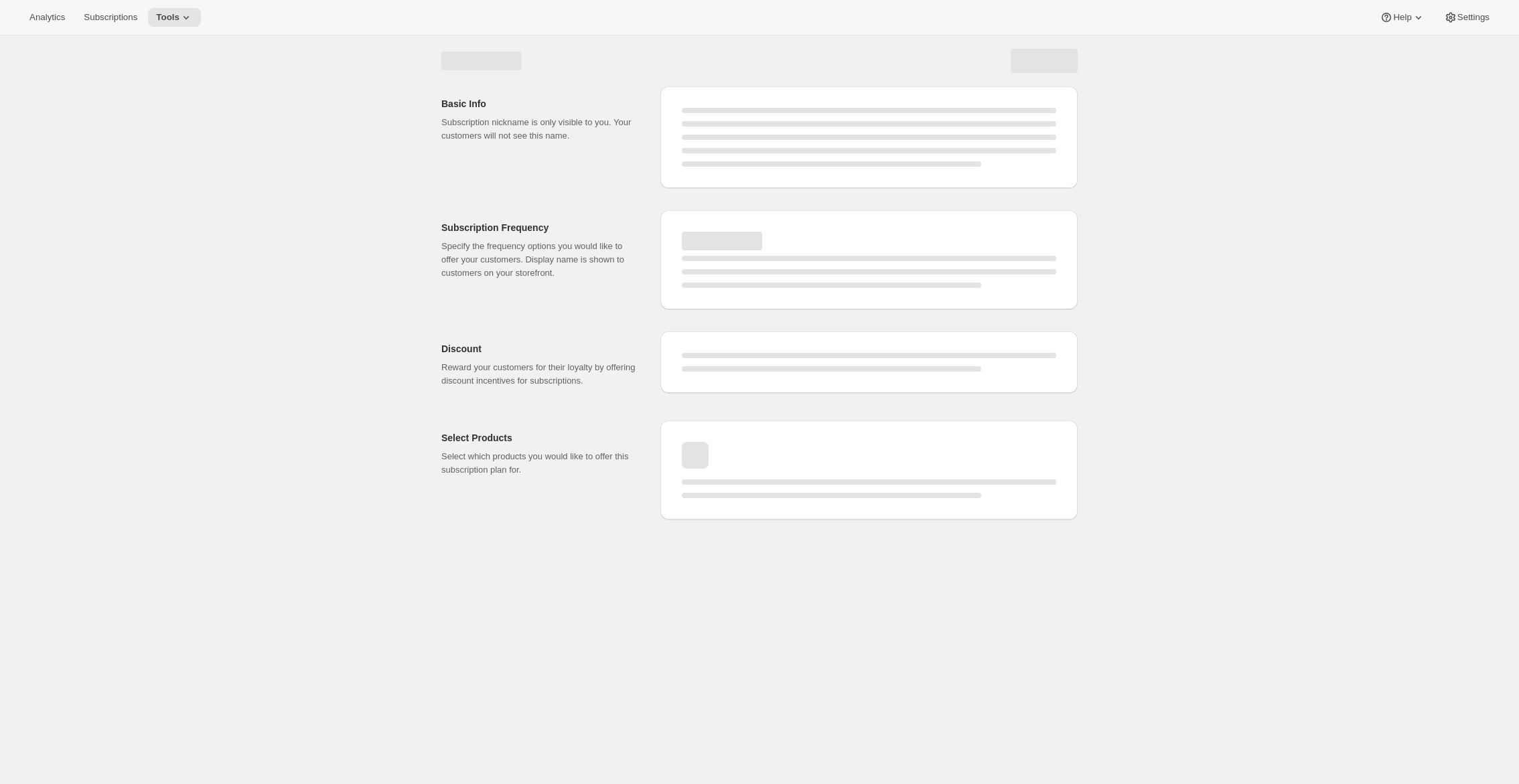
select select "WEEK"
select select "MONTH"
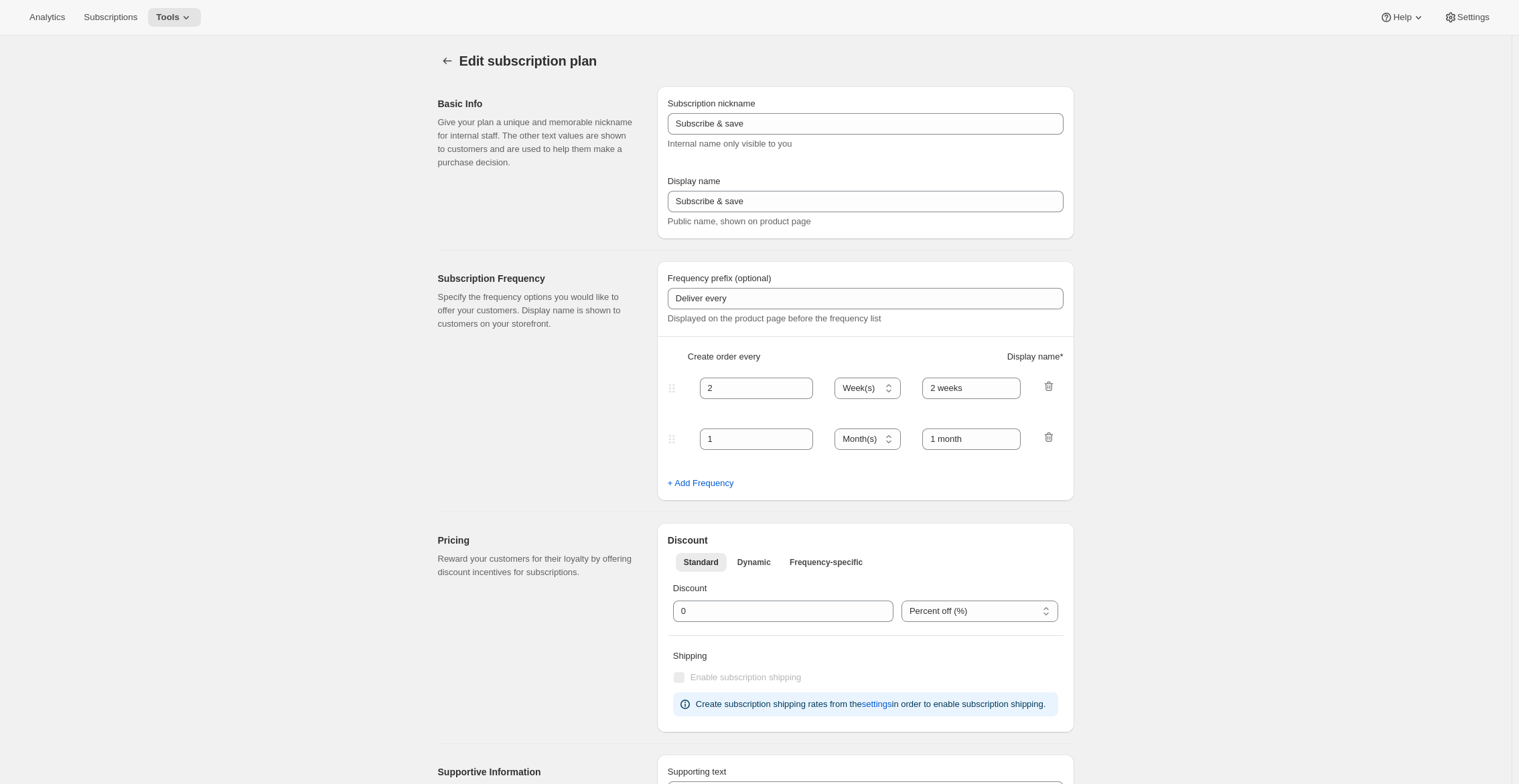
type input "PlayCubes+PlayCards - Annual (FR, USD)"
type input "Payez maintenant - <b>SAUVEZ 25%</b> (<del>419.99 USD</del>)"
select select "ENABLED"
select select "MONTH"
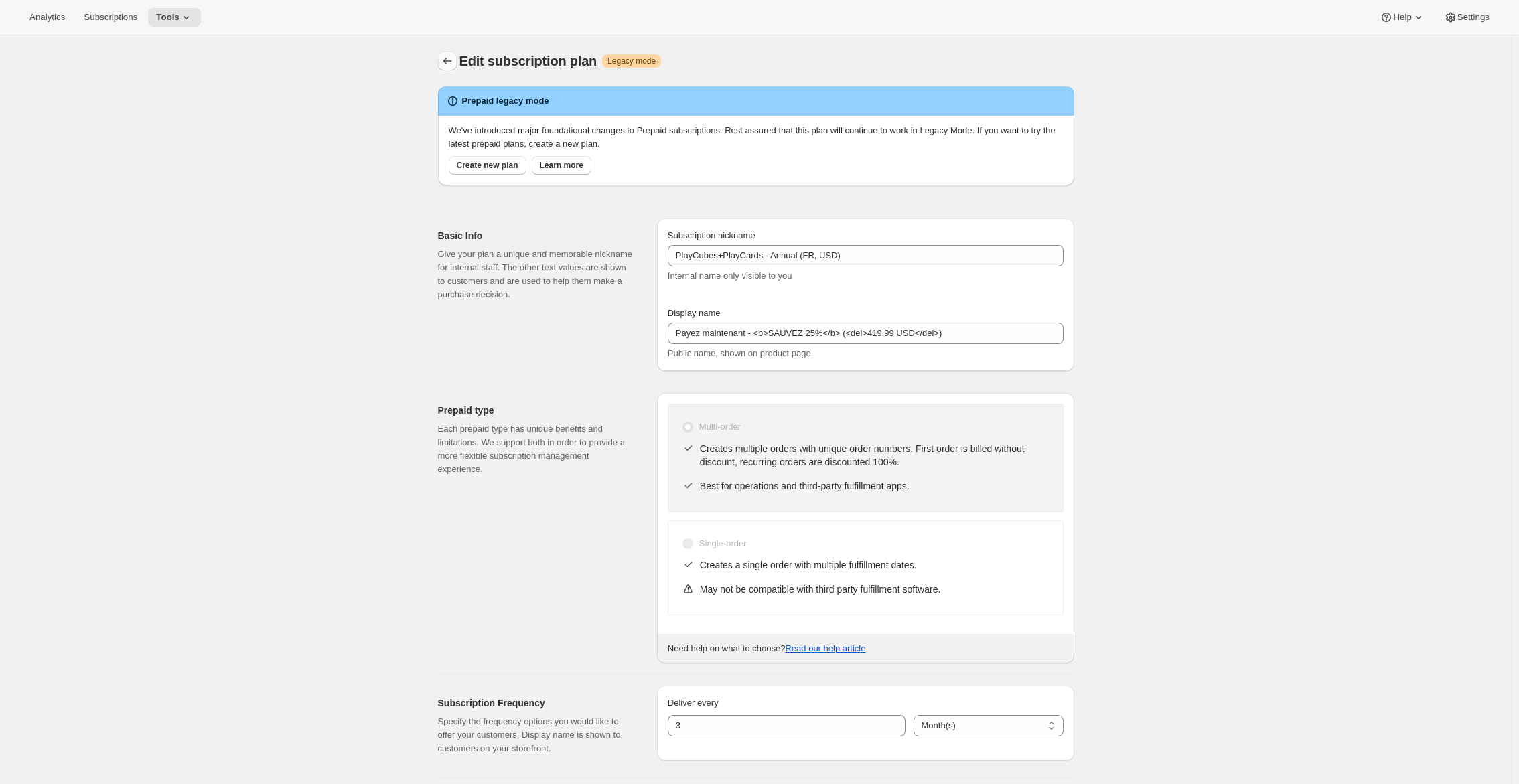
click at [445, 67] on icon "Subscription plans" at bounding box center [447, 61] width 14 height 14
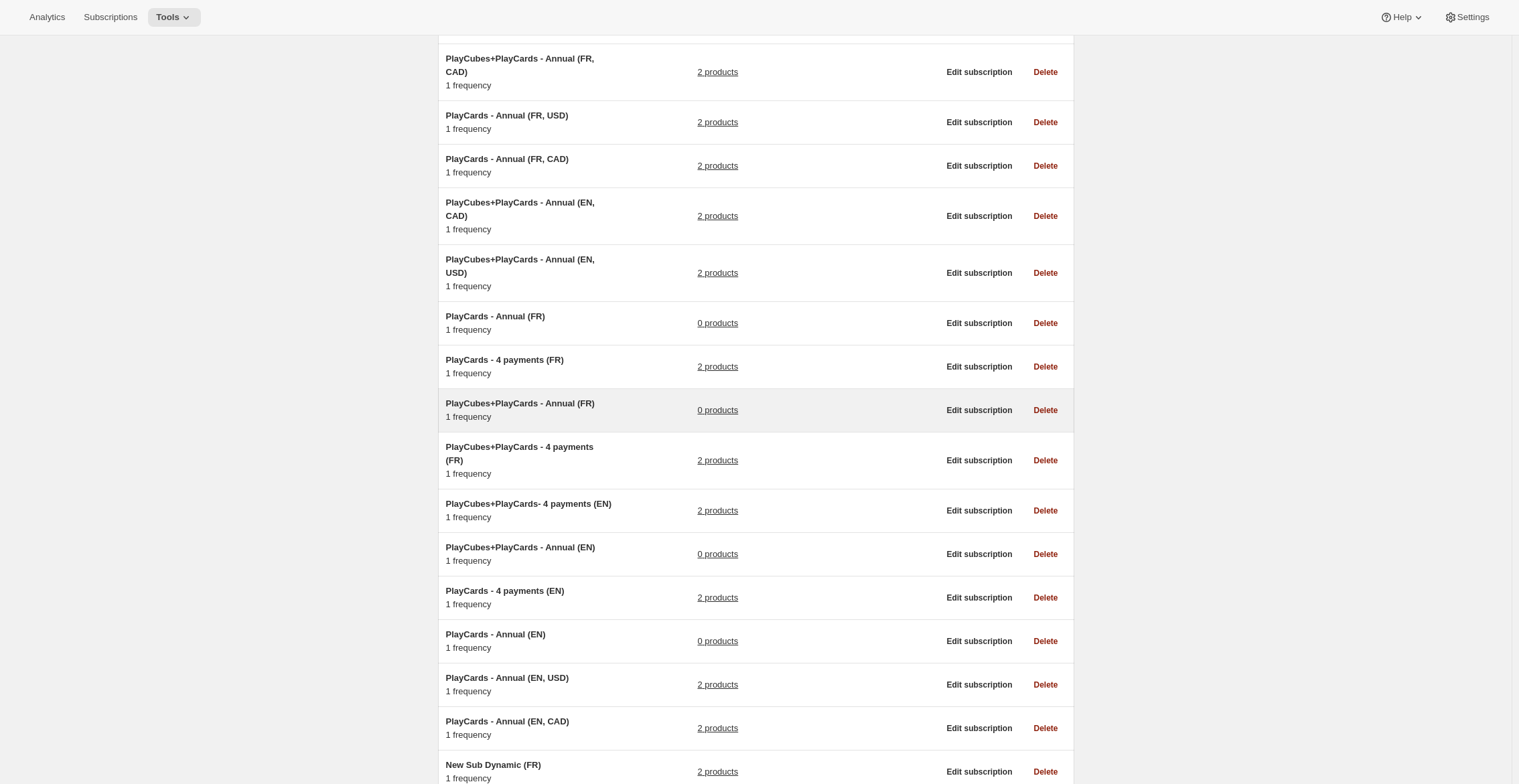
scroll to position [201, 0]
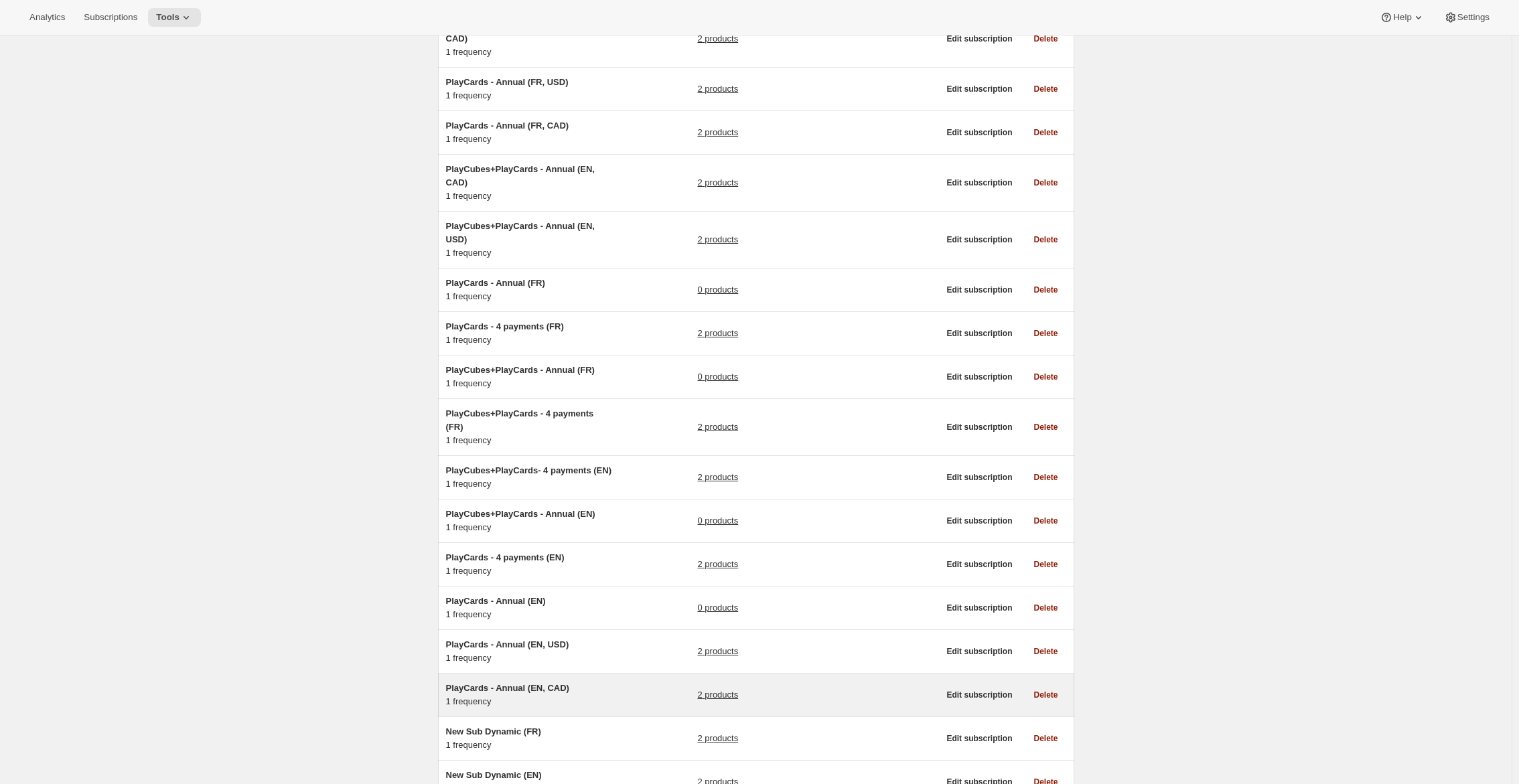
click at [585, 689] on div "PlayCards - Annual (EN, CAD) 1 frequency 2 products Edit subscription Delete" at bounding box center [756, 694] width 636 height 43
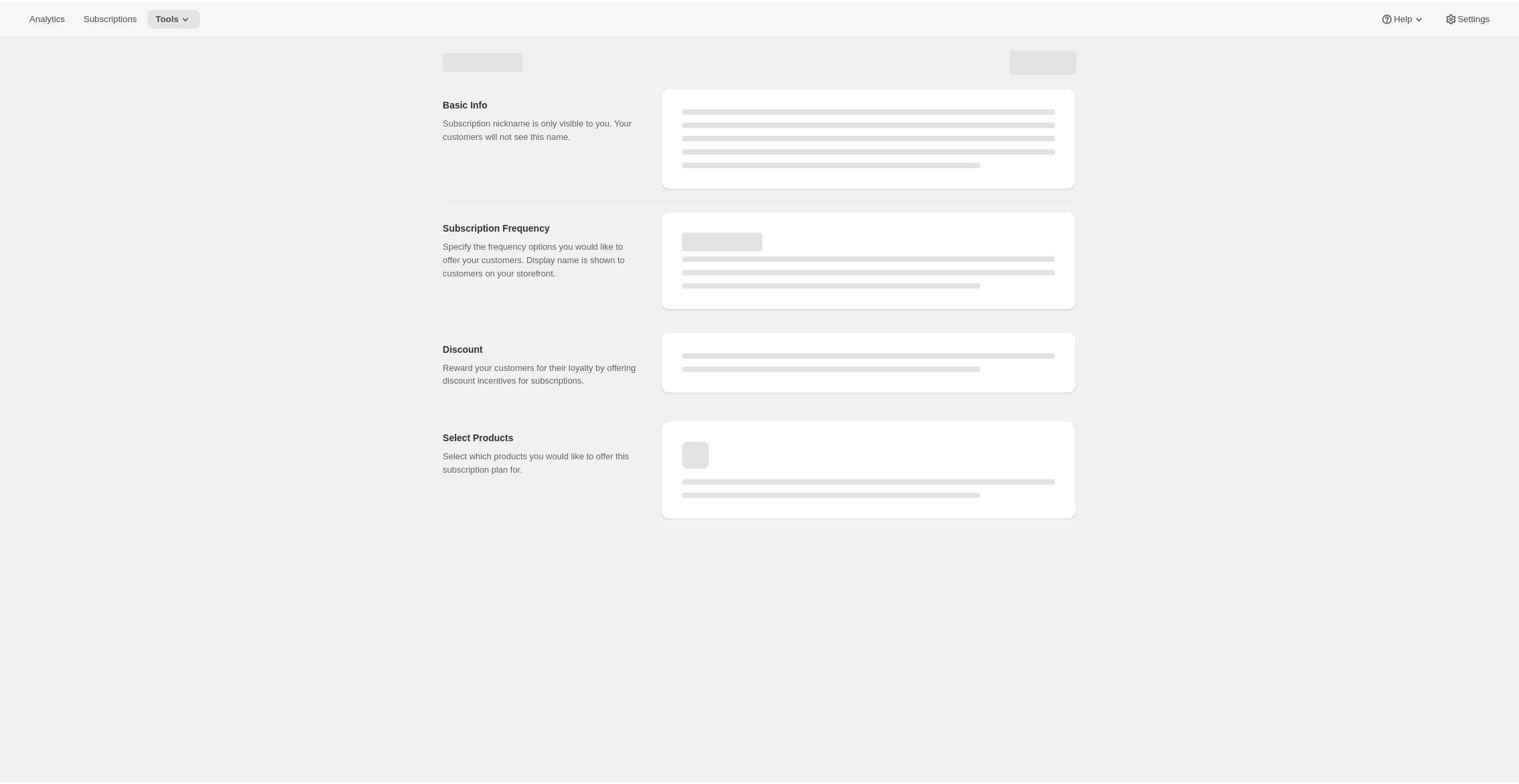
select select "WEEK"
select select "MONTH"
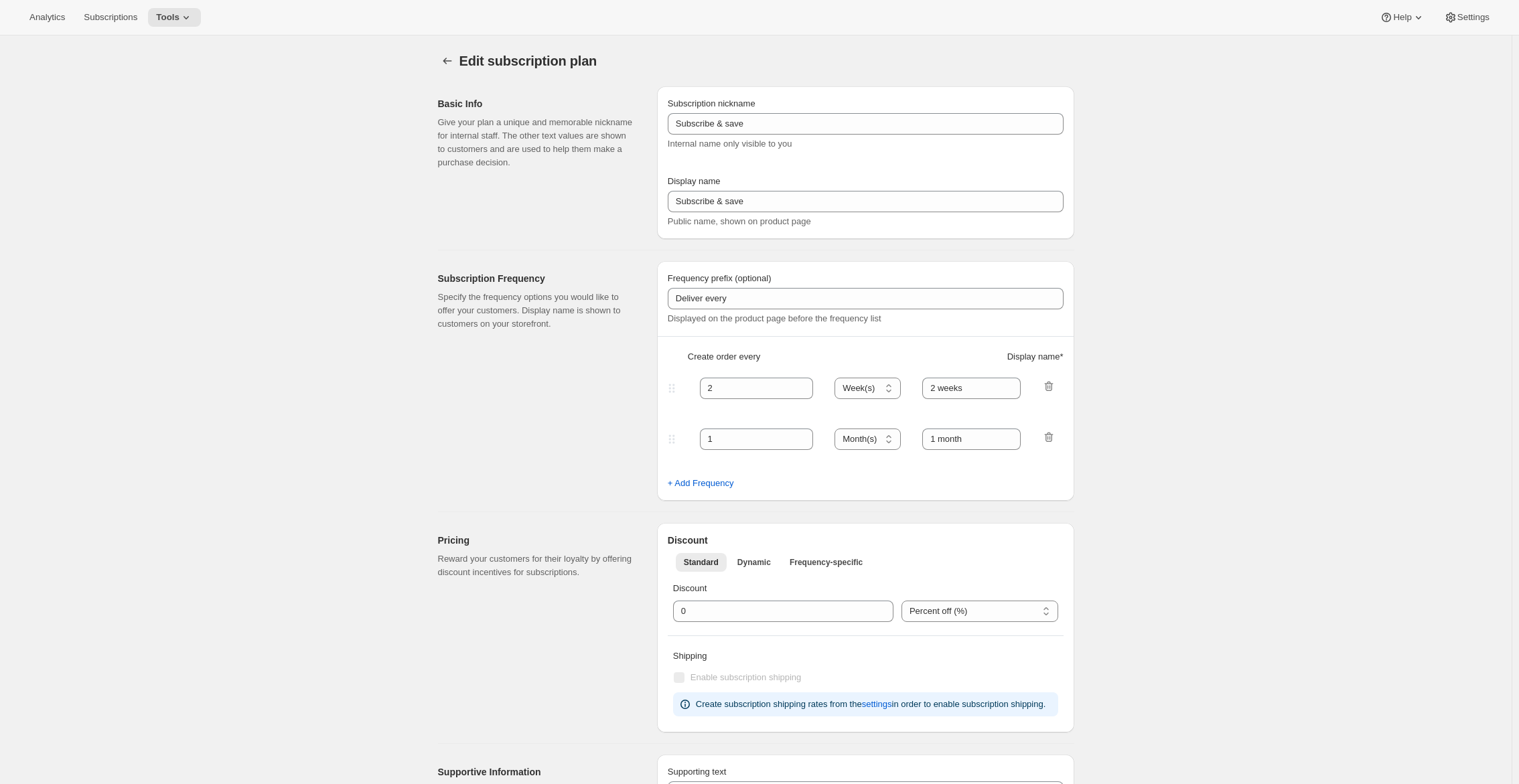
type input "PlayCards - Annual (EN, CAD)"
type input "Pay Early - <b>SAVE 33%</b> (<del>239.99 CAD</del>)"
select select "ENABLED"
select select "MONTH"
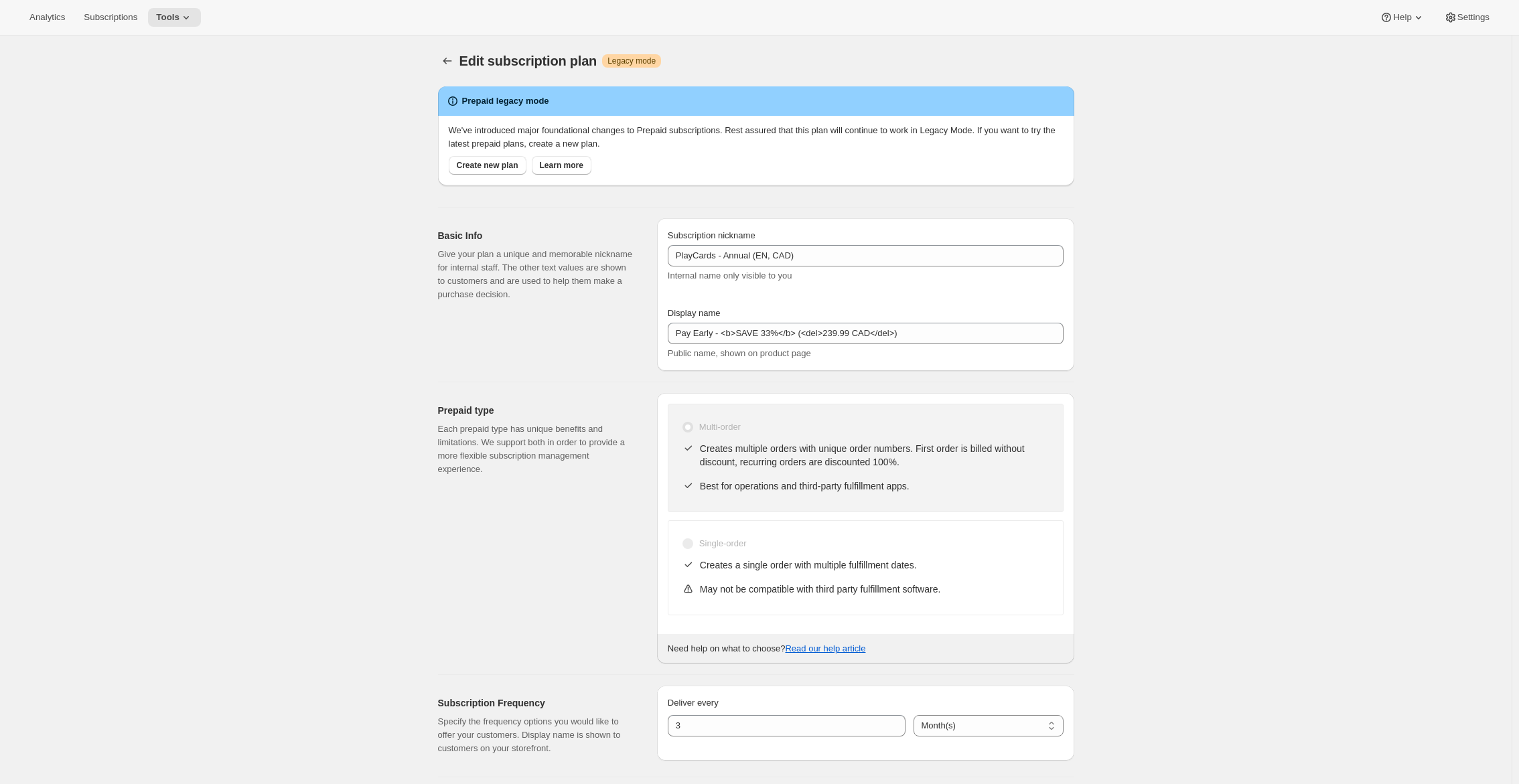
click at [907, 318] on div "Display name" at bounding box center [865, 314] width 396 height 14
click at [907, 331] on input "Pay Early - <b>SAVE 33%</b> (<del>239.99 CAD</del>)" at bounding box center [865, 333] width 396 height 22
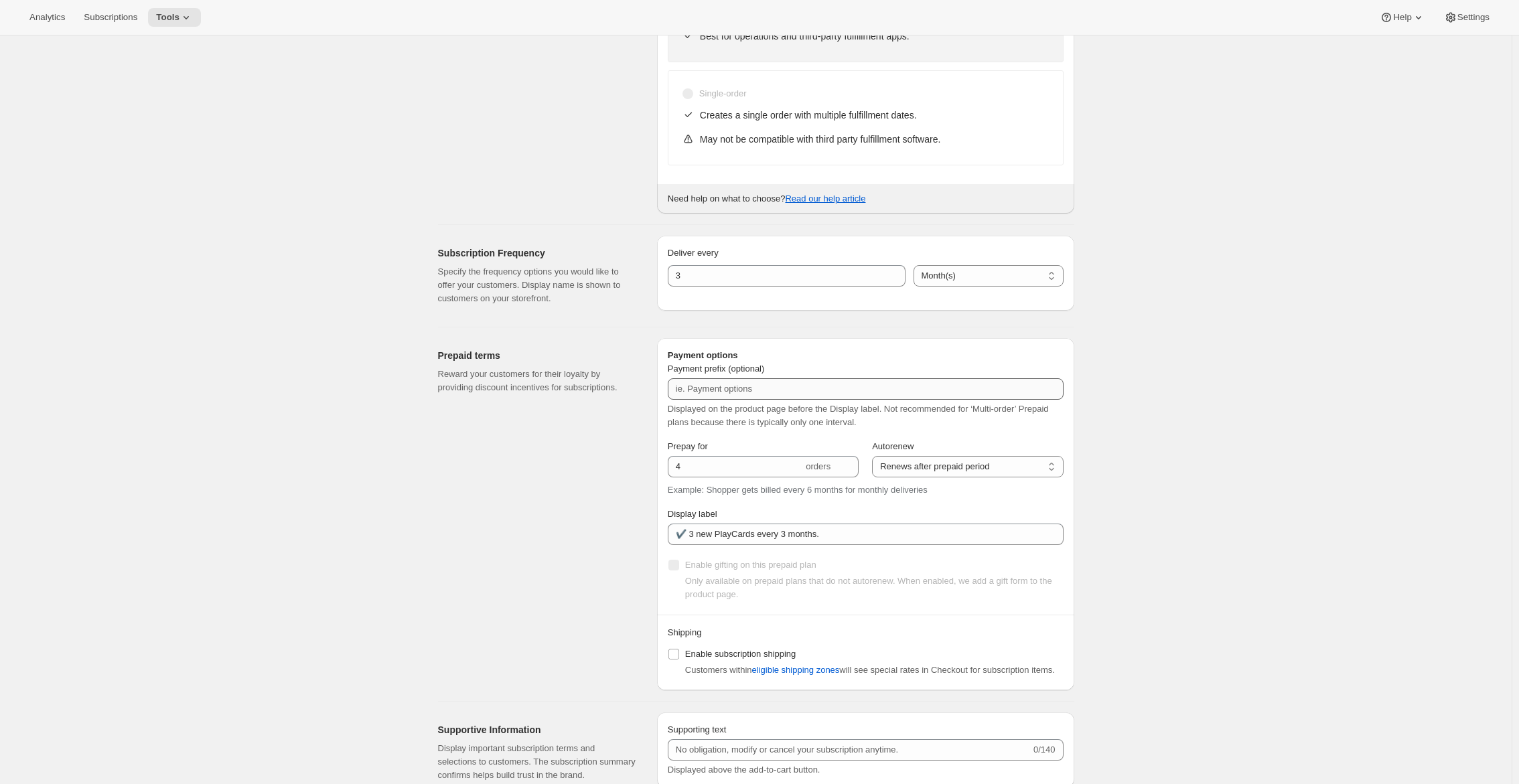
scroll to position [468, 0]
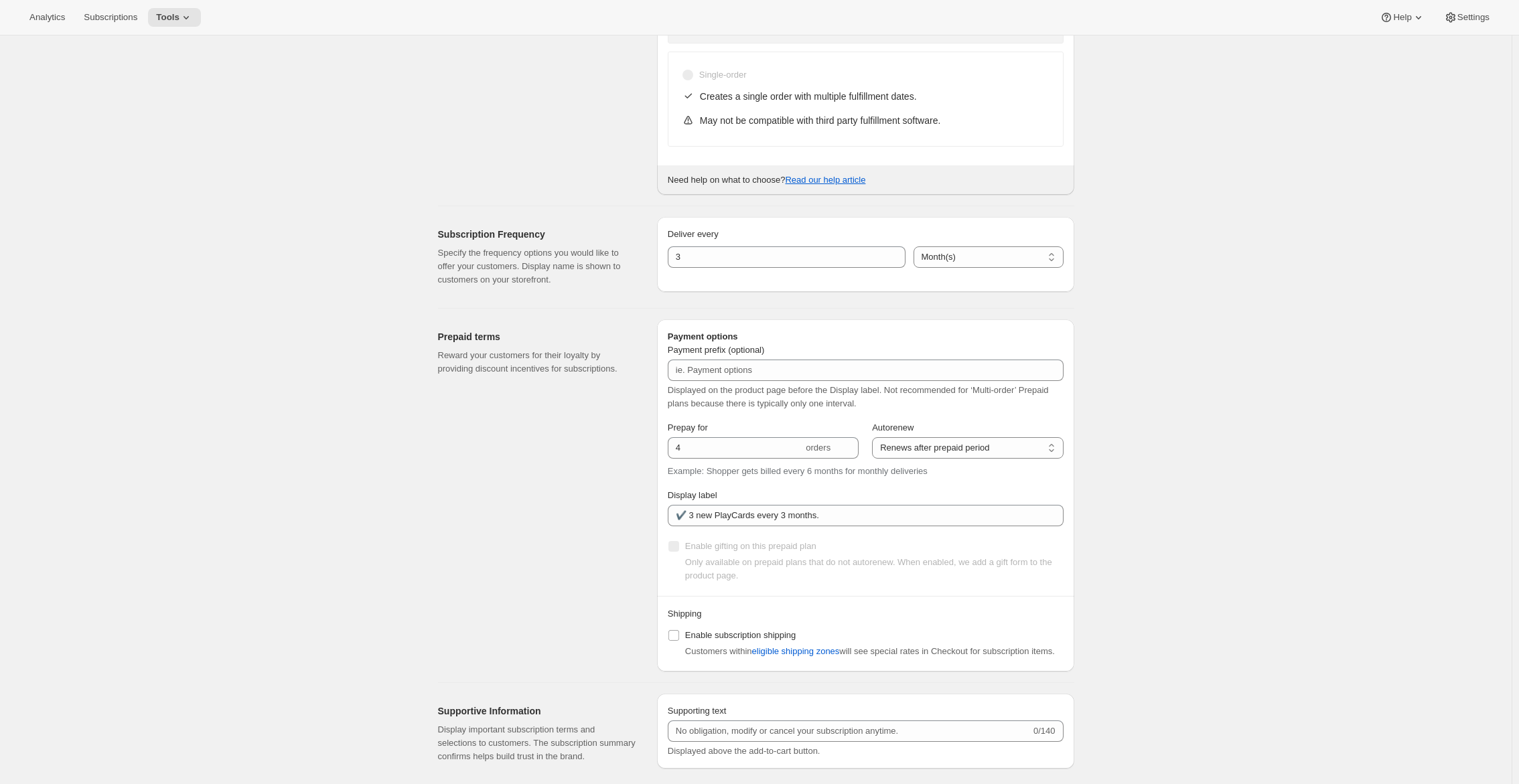
click at [870, 500] on div "Display label" at bounding box center [865, 496] width 396 height 14
click at [864, 513] on input "✔️ 3 new PlayCards every 3 months." at bounding box center [865, 516] width 396 height 22
click at [864, 513] on input "✔️ 3 new PlayCards every 3 months." at bounding box center [865, 516] width 396 height 22
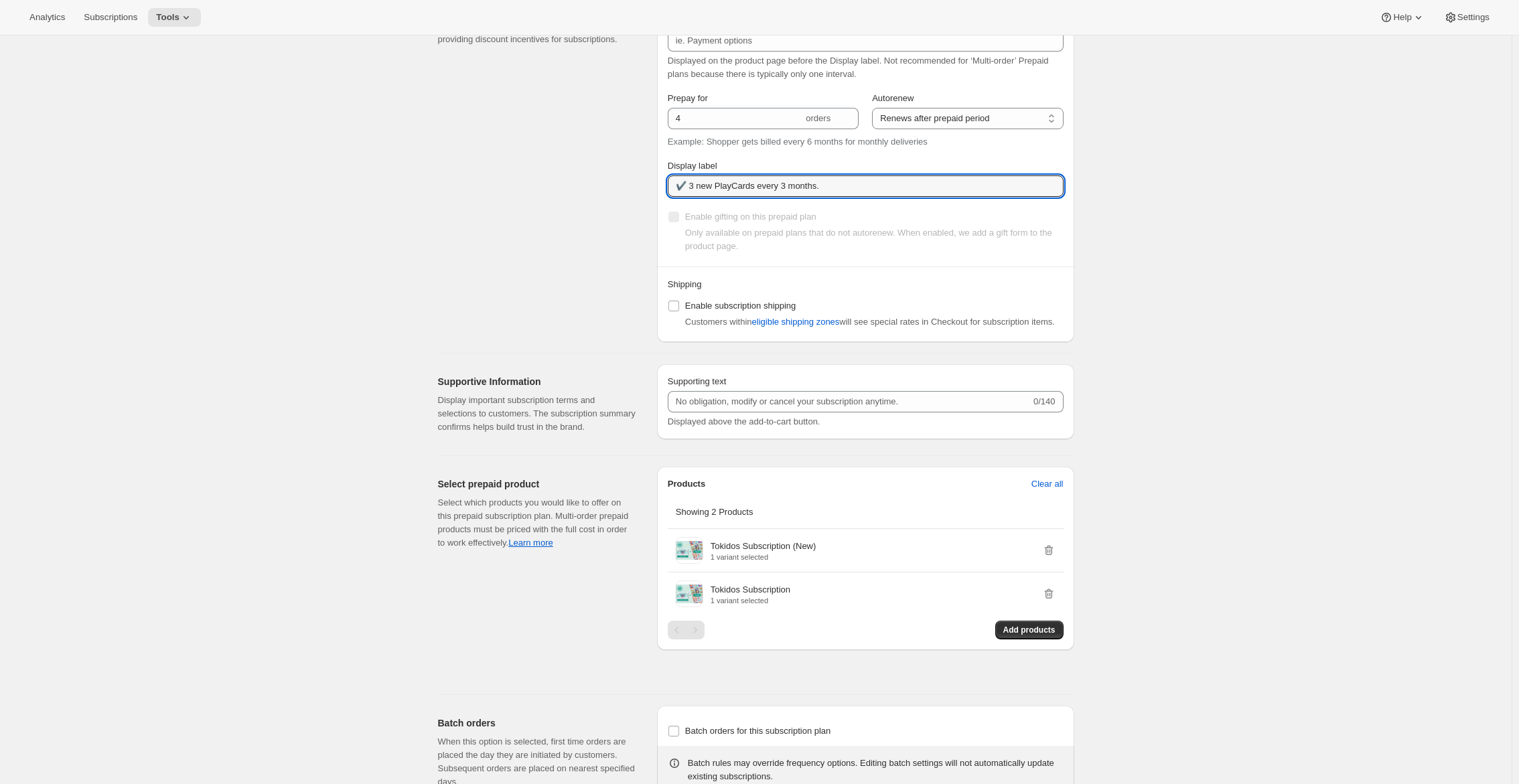
scroll to position [877, 0]
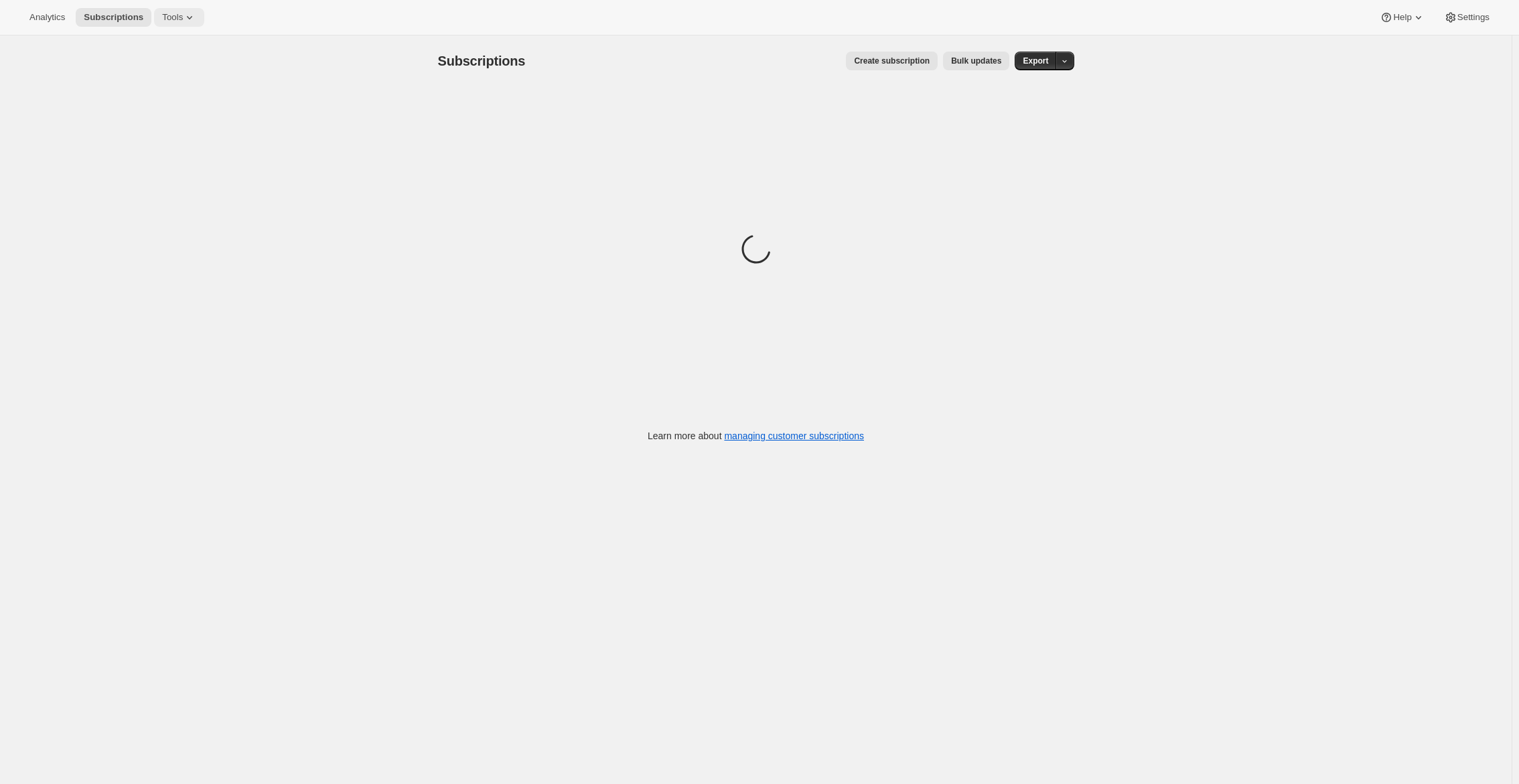
click at [181, 22] on span "Tools" at bounding box center [172, 18] width 21 height 11
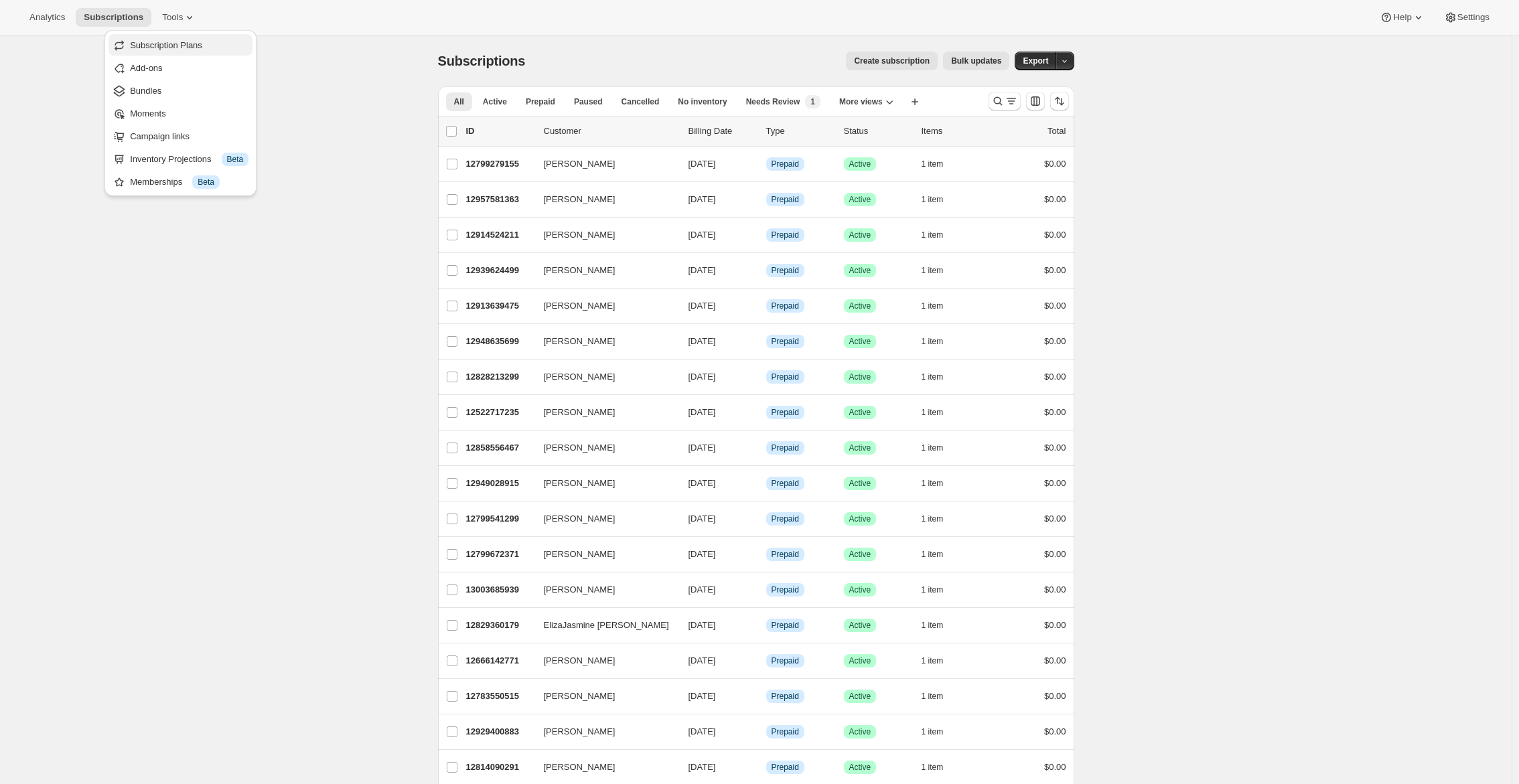
click at [181, 42] on span "Subscription Plans" at bounding box center [166, 45] width 73 height 10
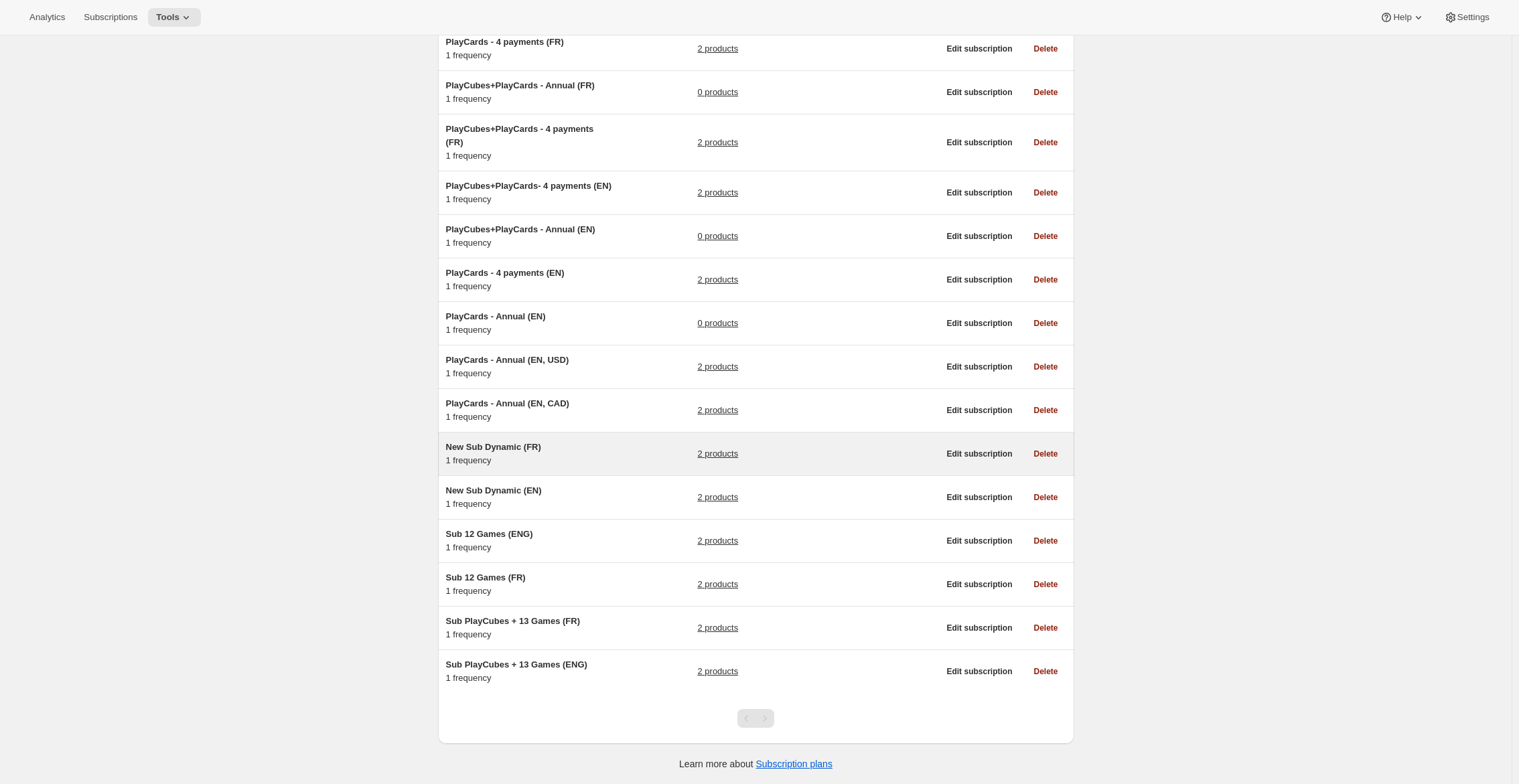
scroll to position [550, 0]
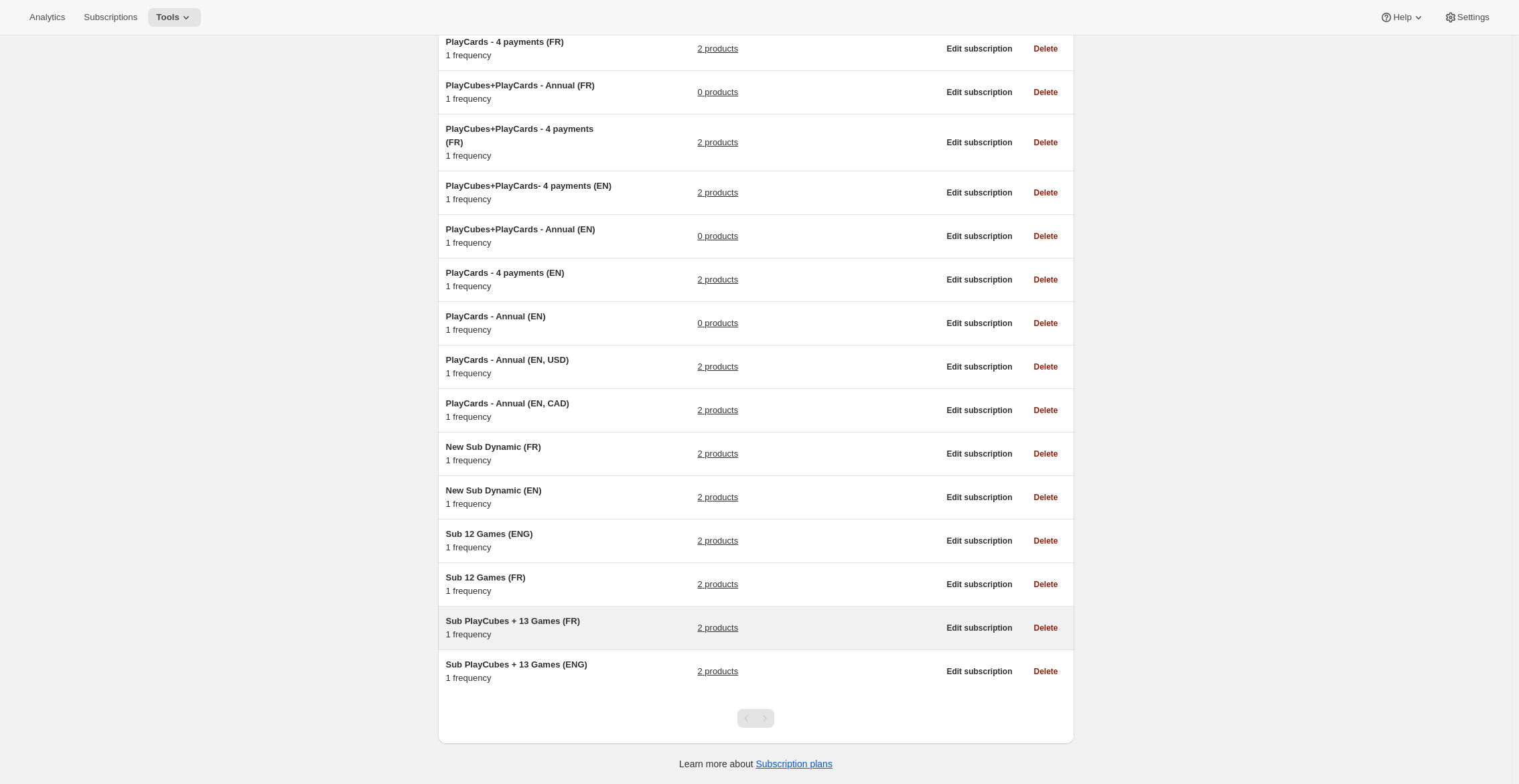
click at [564, 625] on span "Sub PlayCubes + 13 Games (FR)" at bounding box center [513, 620] width 134 height 10
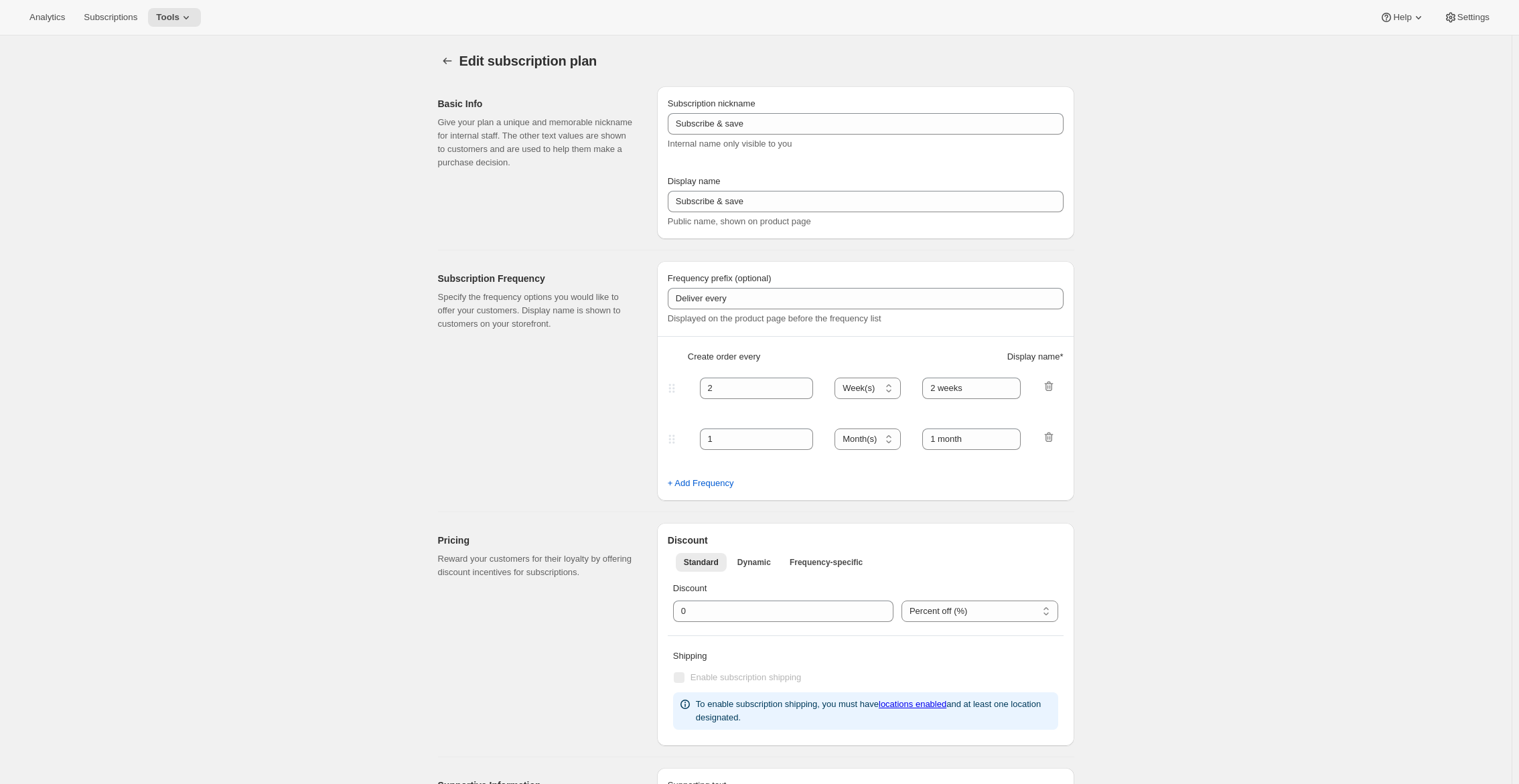
type input "Sub PlayCubes + 13 Games (FR)"
type input "Abonne-toi et écomomise"
type input "Renouvellement annuel. Annulez à tout moment."
select select "ENABLED"
select select "MONTH"
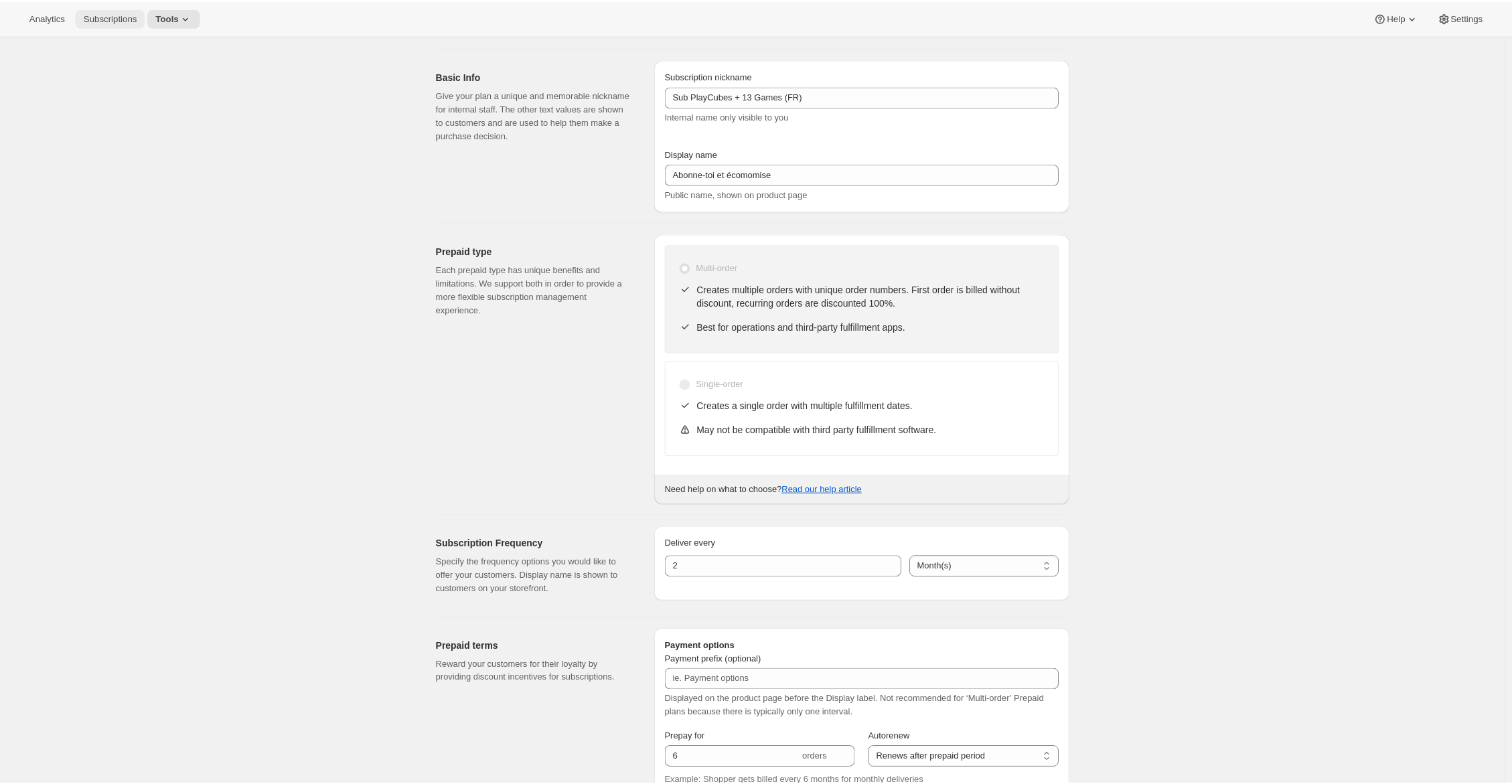
scroll to position [134, 0]
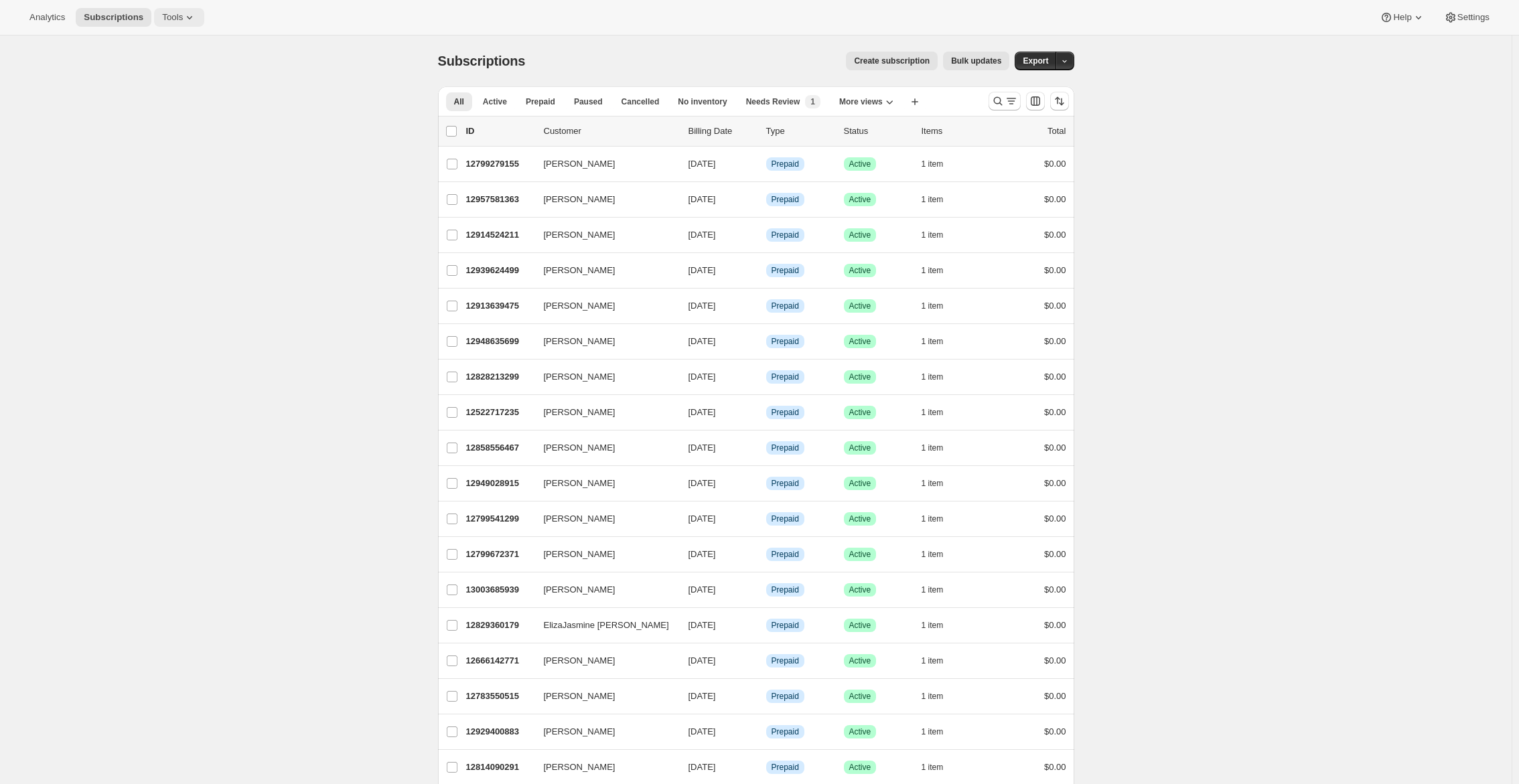
click at [196, 22] on icon at bounding box center [189, 18] width 14 height 14
click at [196, 40] on span "Subscription Plans" at bounding box center [166, 45] width 73 height 10
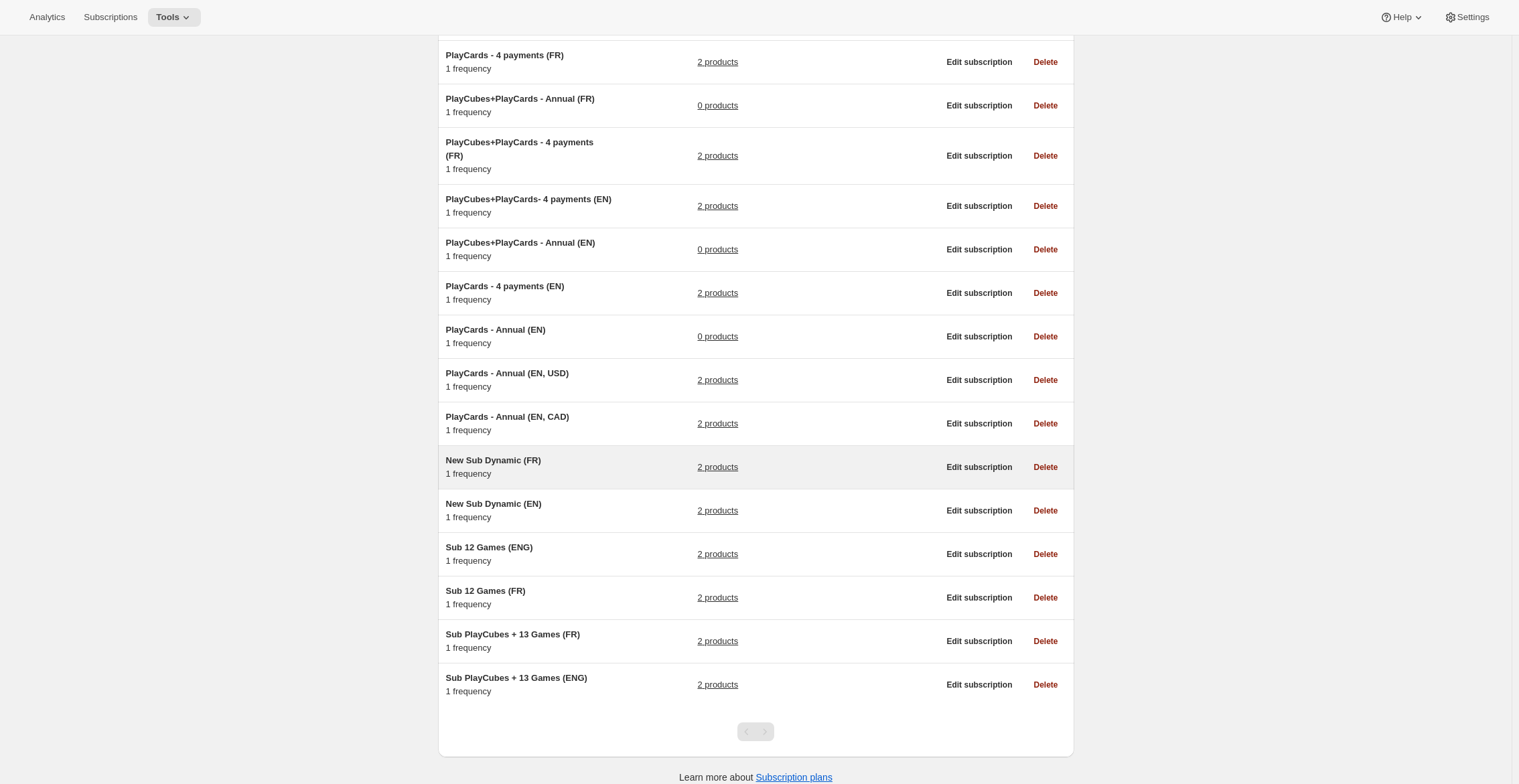
scroll to position [550, 0]
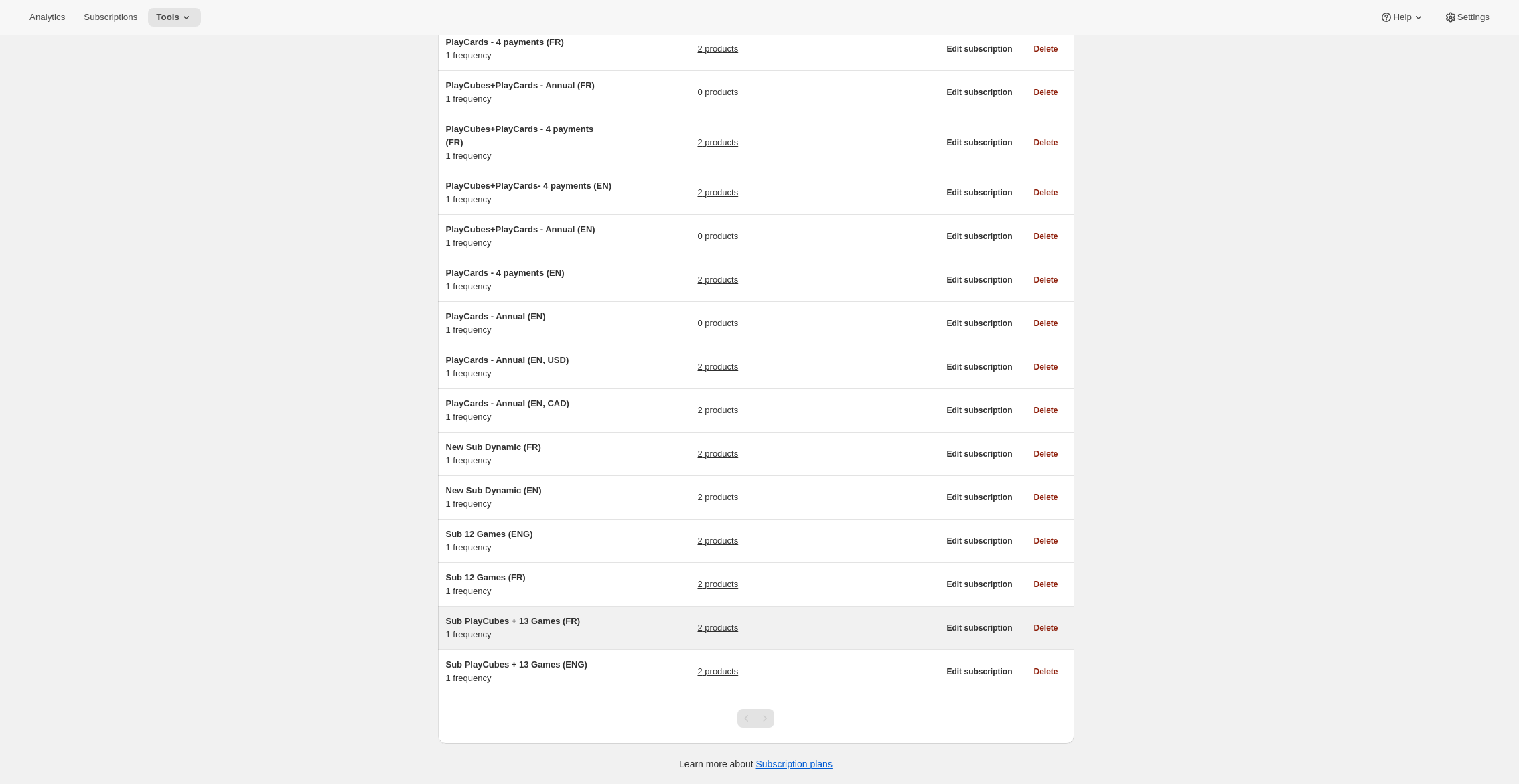
click at [576, 625] on span "Sub PlayCubes + 13 Games (FR)" at bounding box center [513, 620] width 134 height 10
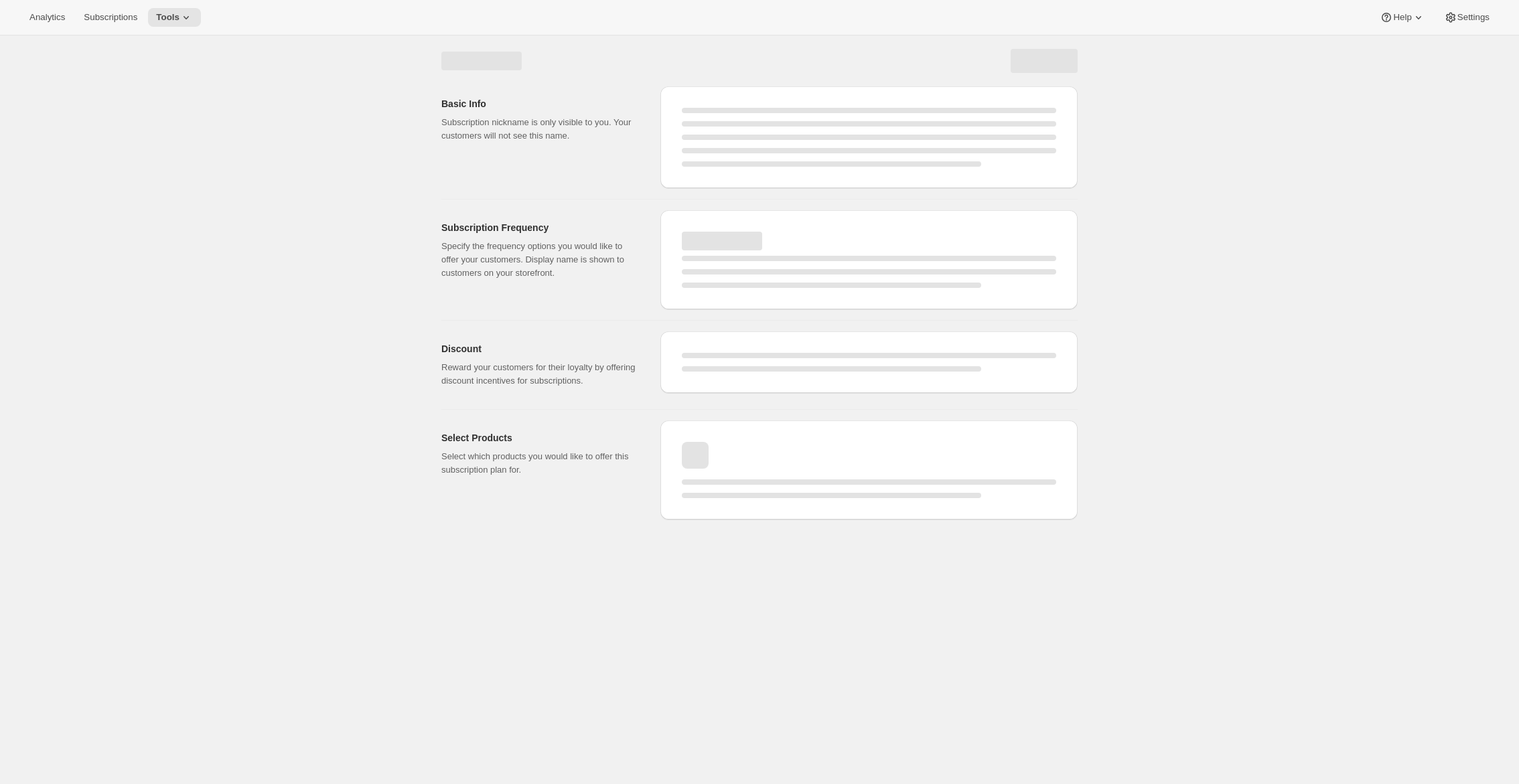
select select "WEEK"
select select "MONTH"
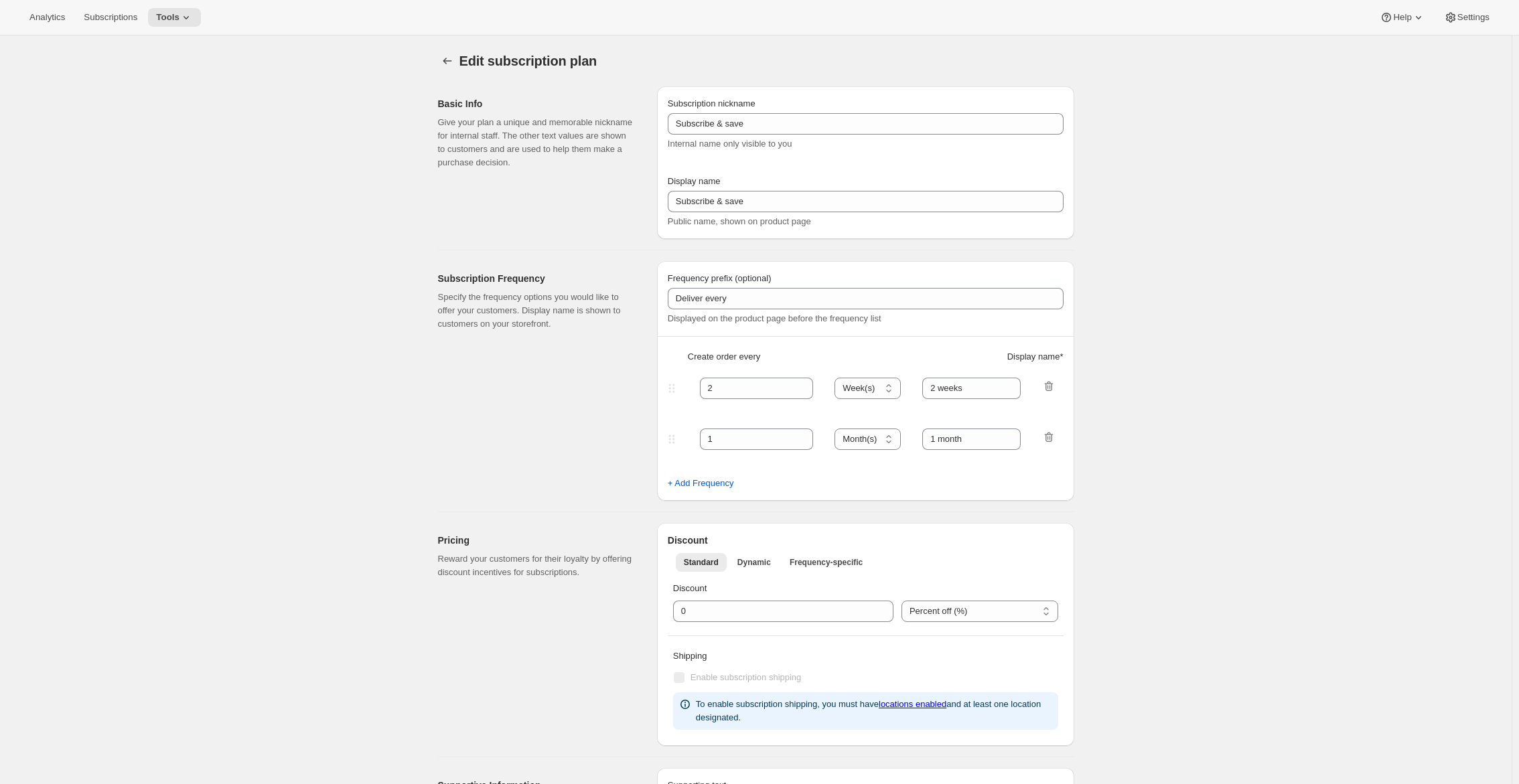
type input "Sub PlayCubes + 13 Games (FR)"
type input "Abonne-toi et écomomise"
type input "Renouvellement annuel. Annulez à tout moment."
select select "ENABLED"
select select "MONTH"
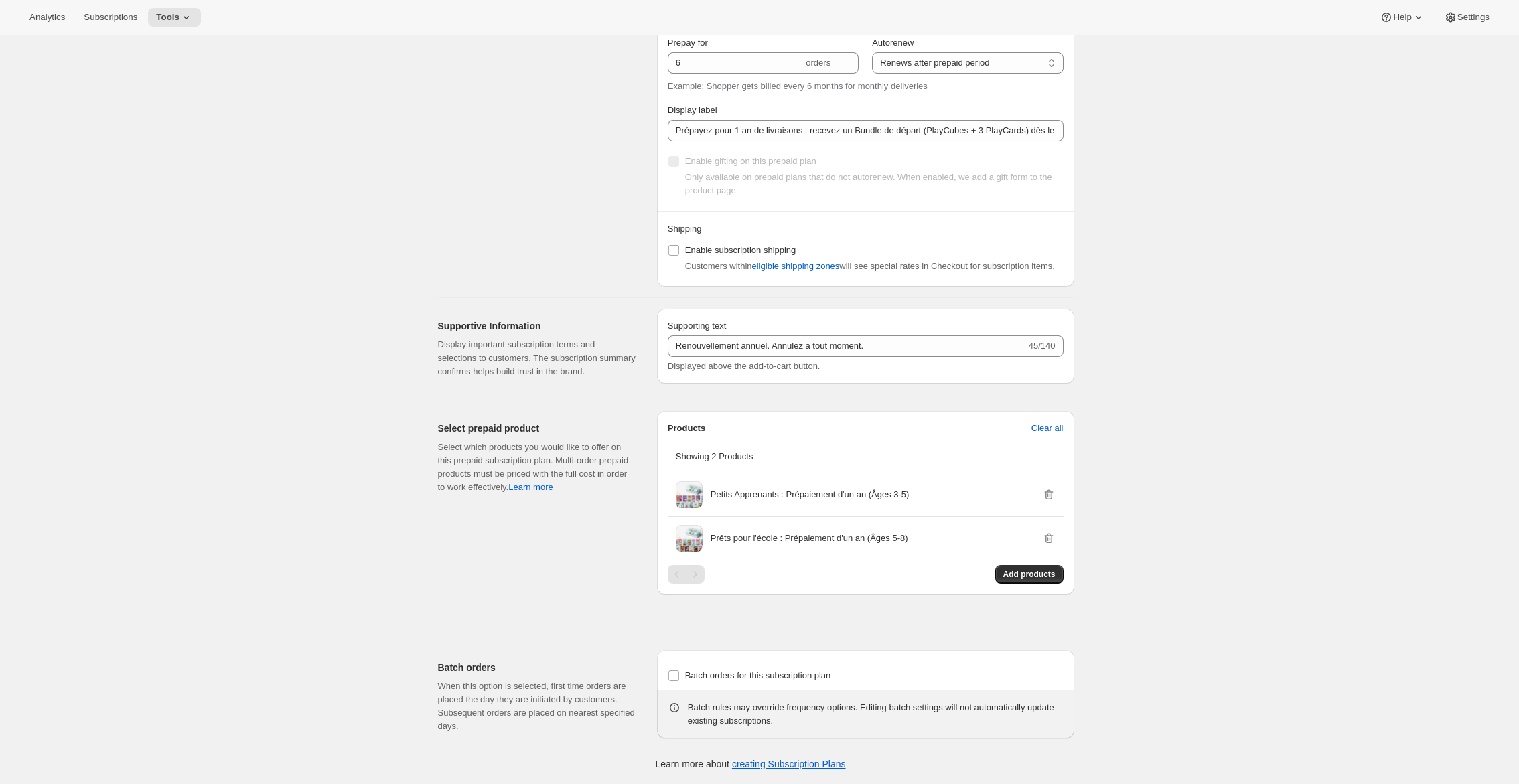
scroll to position [877, 0]
click at [797, 504] on div "Petits Apprenants : Prépaiement d'un an (Âges 3-5)" at bounding box center [883, 494] width 345 height 26
click at [690, 493] on span at bounding box center [689, 494] width 26 height 26
drag, startPoint x: 717, startPoint y: 498, endPoint x: 955, endPoint y: 484, distance: 238.4
click at [955, 484] on div "Petits Apprenants : Prépaiement d'un an (Âges 3-5)" at bounding box center [883, 494] width 345 height 26
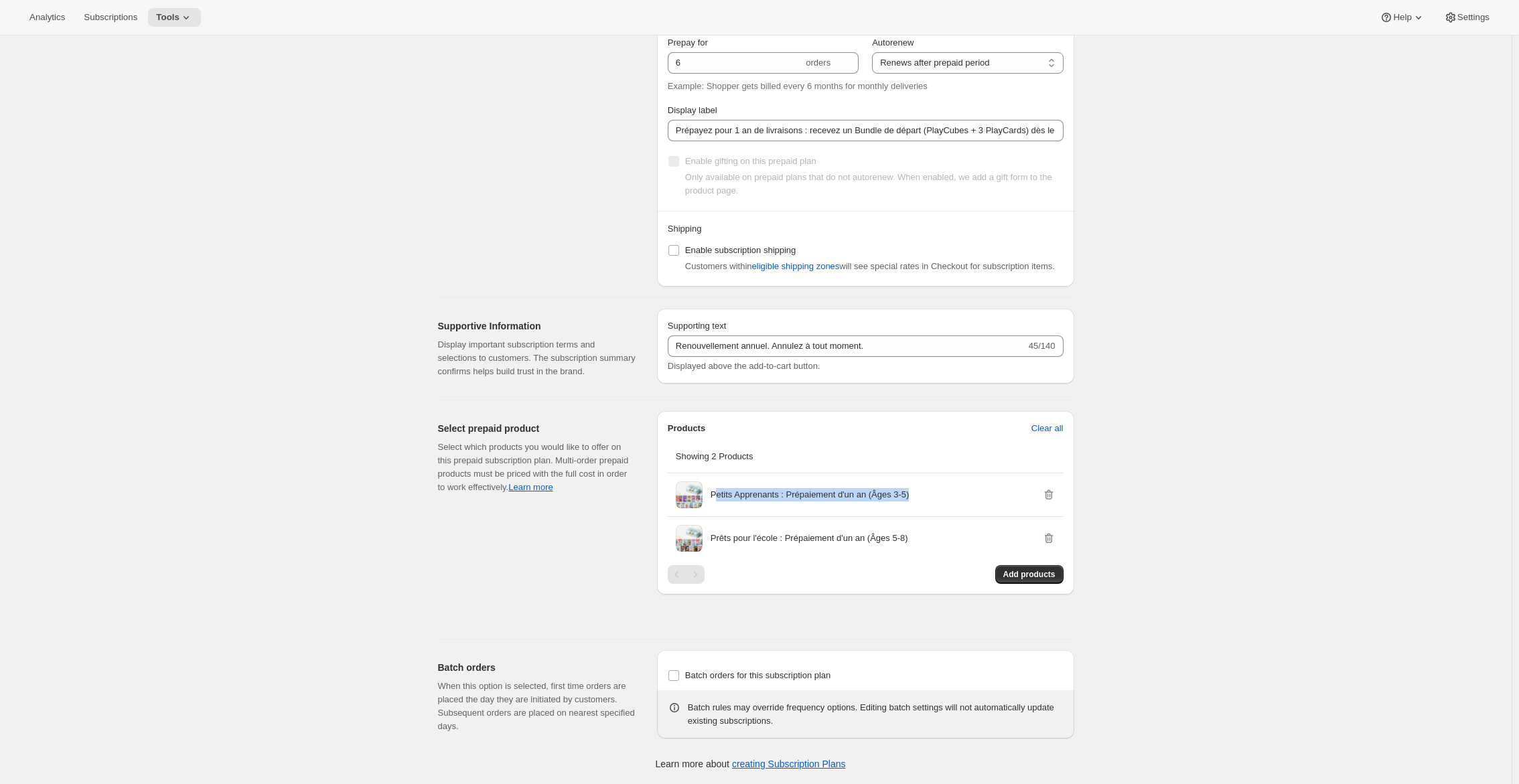
copy p "etits Apprenants : Prépaiement d'un an (Âges 3-5)"
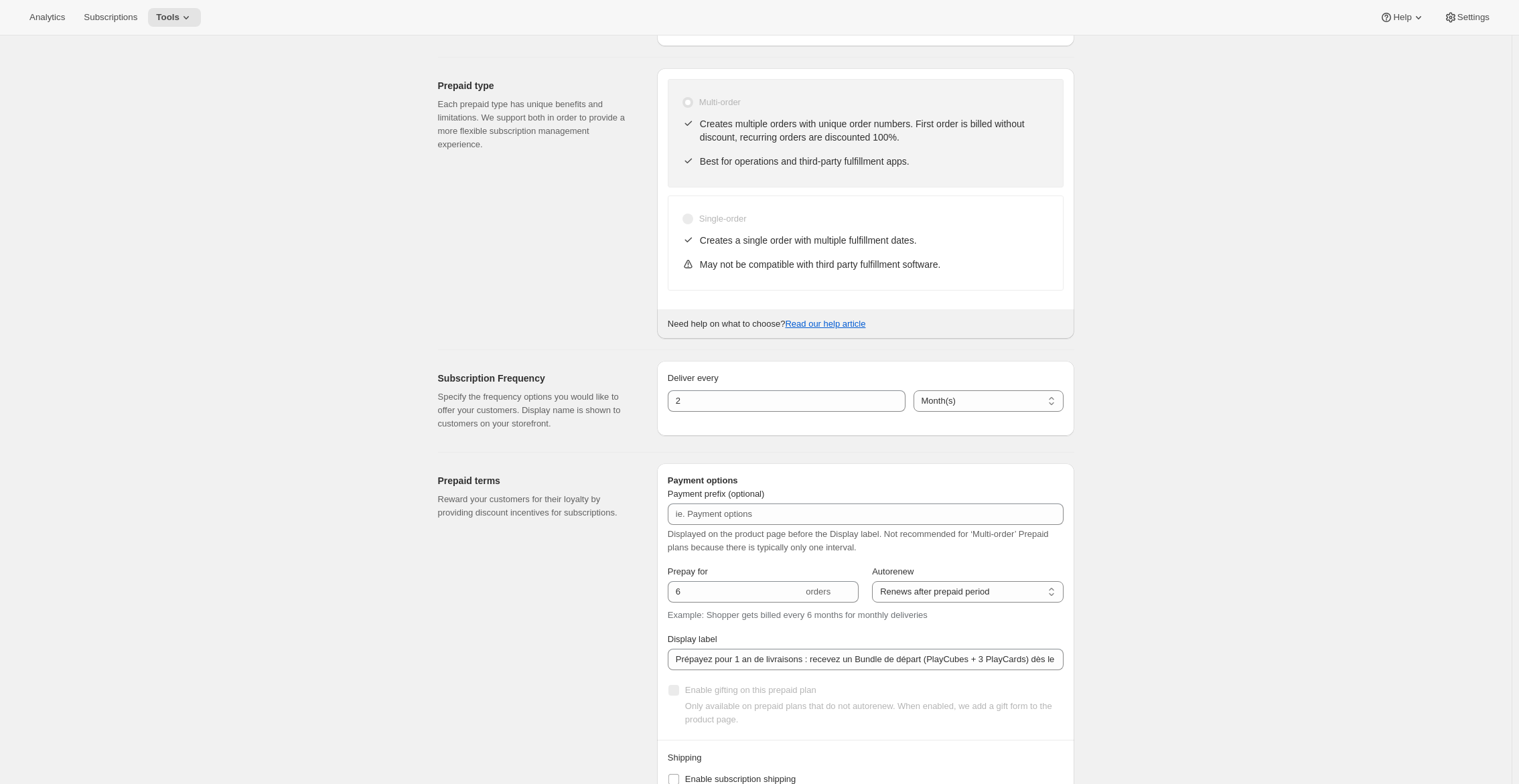
scroll to position [141, 0]
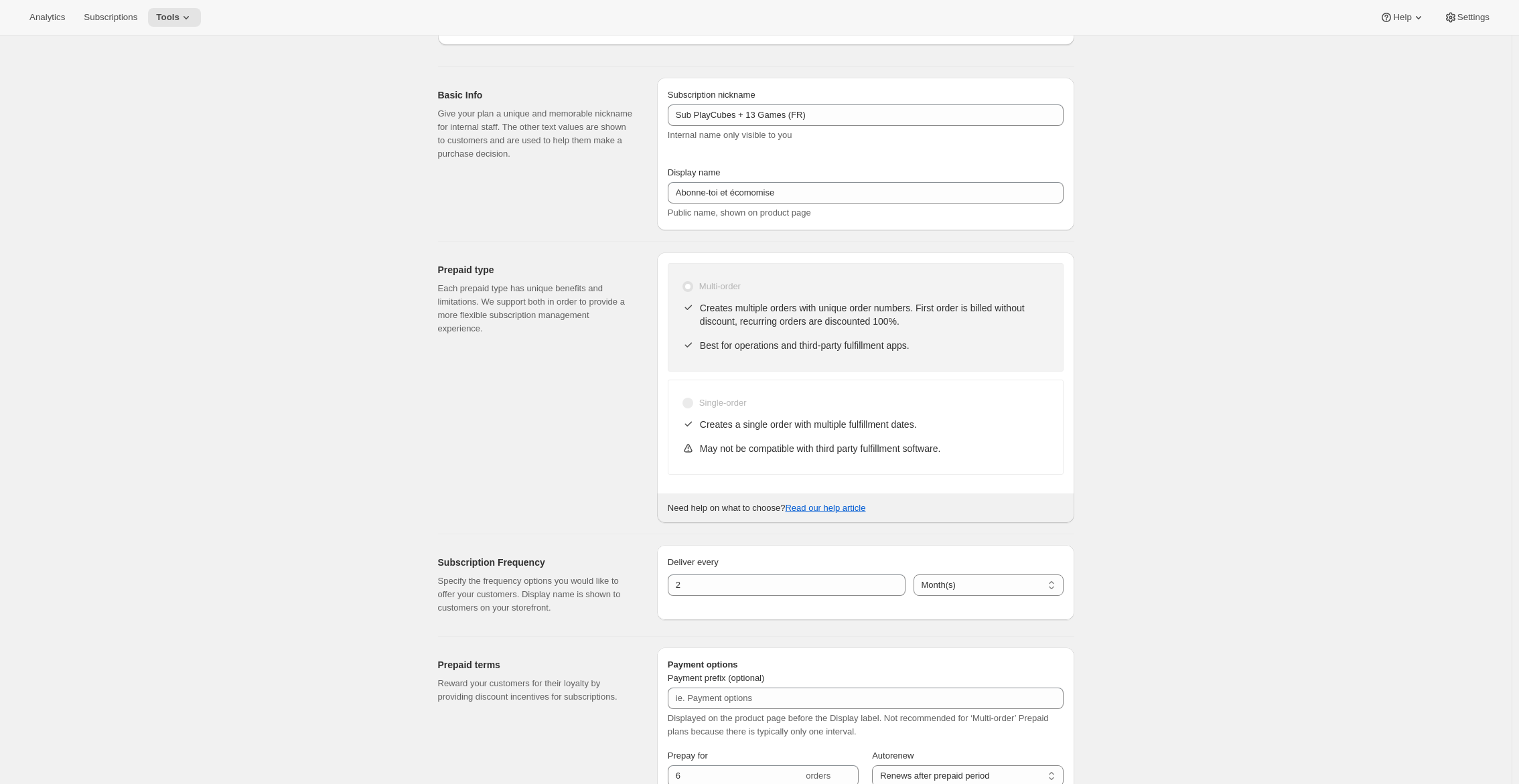
click at [549, 403] on div "Prepaid type Each prepaid type has unique benefits and limitations. We support …" at bounding box center [542, 388] width 208 height 270
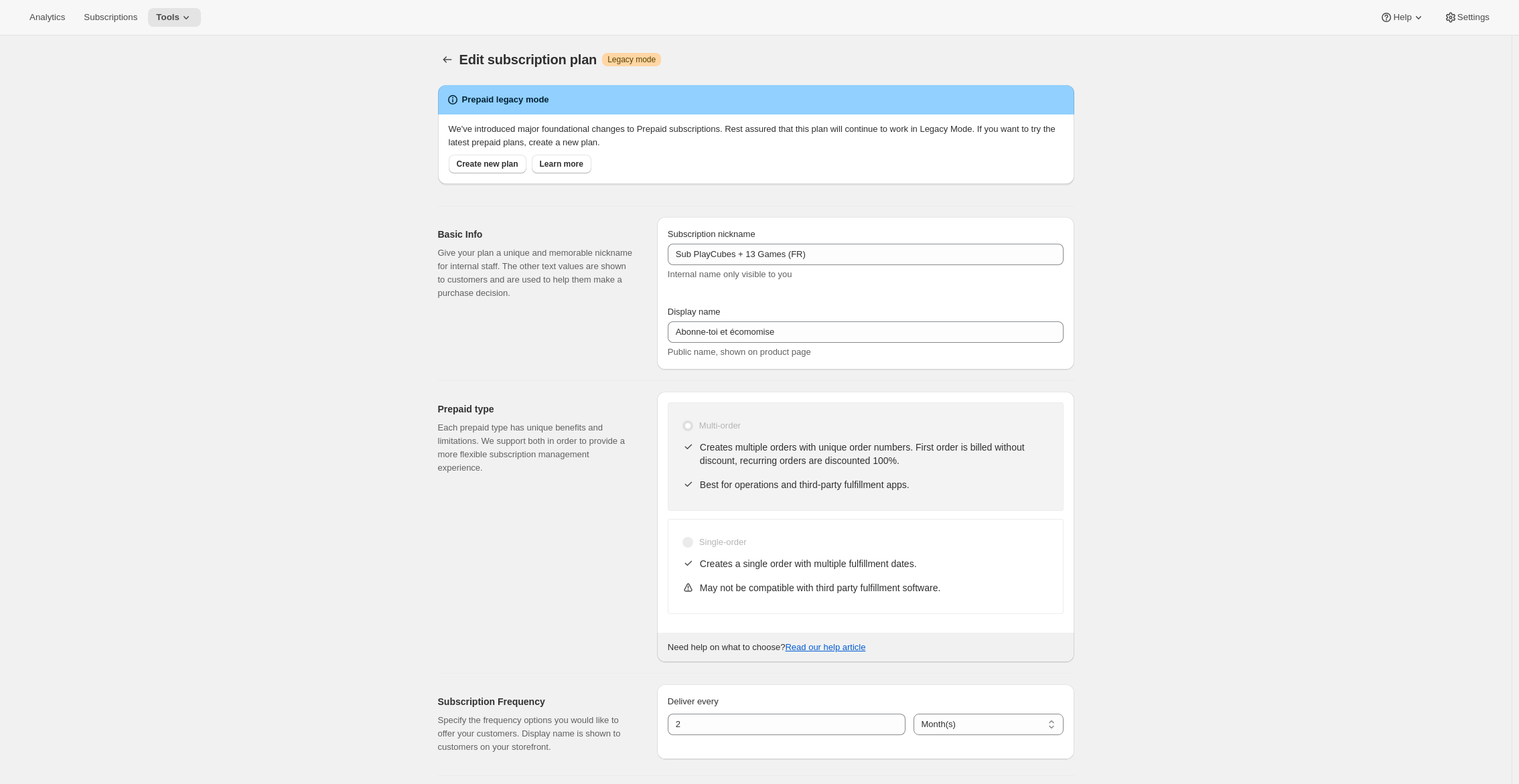
scroll to position [0, 0]
click at [447, 64] on icon "Subscription plans" at bounding box center [447, 61] width 14 height 14
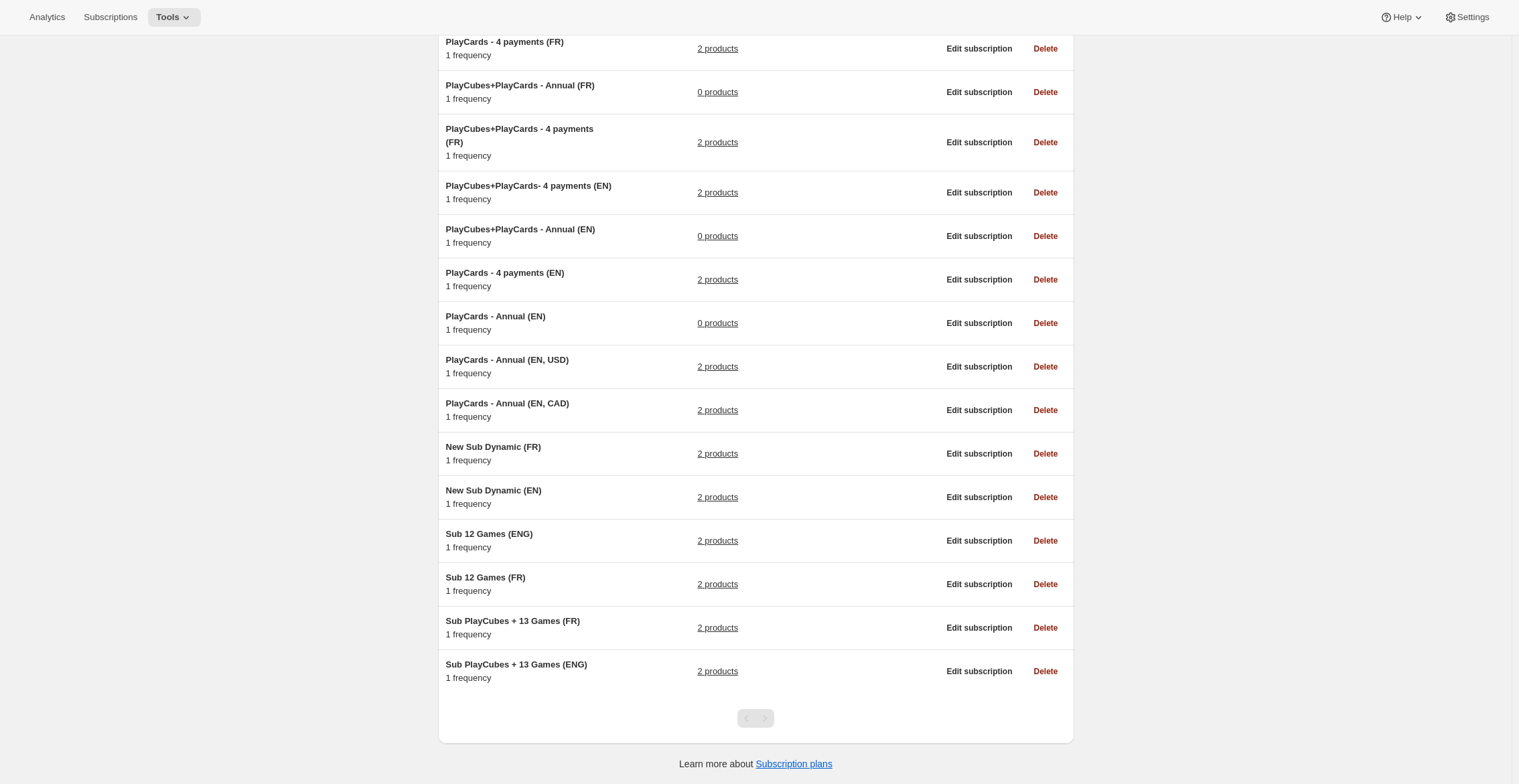
scroll to position [550, 0]
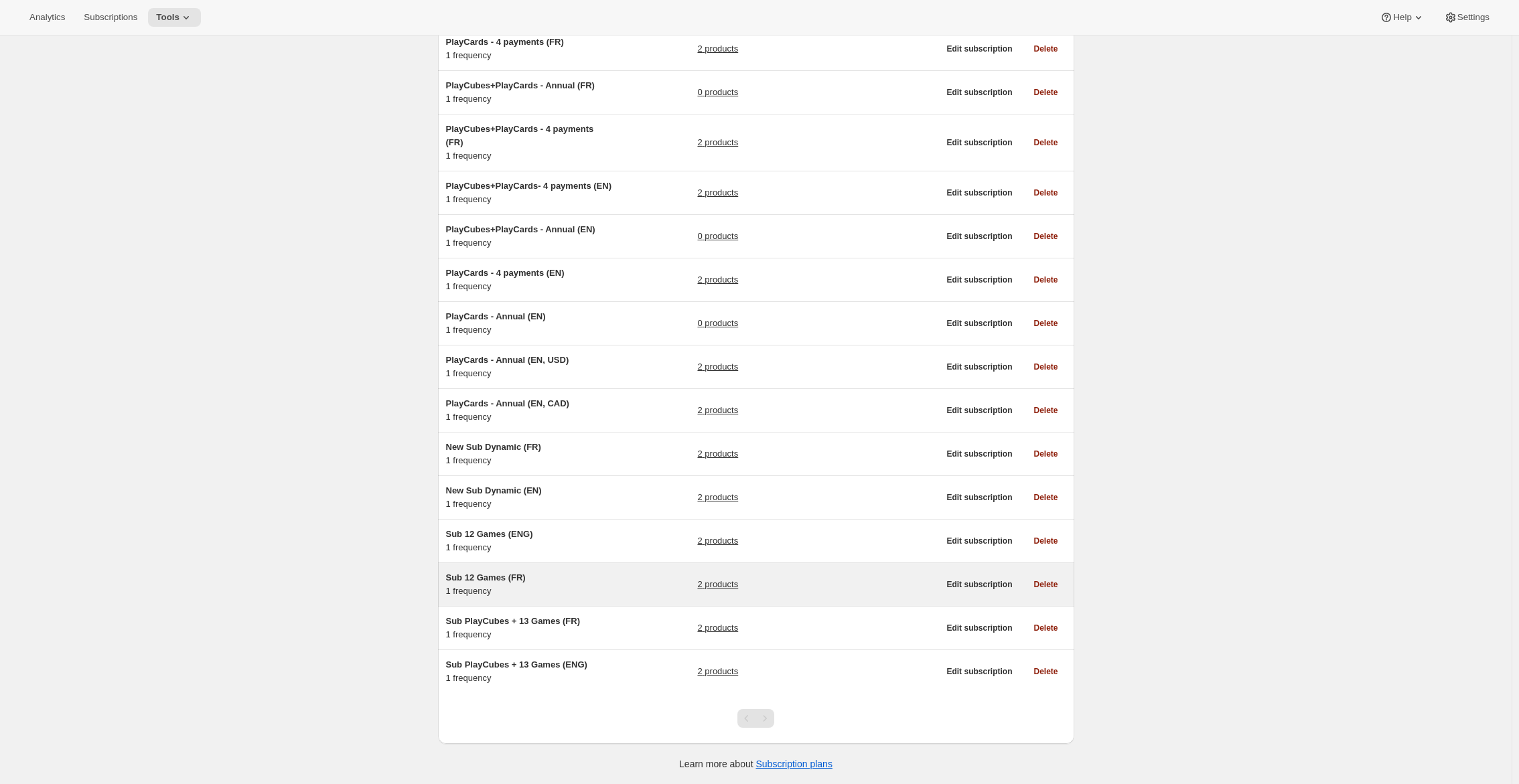
click at [522, 574] on span "Sub 12 Games (FR)" at bounding box center [486, 577] width 79 height 10
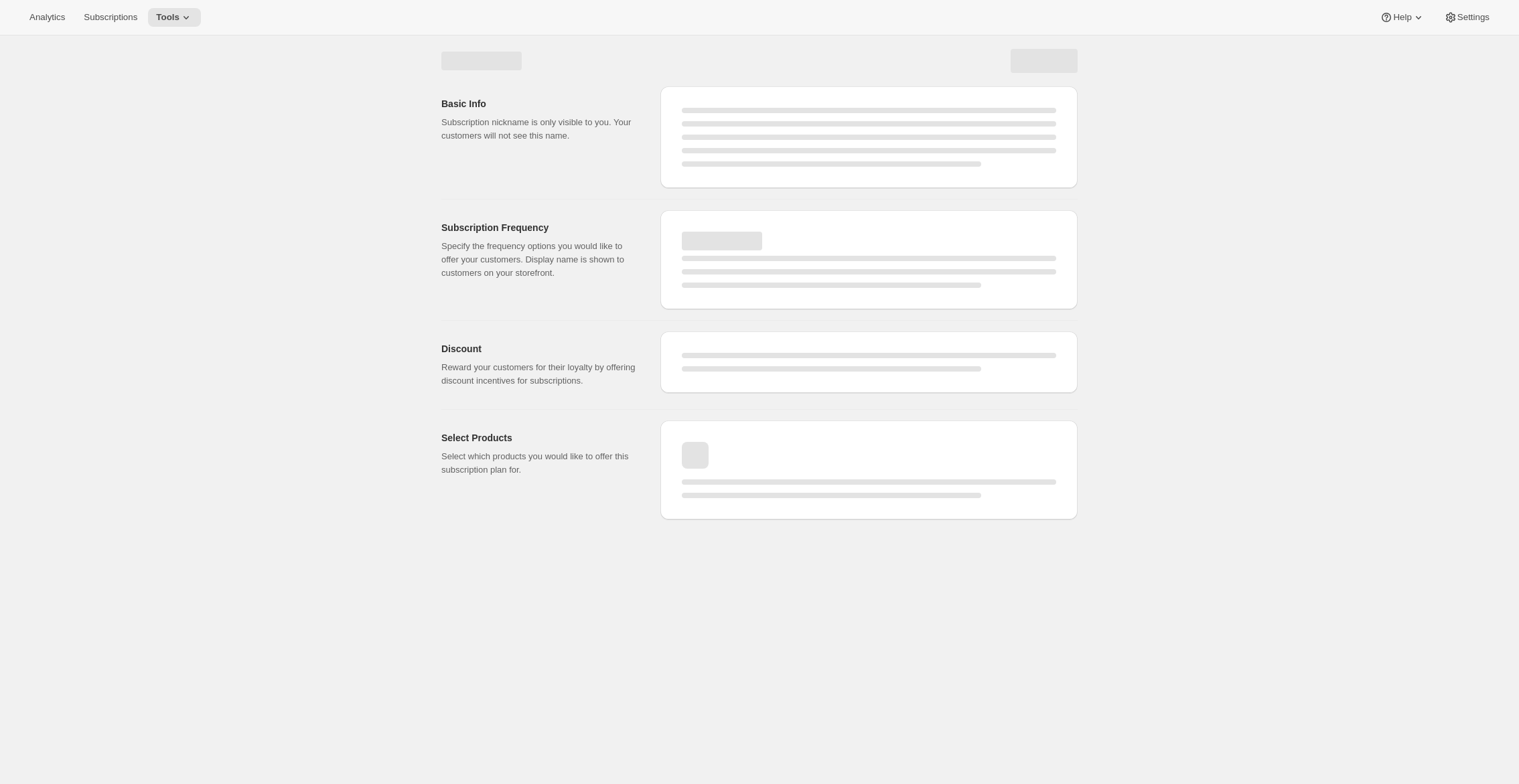
select select "WEEK"
select select "MONTH"
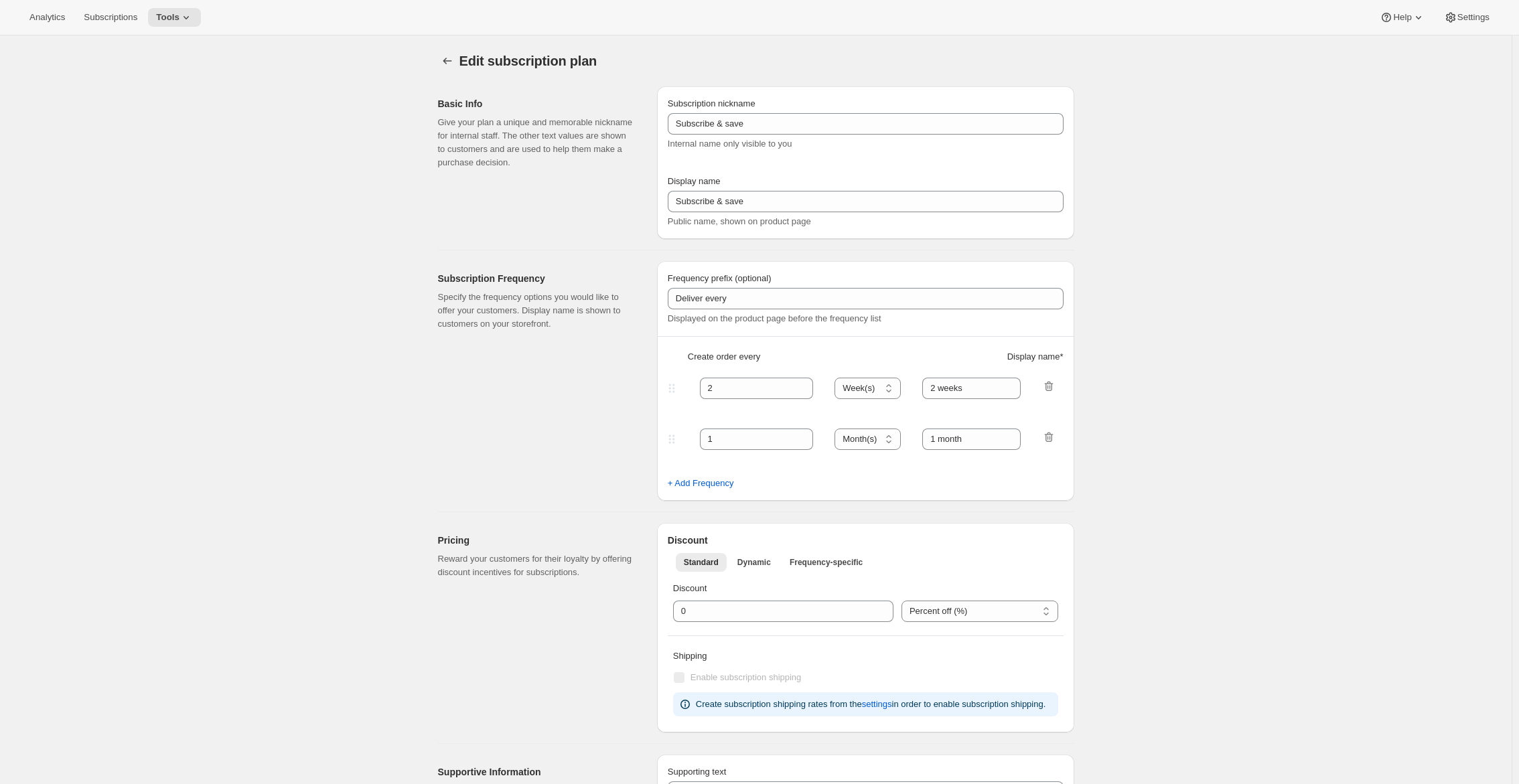
type input "Sub 12 Games (FR)"
type input "Abonne-toi et écomomise"
type input "Renouvellement annuel. Annulez à tout moment."
select select "ENABLED"
select select "MONTH"
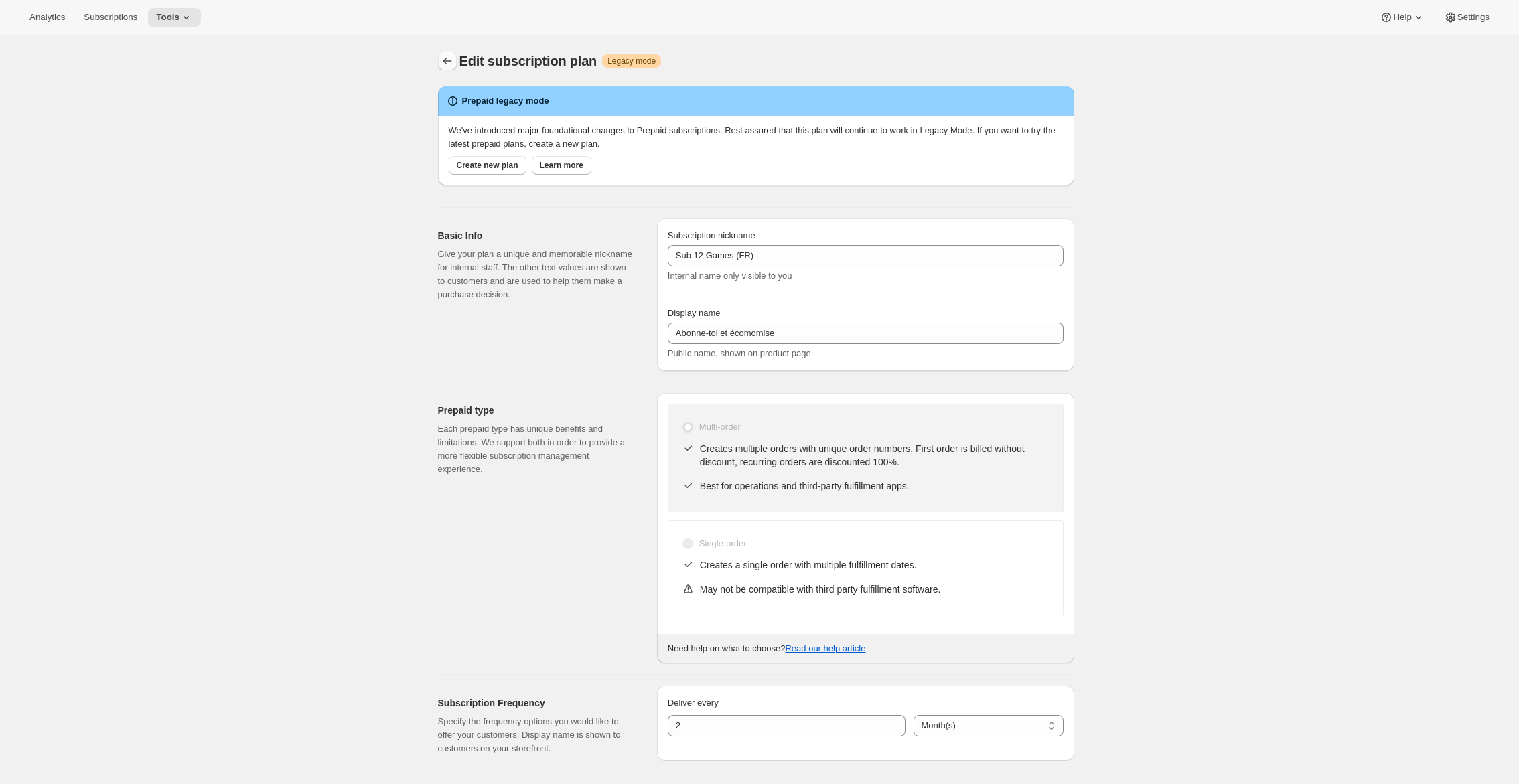
click at [450, 67] on icon "Subscription plans" at bounding box center [447, 61] width 14 height 14
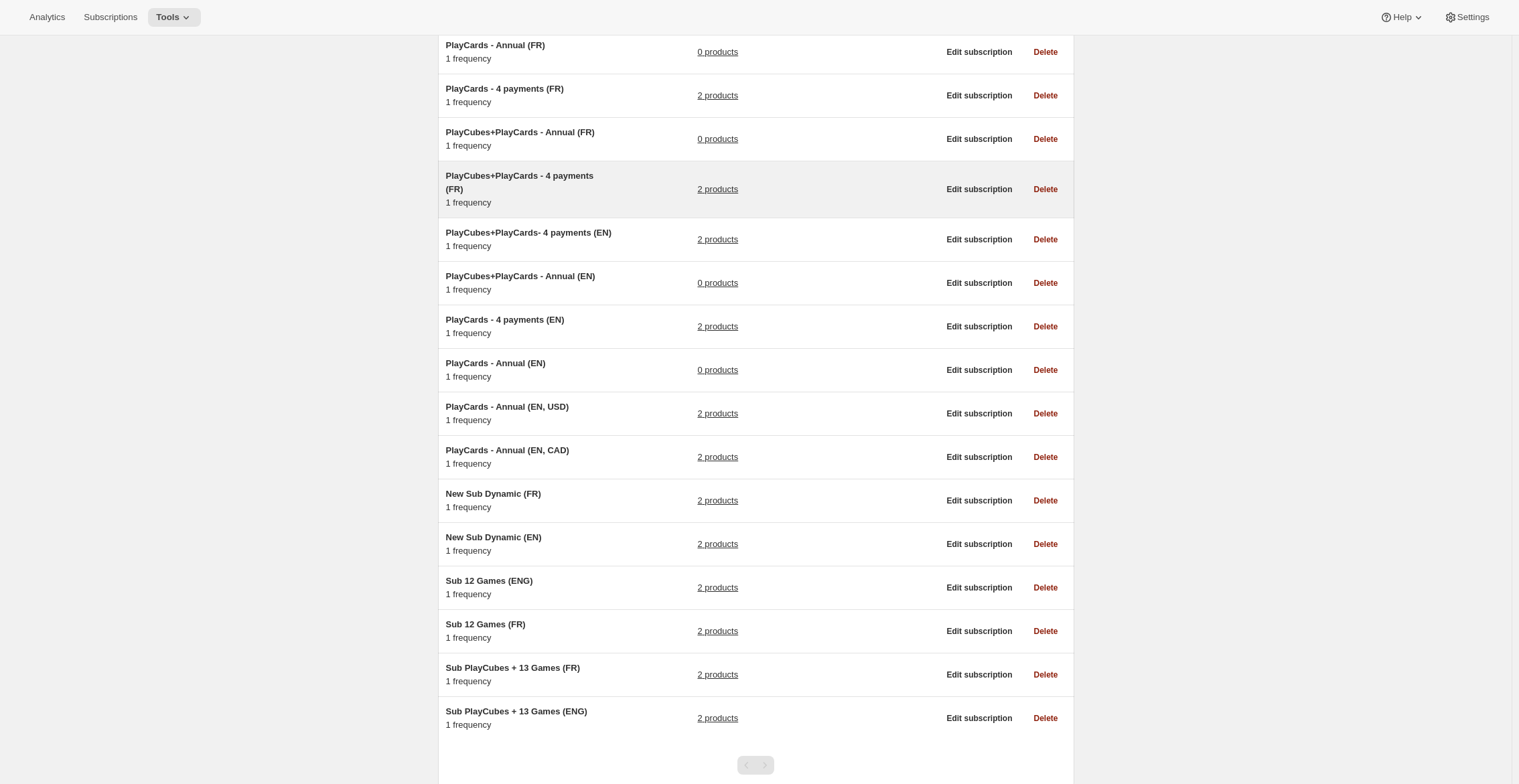
scroll to position [550, 0]
